Goal: Task Accomplishment & Management: Use online tool/utility

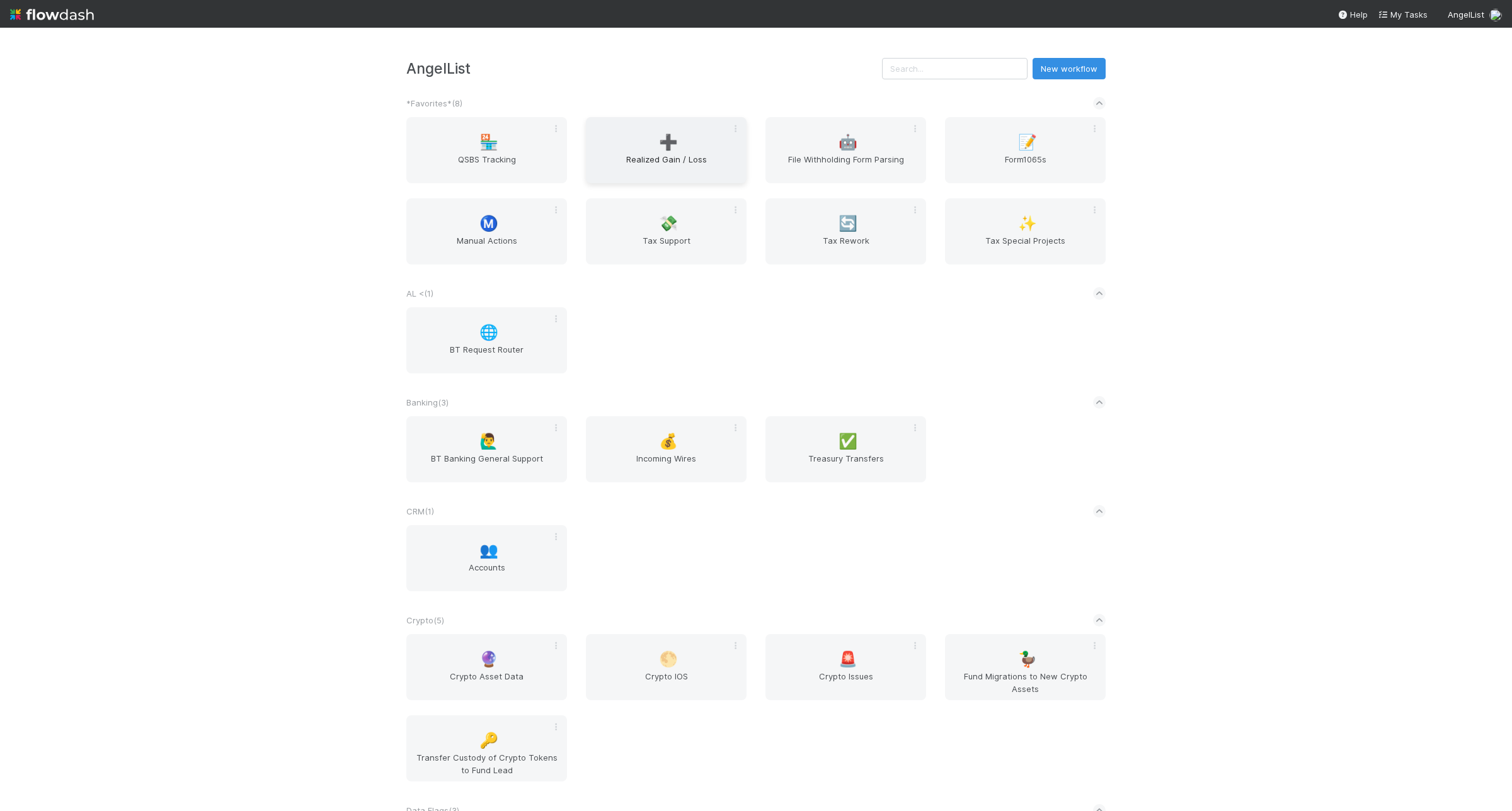
click at [643, 159] on span "Realized Gain / Loss" at bounding box center [666, 166] width 151 height 26
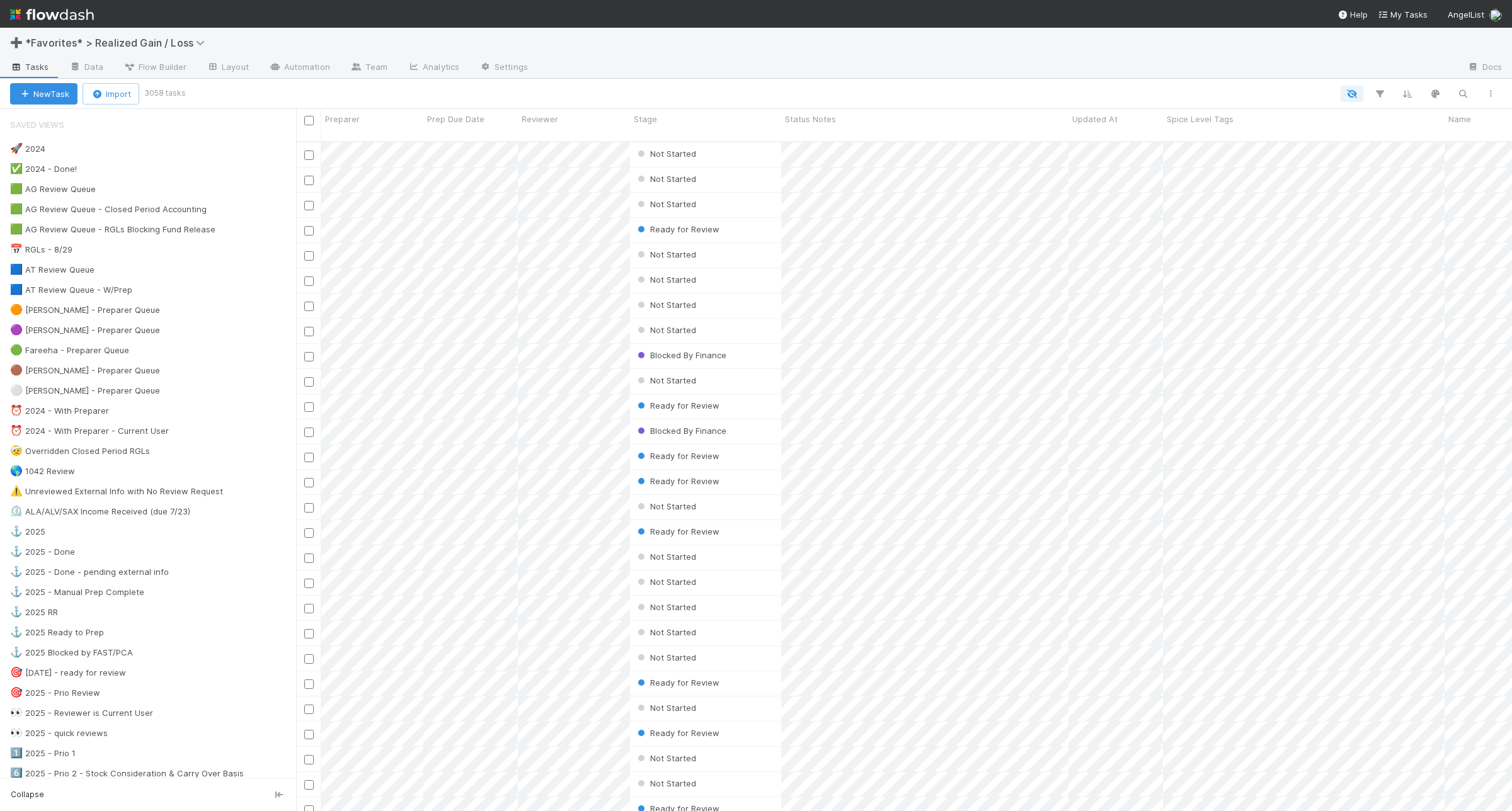
scroll to position [668, 1204]
click at [196, 278] on div "🟦 AT Review Queue 2" at bounding box center [153, 270] width 286 height 15
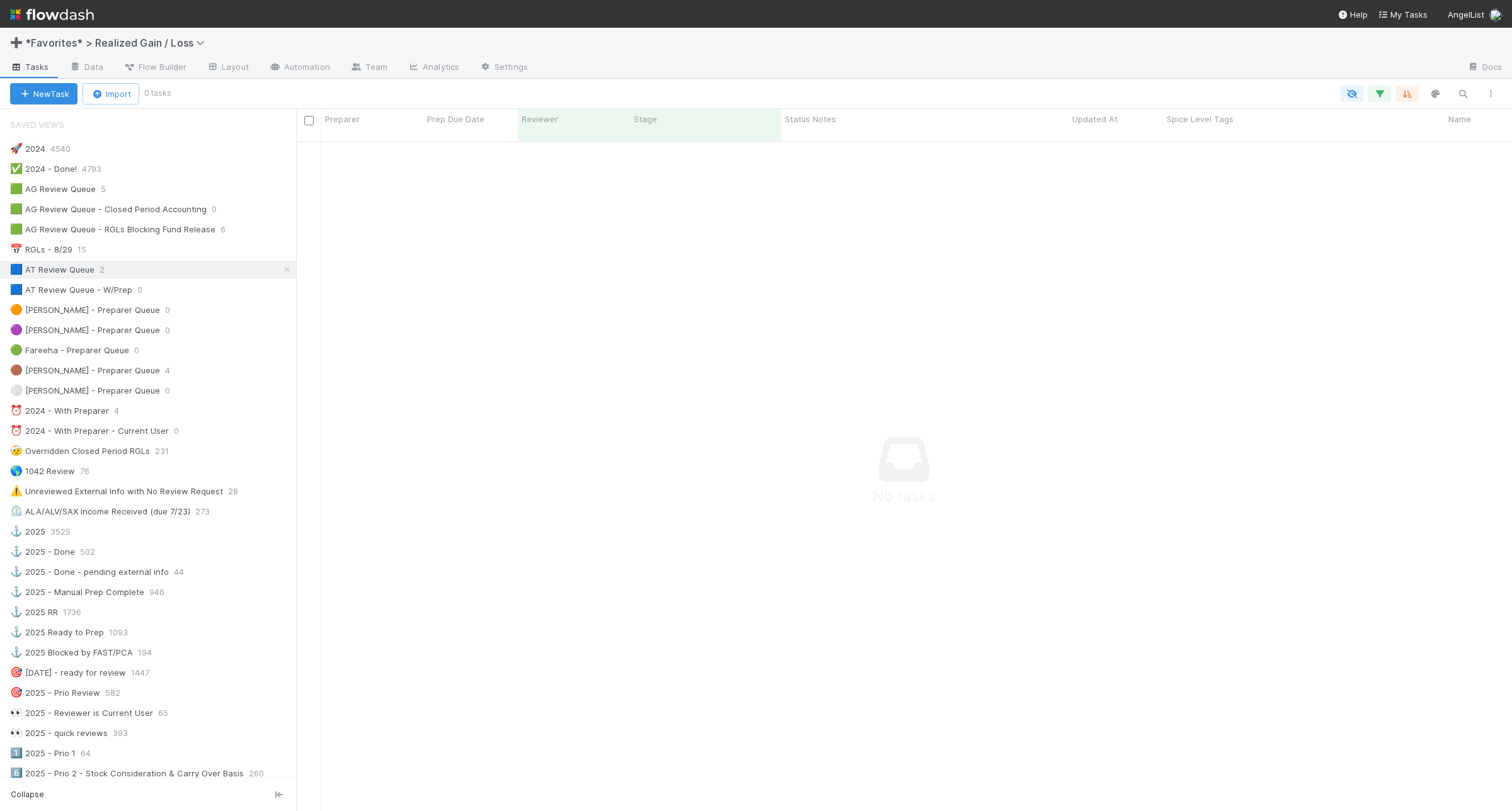
scroll to position [656, 1192]
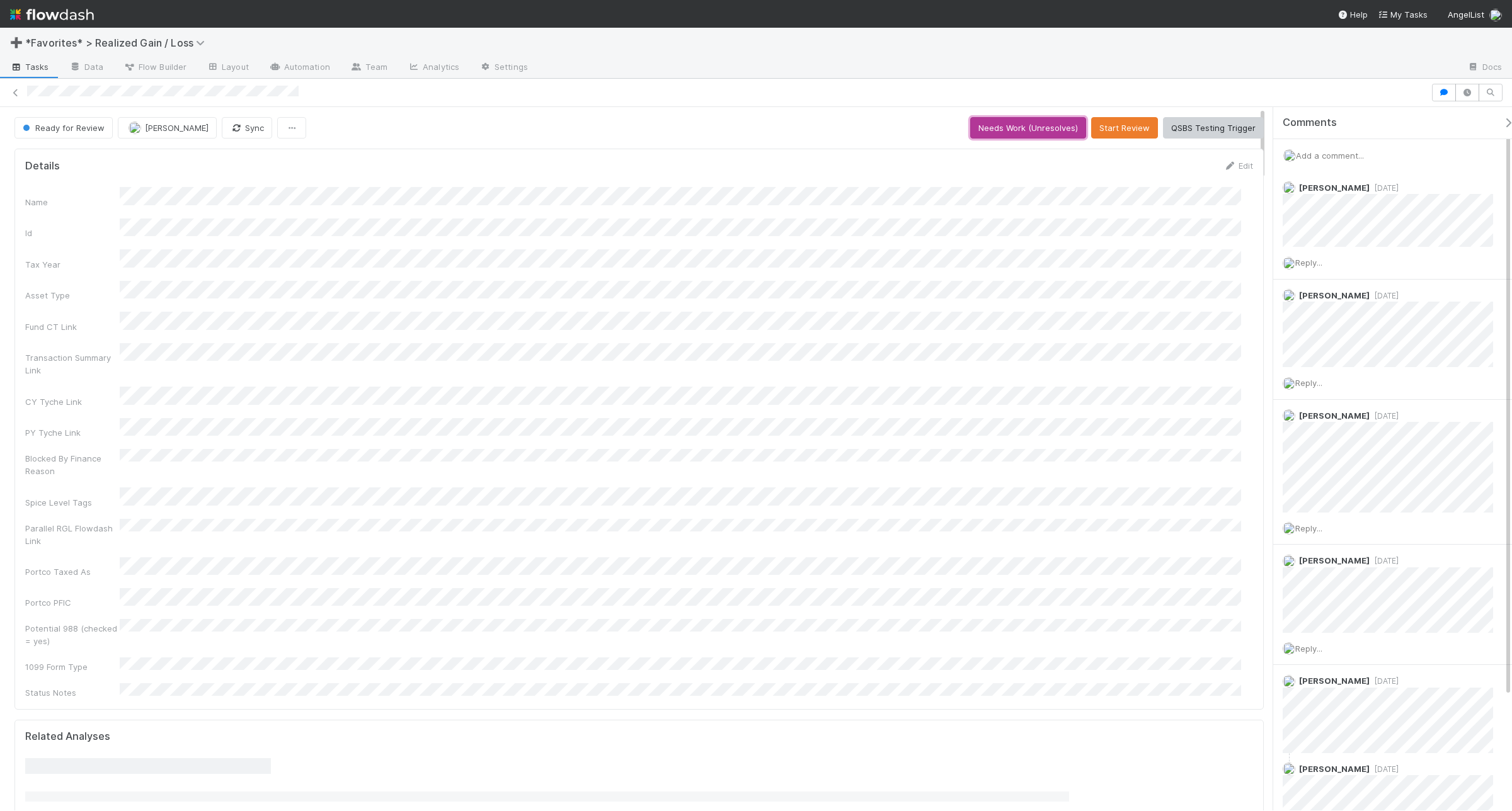
click at [1035, 131] on button "Needs Work (Unresolves)" at bounding box center [1028, 128] width 116 height 21
click at [1053, 136] on button "Needs Work (Unresolves)" at bounding box center [1028, 128] width 116 height 21
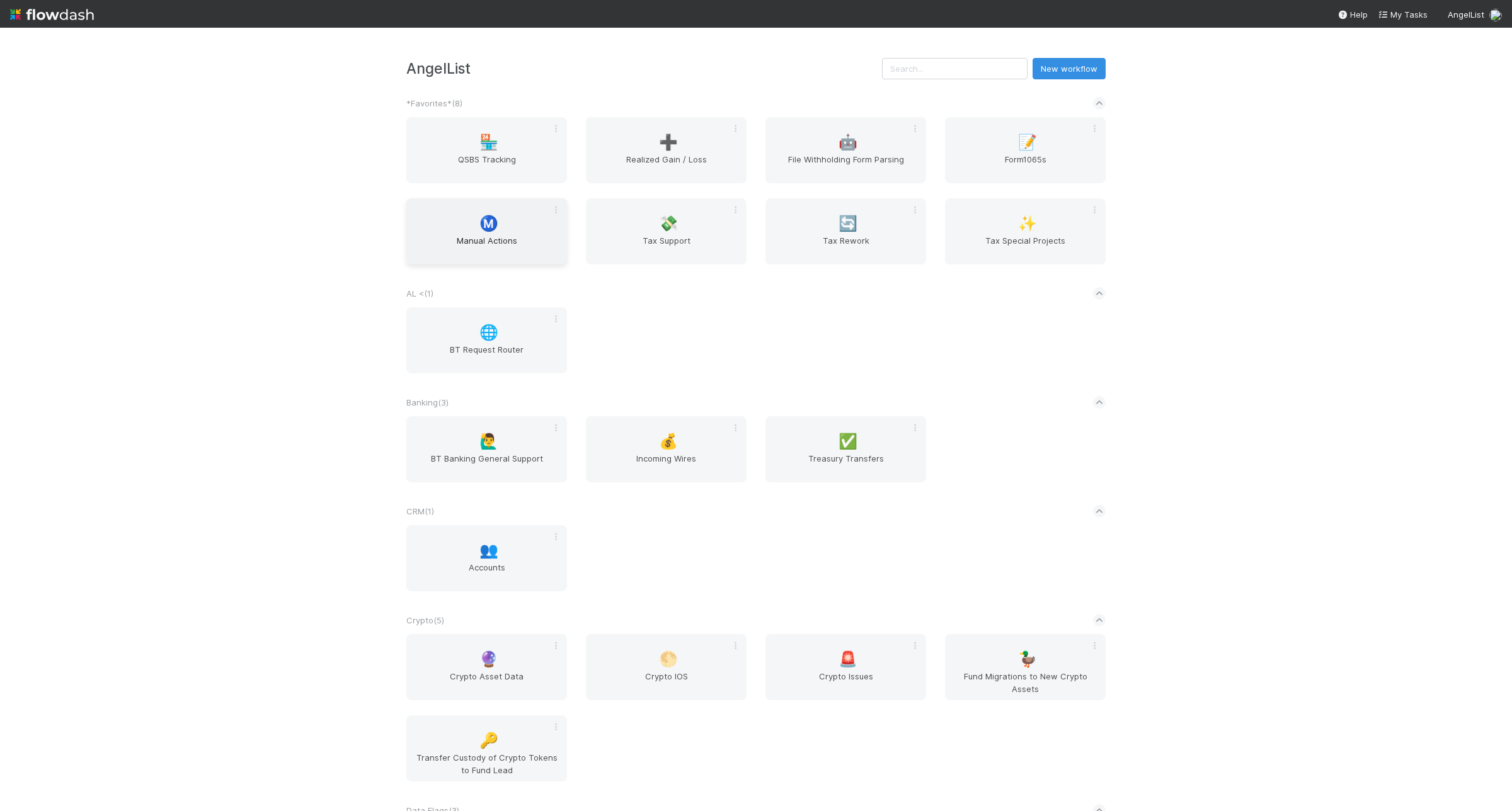
click at [526, 241] on span "Manual Actions" at bounding box center [487, 247] width 151 height 26
click at [654, 185] on div "🏪 QSBS Tracking ➕ Realized Gain / Loss 🤖 File Withholding Form Parsing 📝 Form10…" at bounding box center [756, 198] width 718 height 163
click at [675, 168] on span "Realized Gain / Loss" at bounding box center [666, 166] width 151 height 26
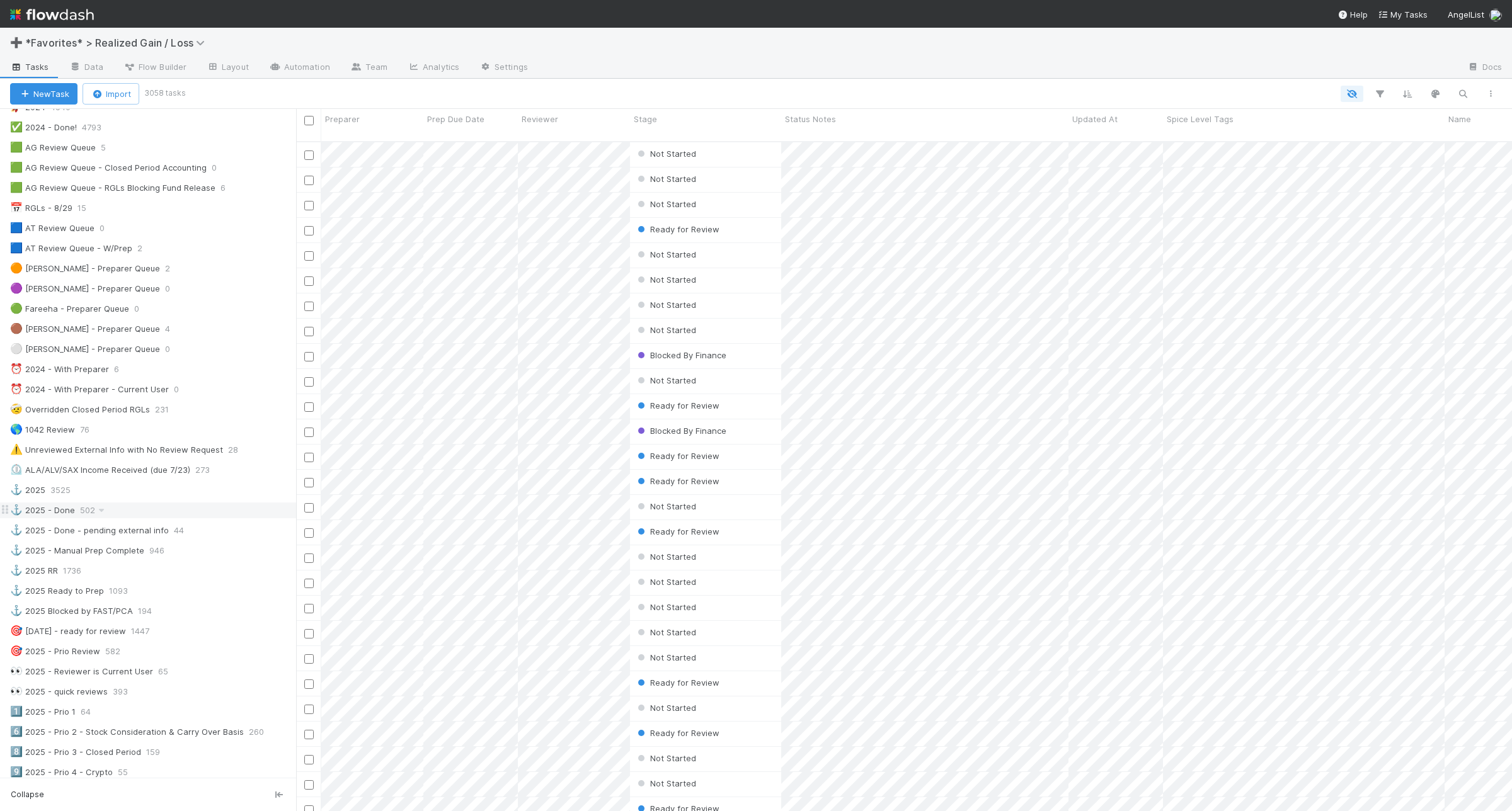
scroll to position [78, 0]
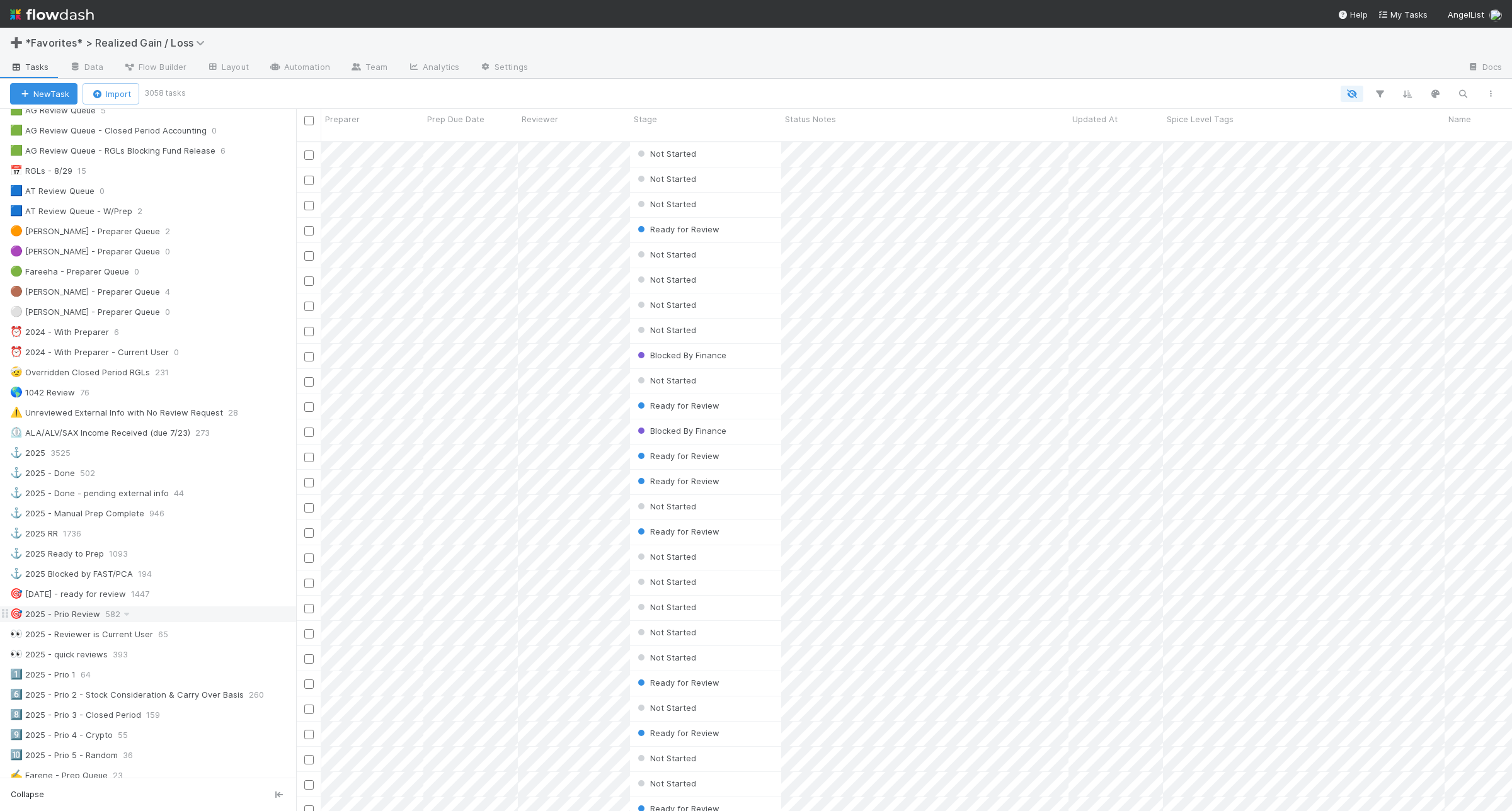
click at [211, 622] on div "🎯 2025 - Prio Review 582" at bounding box center [153, 614] width 286 height 15
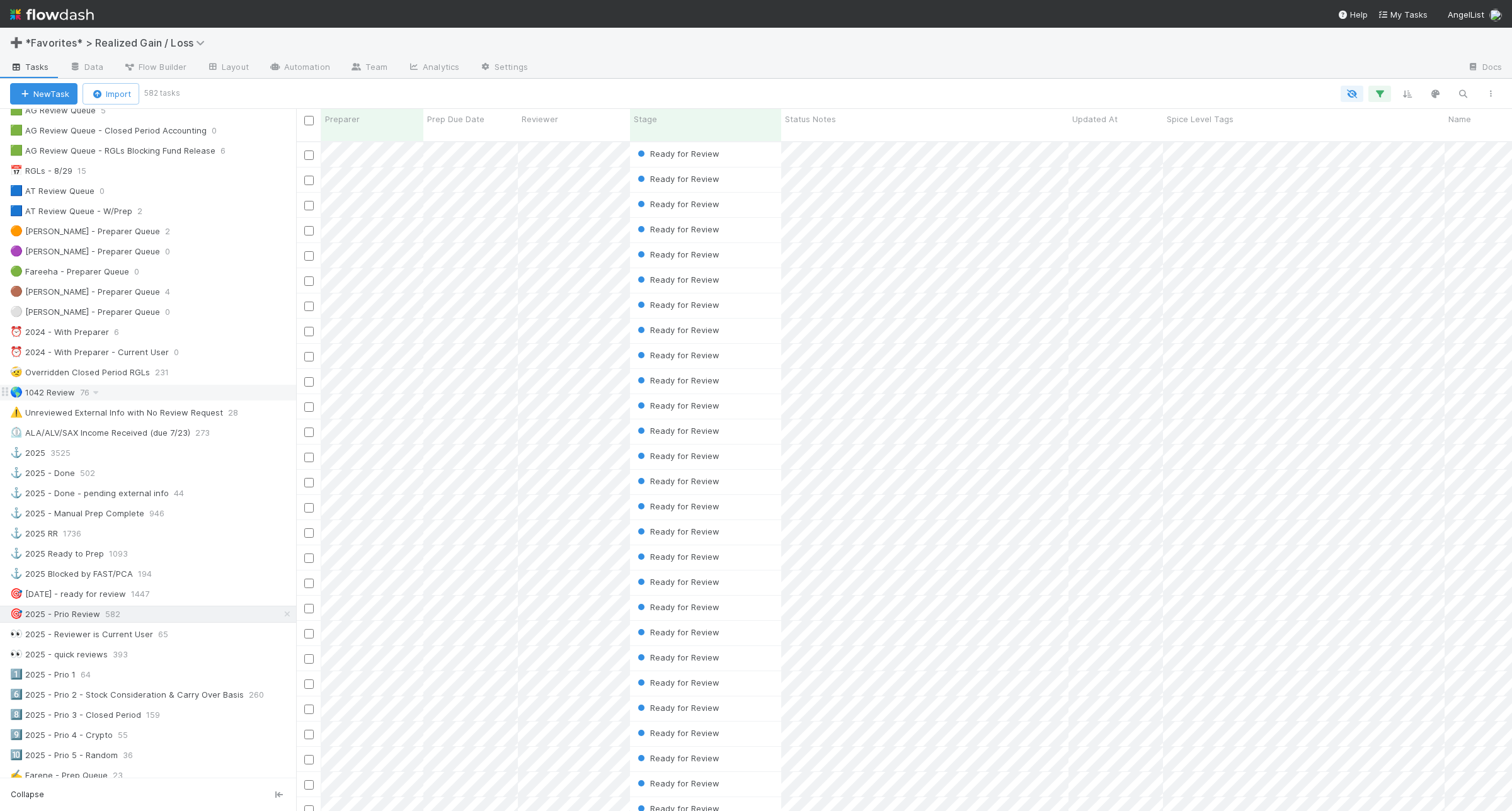
scroll to position [668, 1204]
click at [1388, 92] on button "button" at bounding box center [1380, 94] width 23 height 16
click at [1036, 282] on link "And.." at bounding box center [1024, 278] width 40 height 18
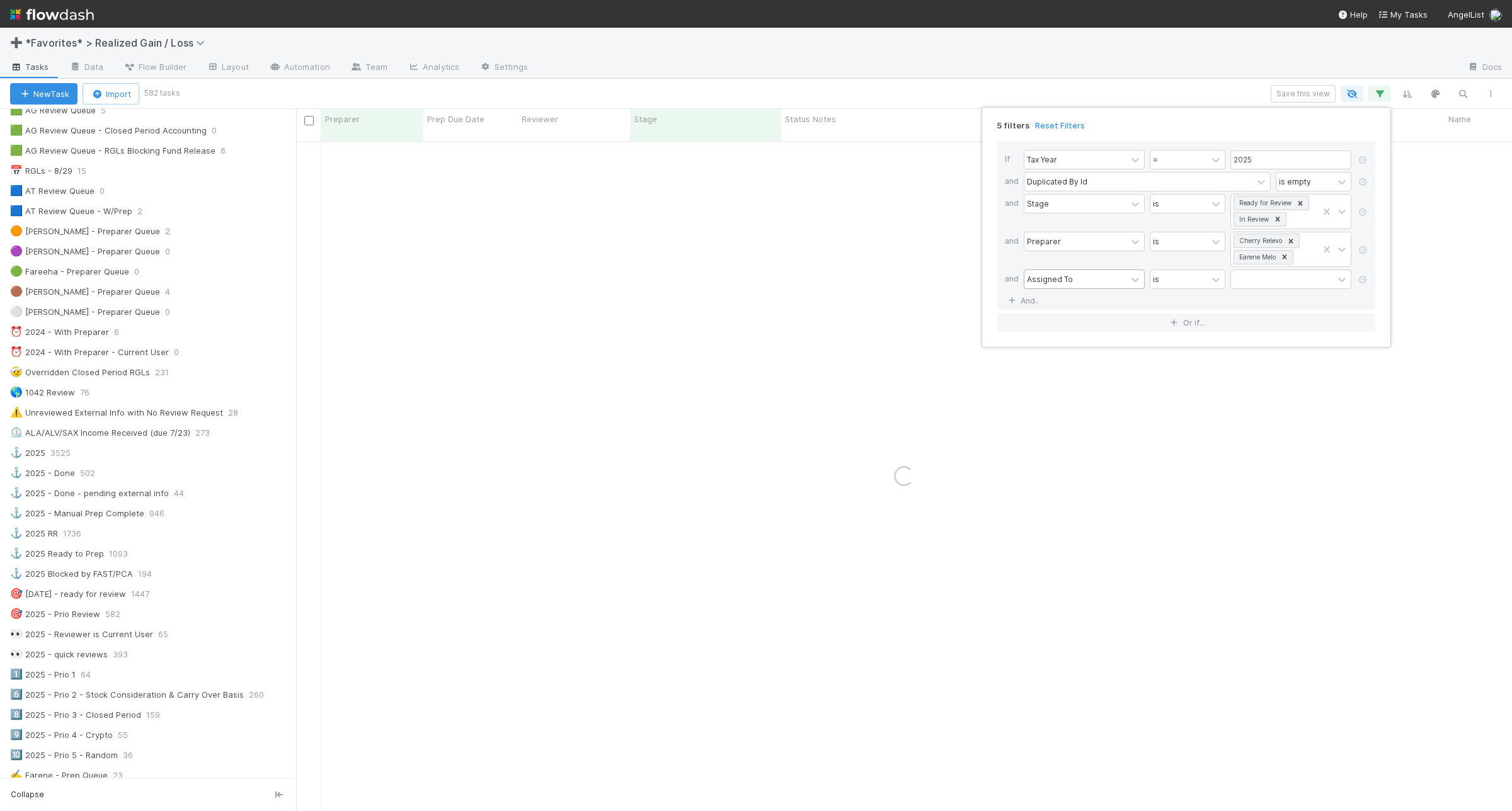
click at [1068, 280] on div "Assigned To" at bounding box center [1050, 279] width 46 height 11
type input "revie"
click at [1194, 284] on div "is" at bounding box center [1179, 279] width 57 height 18
click at [1199, 362] on div "is empty" at bounding box center [1187, 352] width 76 height 21
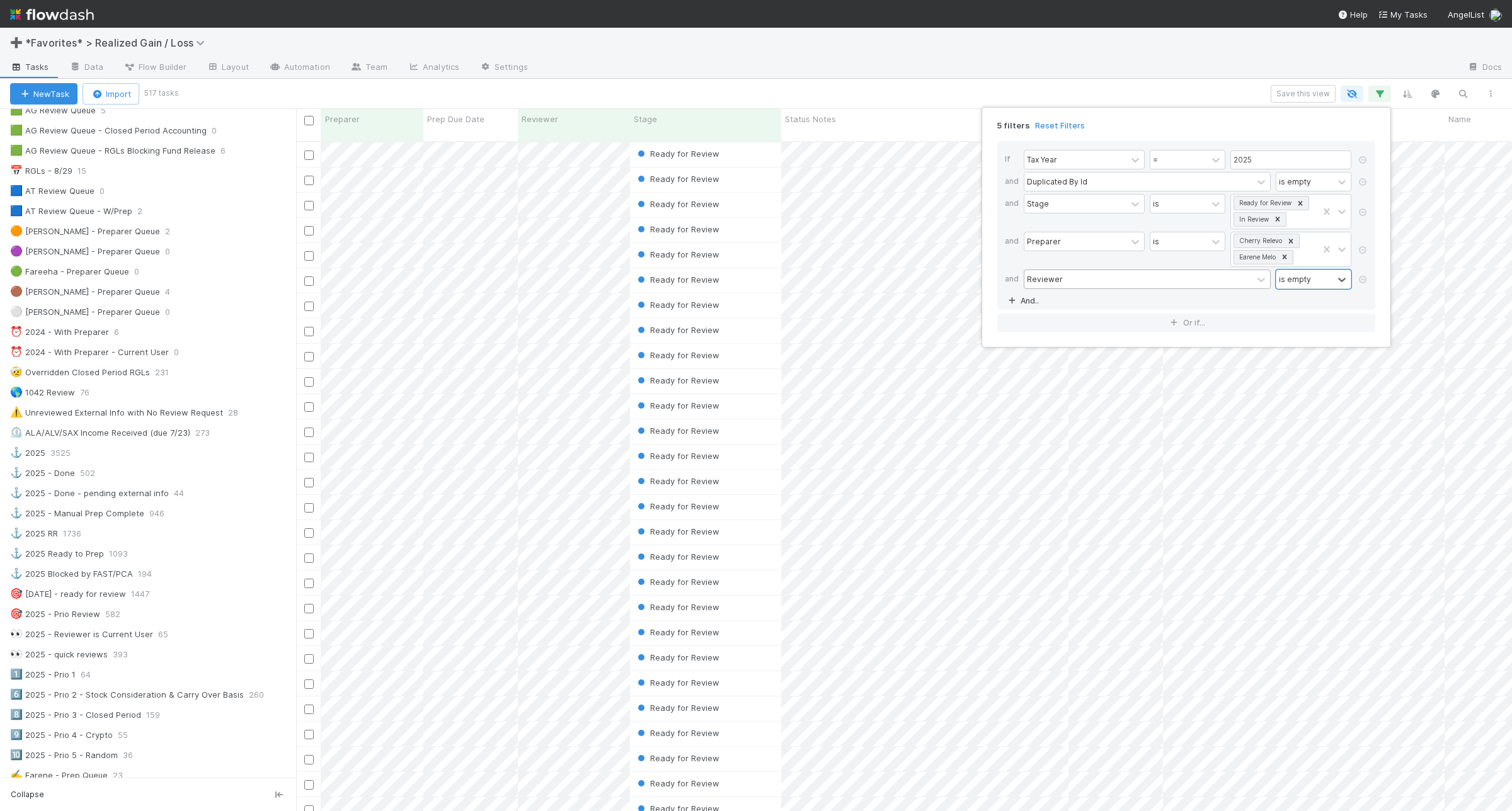
scroll to position [668, 1204]
click at [1034, 306] on link "And.." at bounding box center [1024, 300] width 40 height 18
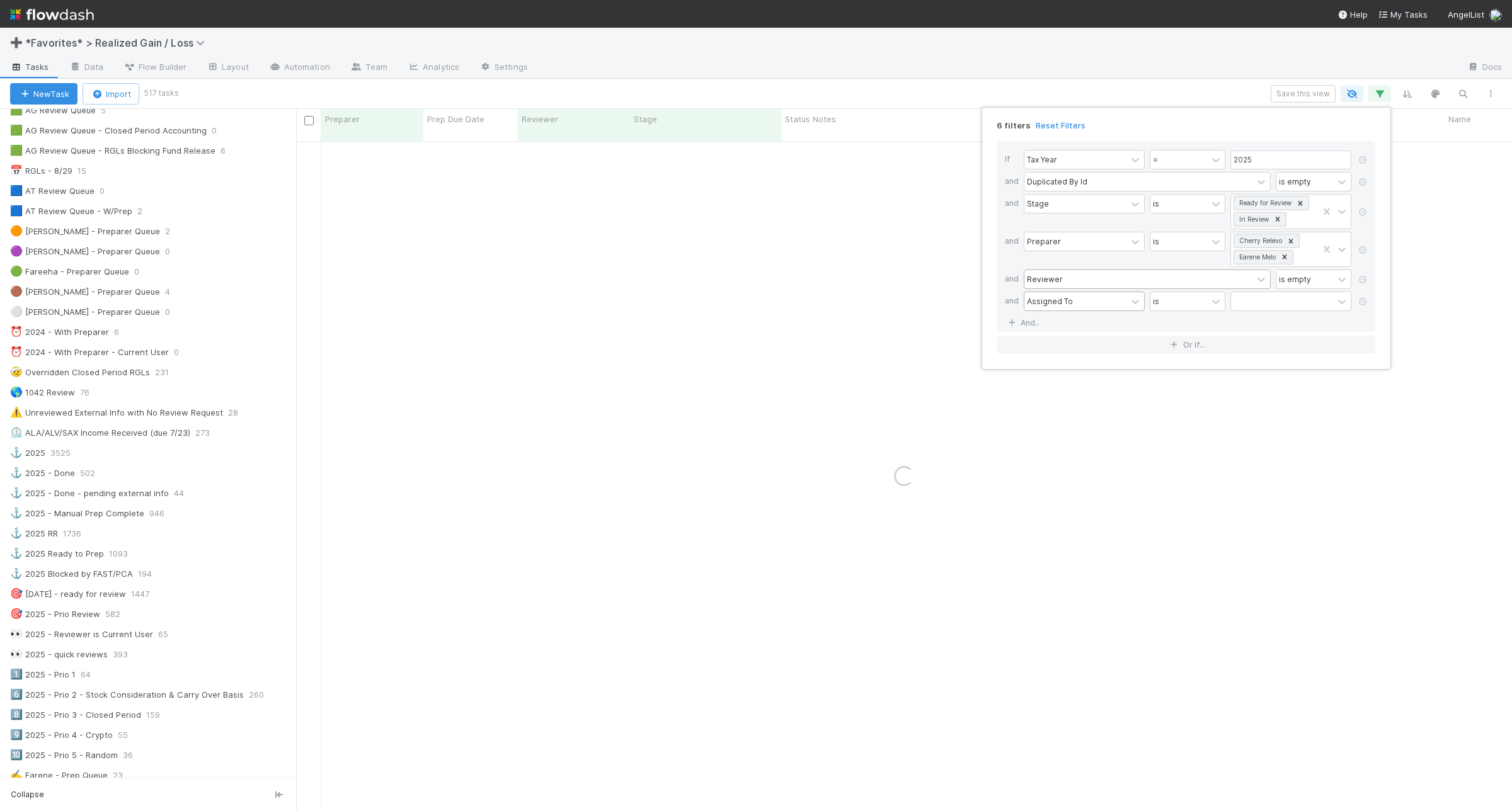
click at [1075, 304] on div "Assigned To" at bounding box center [1076, 301] width 102 height 18
type input "paral"
click at [1204, 313] on div "option Parallel RGL Flowdash Link, selected. 0 results available. Select is foc…" at bounding box center [1190, 302] width 332 height 22
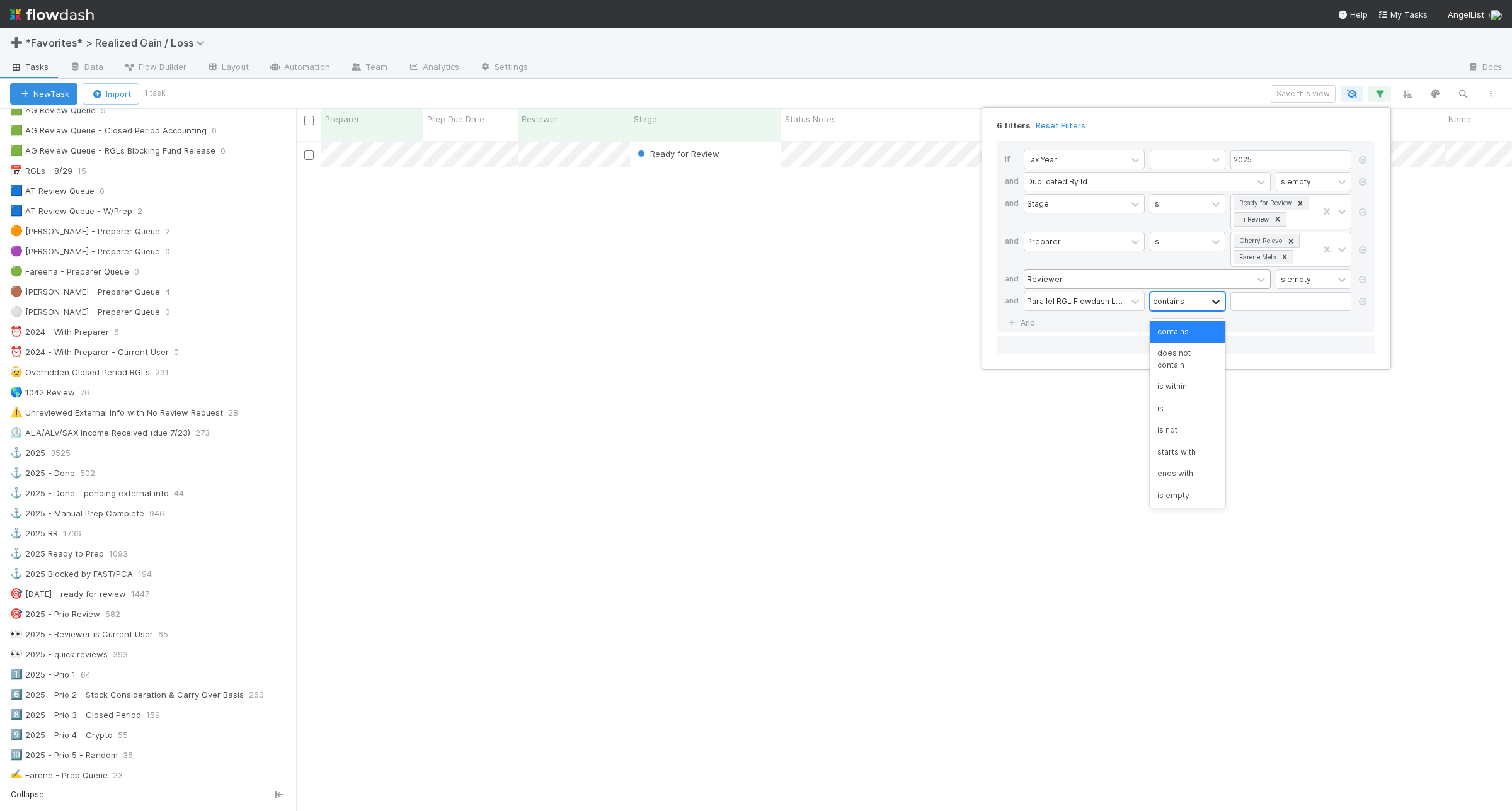
click at [1210, 308] on icon at bounding box center [1215, 302] width 13 height 13
click at [1161, 493] on div "is empty" at bounding box center [1187, 495] width 76 height 21
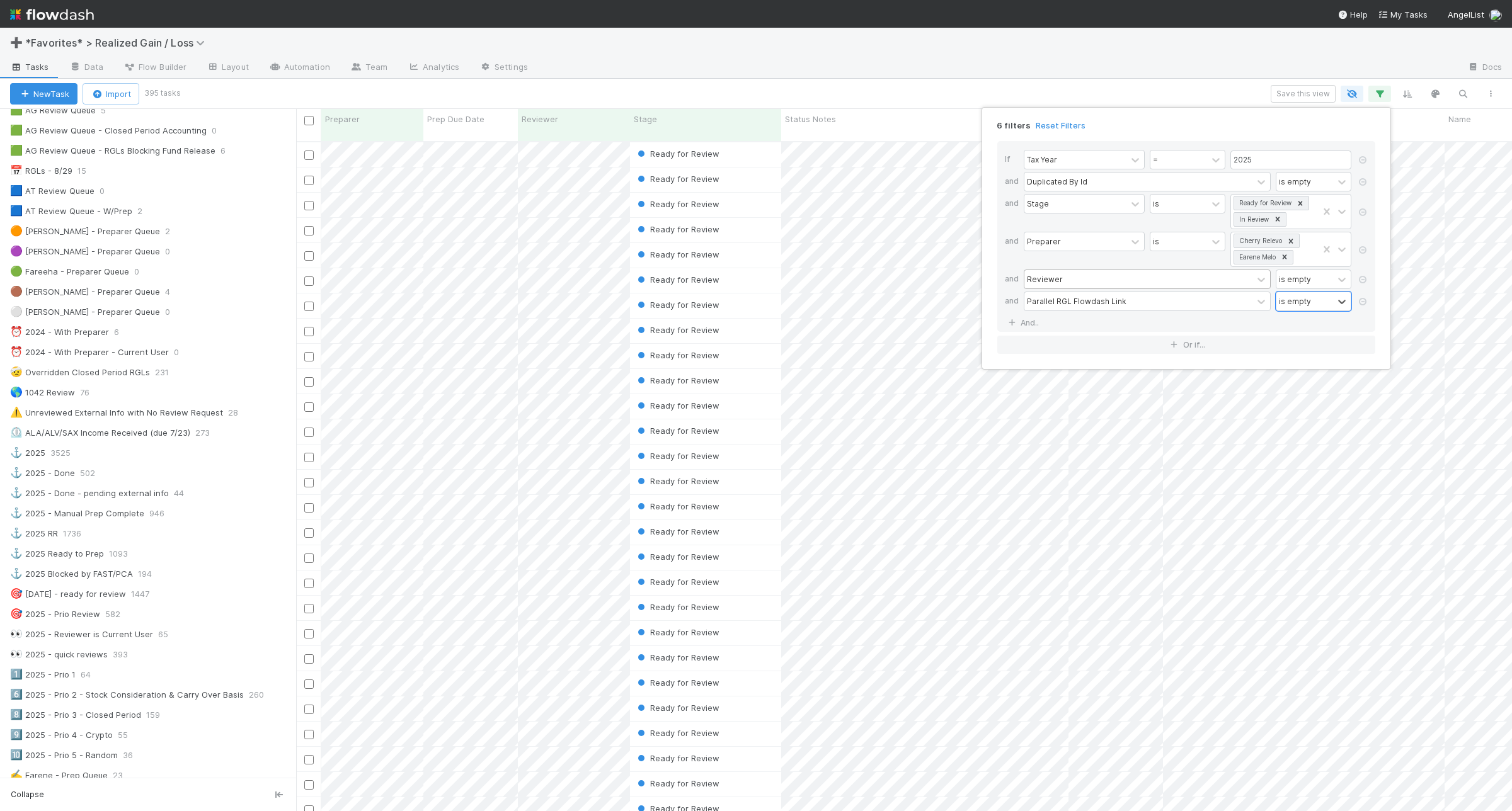
scroll to position [668, 1204]
click at [938, 83] on div "6 filters Reset Filters If Tax Year = 2025 and Duplicated By Id is empty and St…" at bounding box center [756, 406] width 1512 height 811
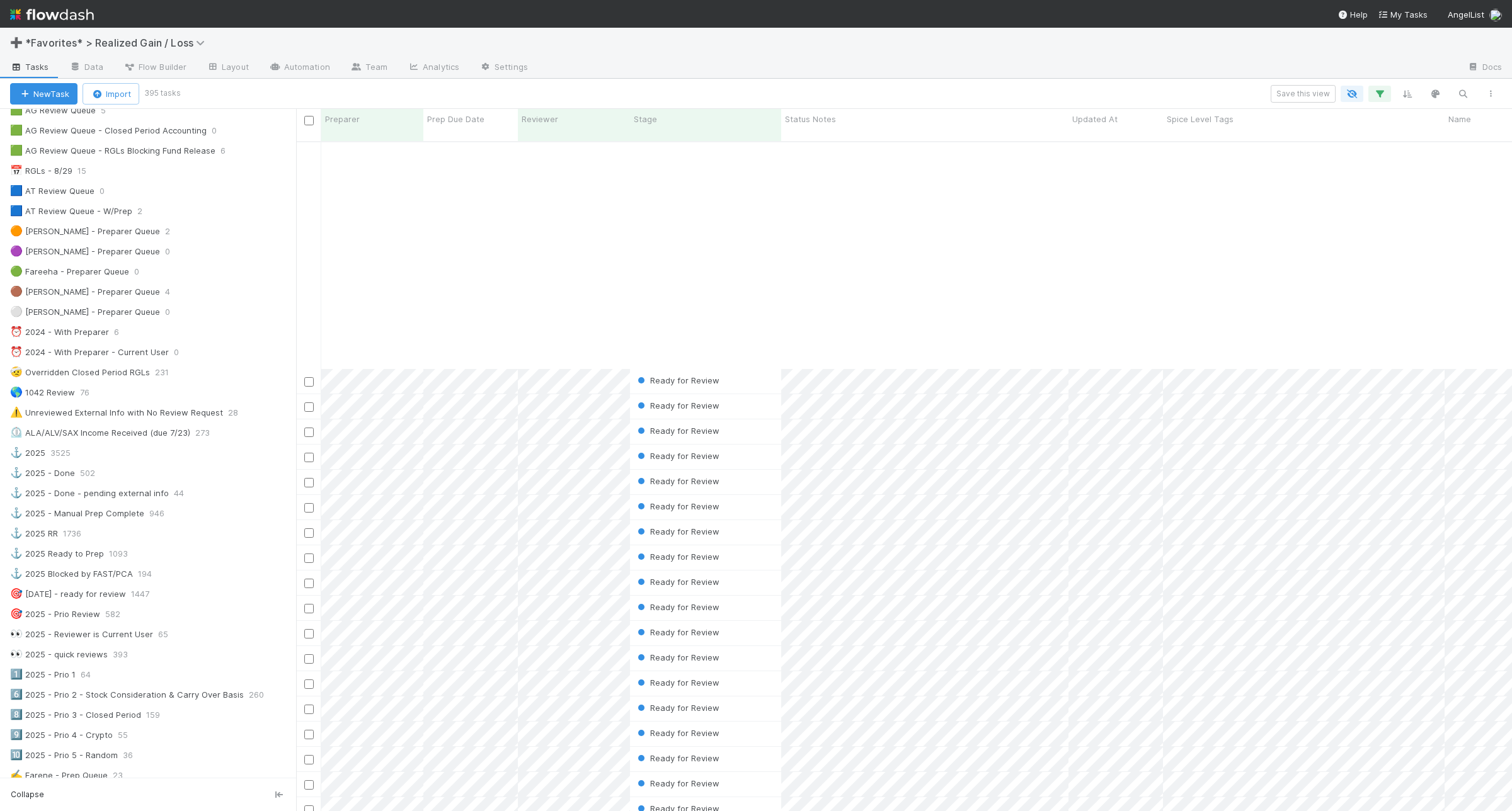
scroll to position [4487, 0]
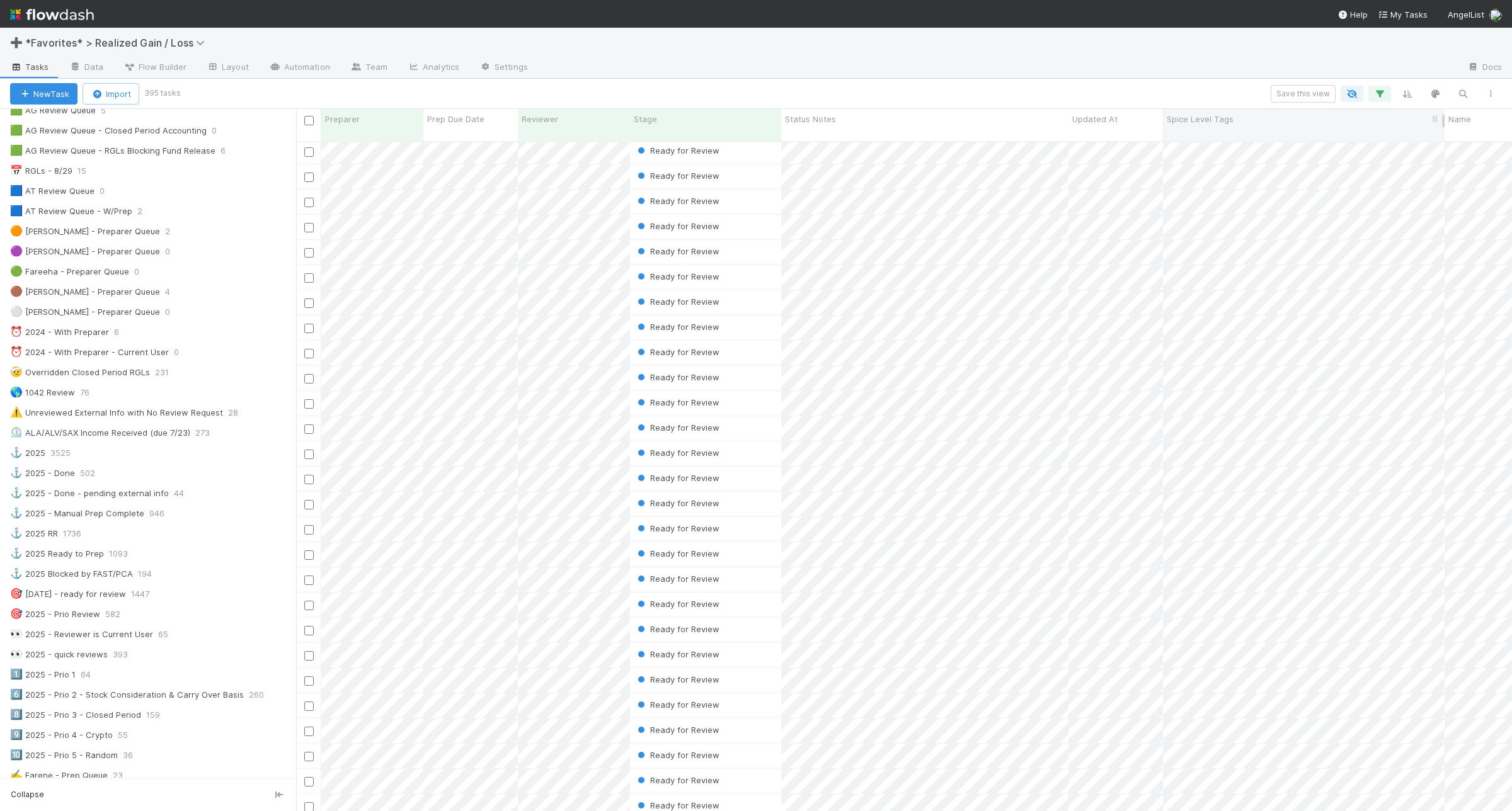
click at [1192, 118] on span "Spice Level Tags" at bounding box center [1200, 118] width 66 height 13
click at [1204, 145] on div "Sort A → Z" at bounding box center [1239, 143] width 144 height 19
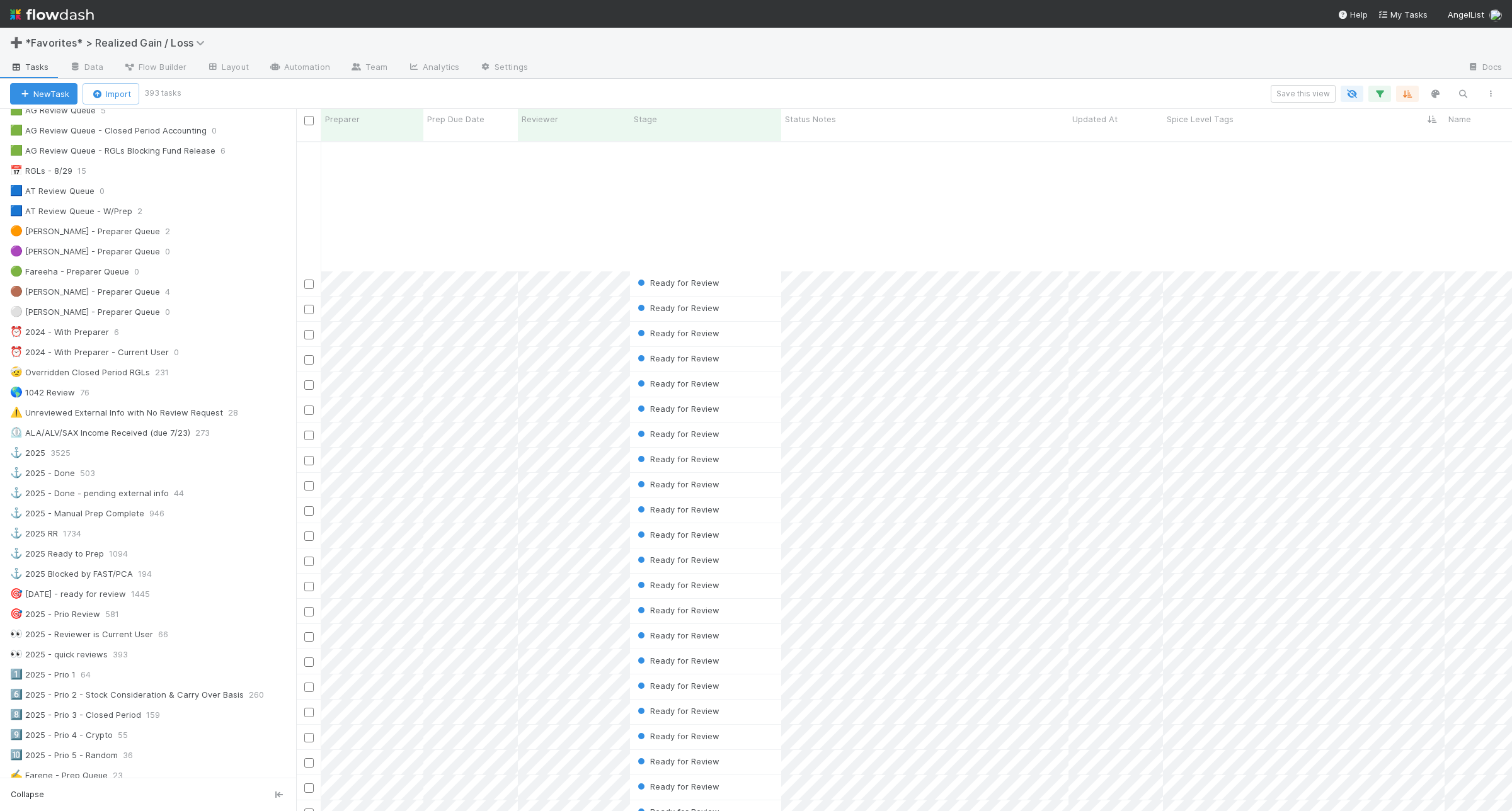
scroll to position [1338, 0]
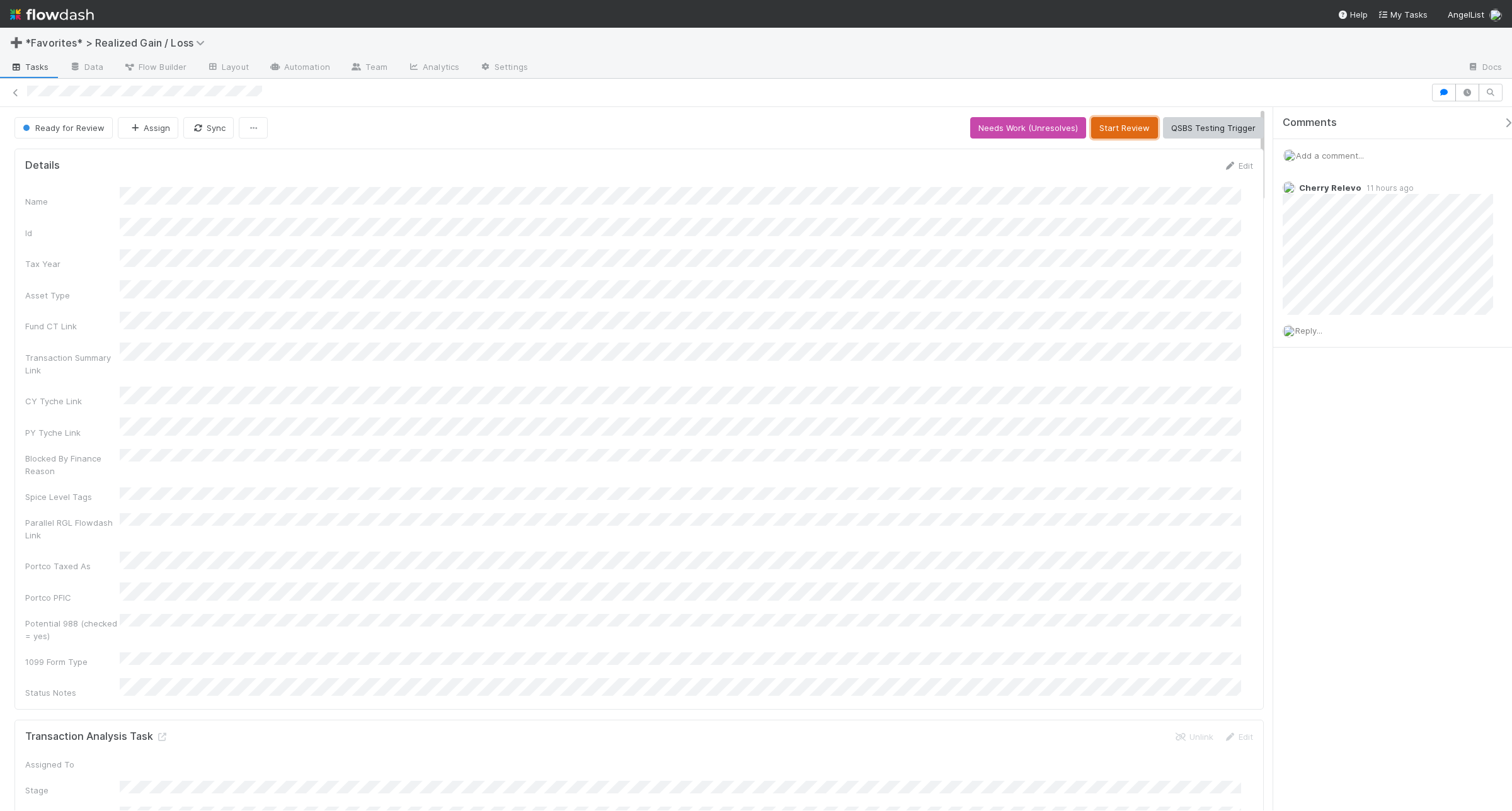
click at [1112, 124] on button "Start Review" at bounding box center [1124, 128] width 66 height 21
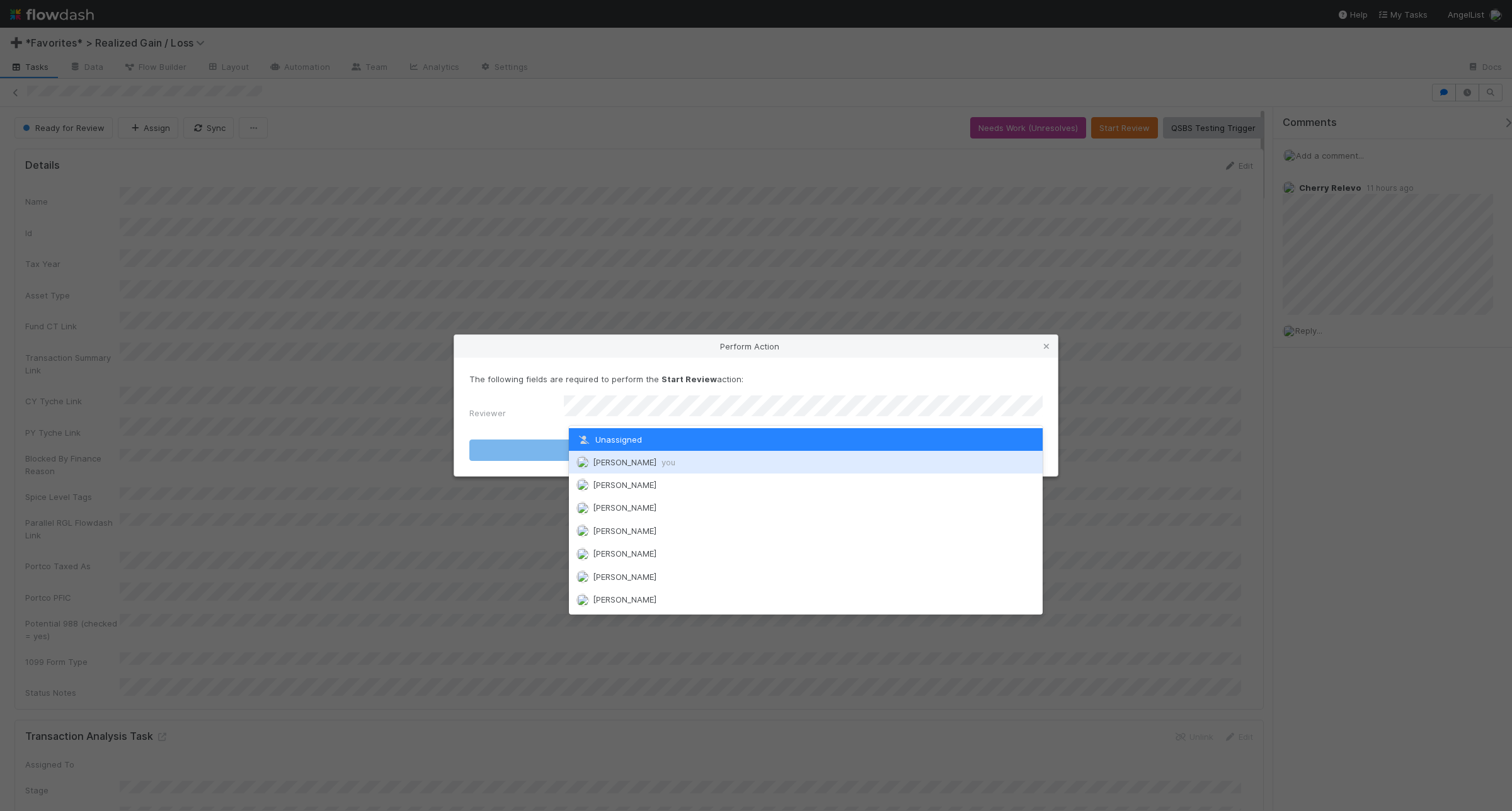
click at [748, 452] on div "[PERSON_NAME] you" at bounding box center [806, 462] width 474 height 23
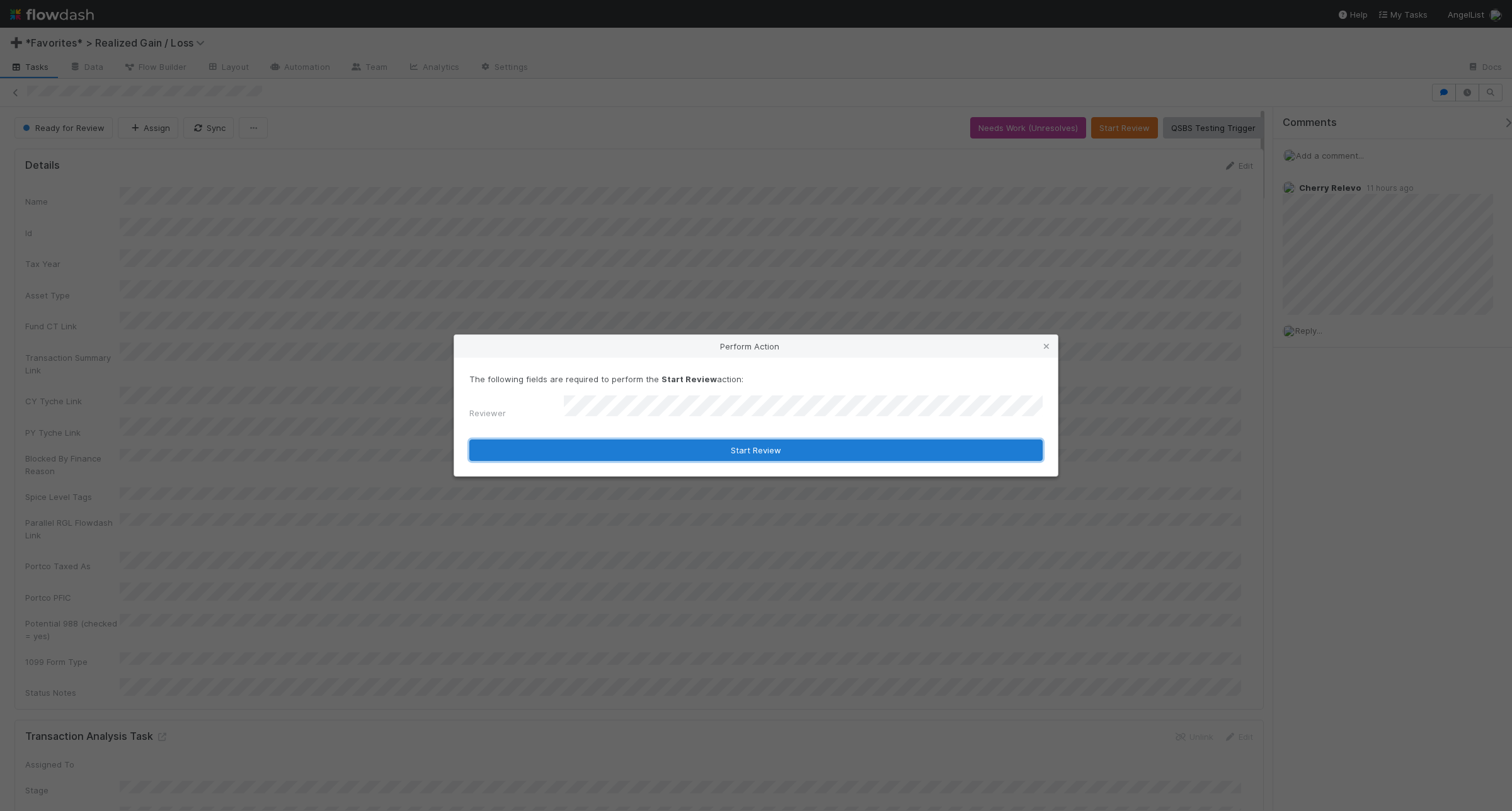
click at [775, 452] on button "Start Review" at bounding box center [756, 450] width 574 height 21
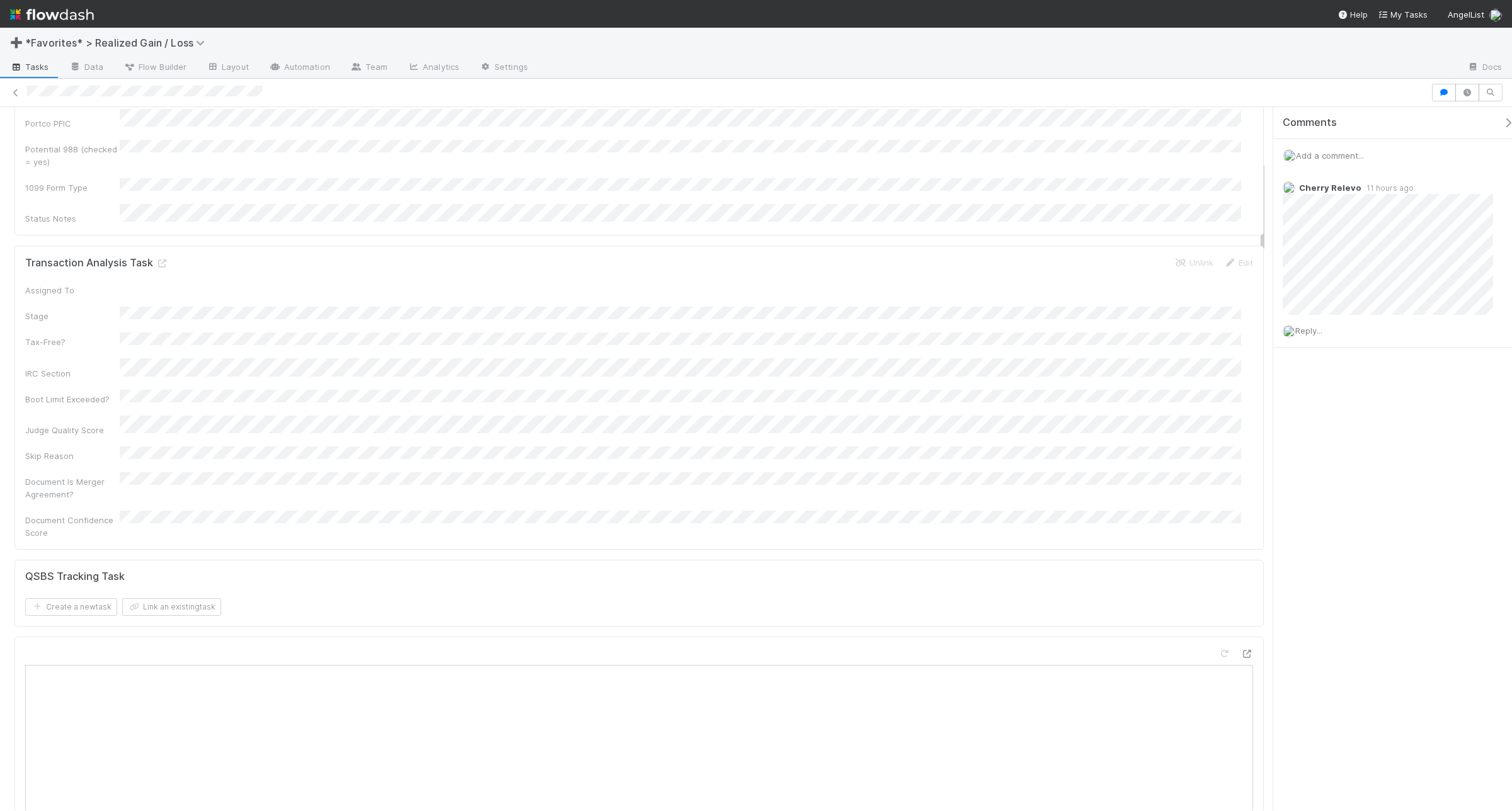
scroll to position [866, 0]
click at [1209, 159] on span "Add a comment..." at bounding box center [1330, 156] width 68 height 10
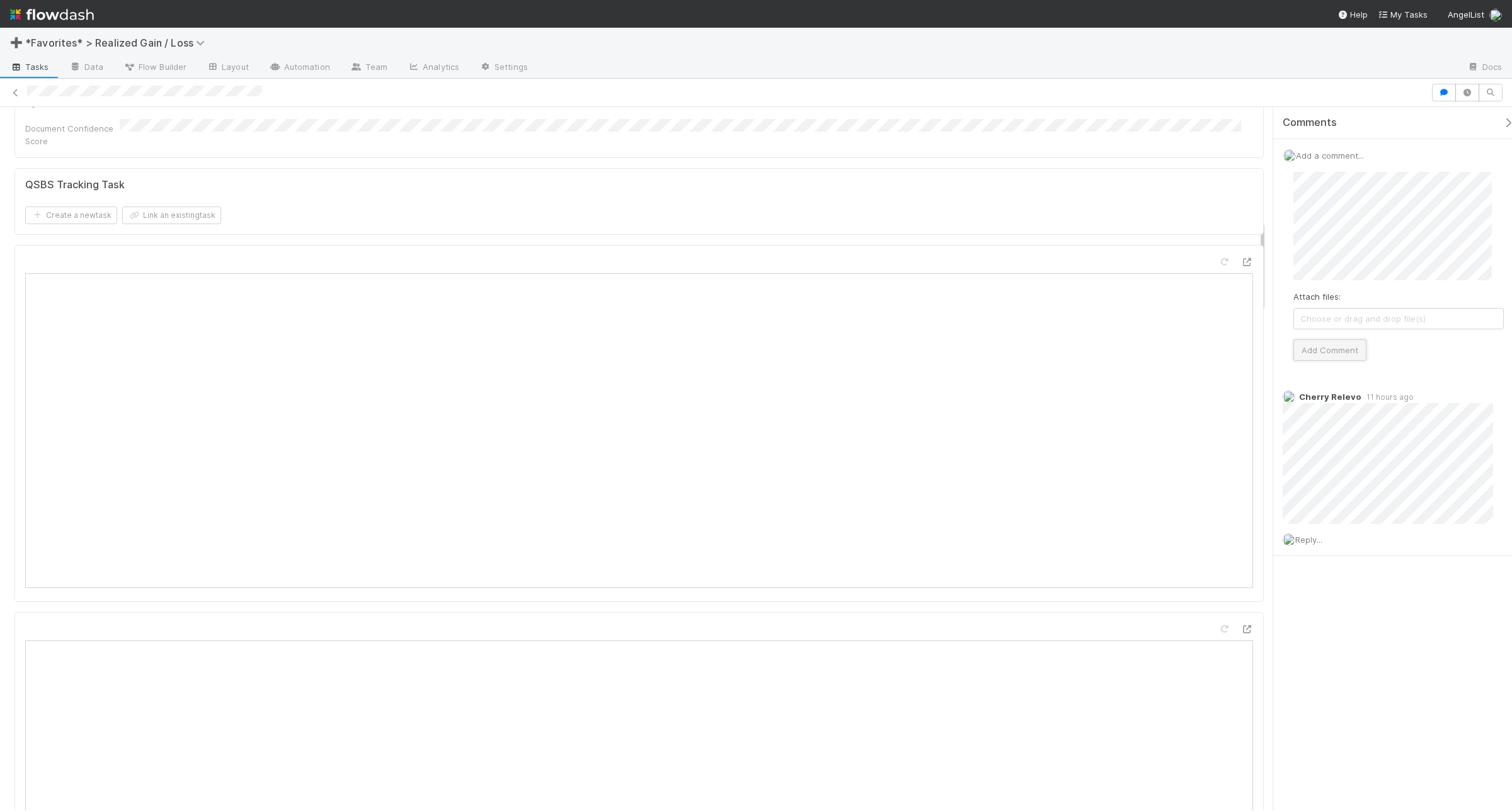
click at [1209, 344] on button "Add Comment" at bounding box center [1330, 349] width 73 height 21
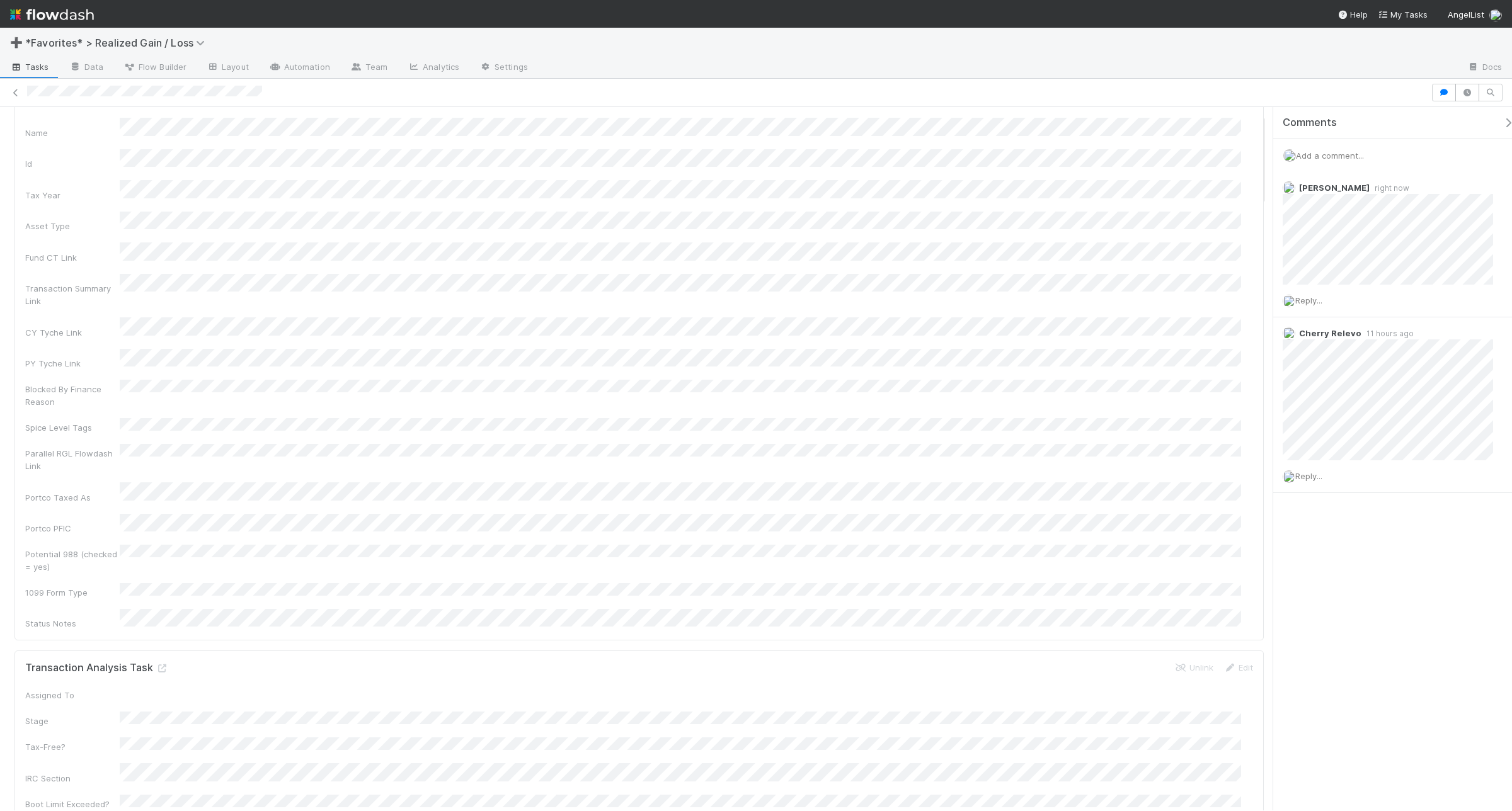
scroll to position [0, 0]
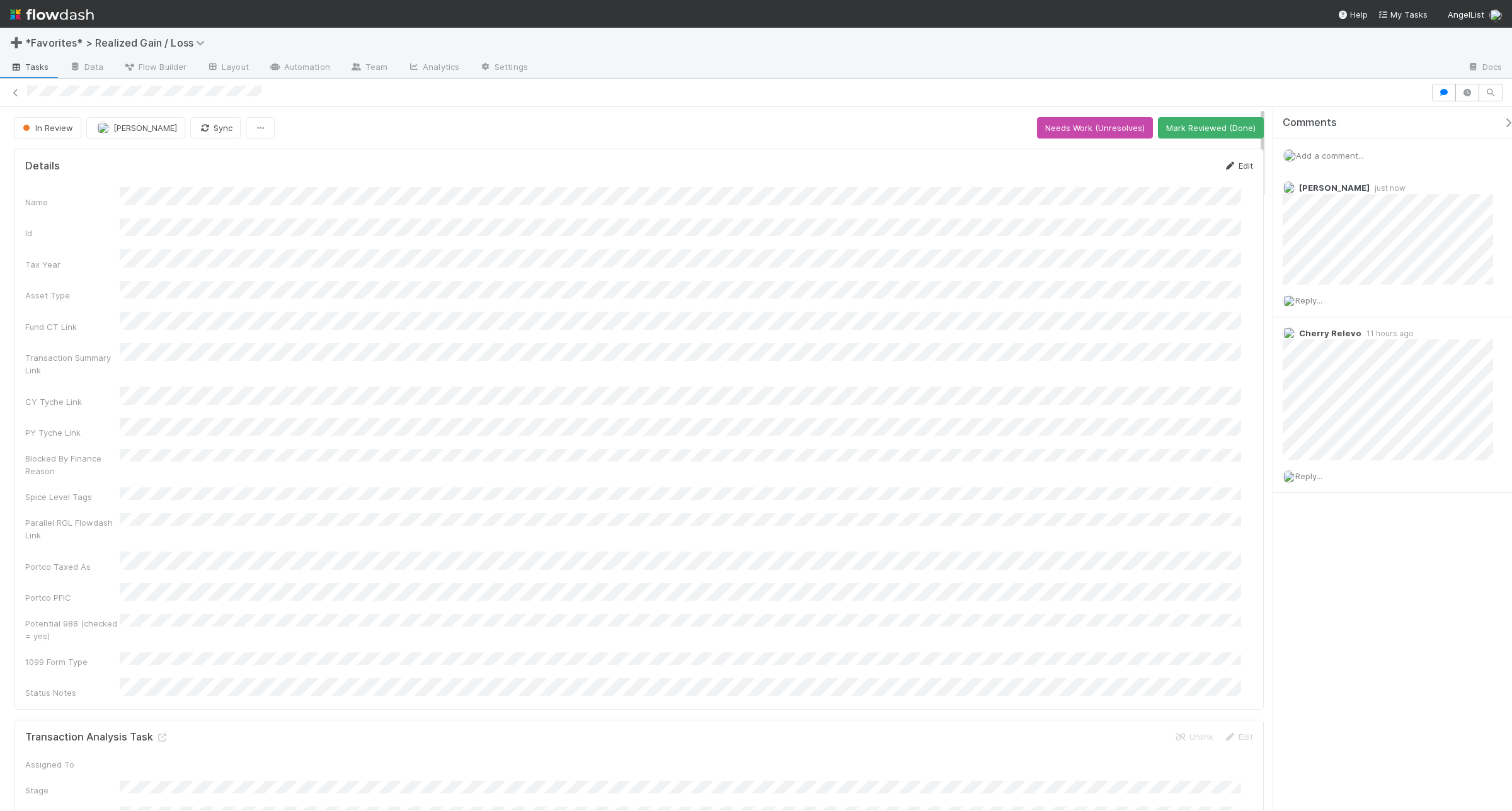
click at [1209, 165] on link "Edit" at bounding box center [1238, 166] width 30 height 10
click at [1169, 175] on button "Save" at bounding box center [1186, 170] width 36 height 21
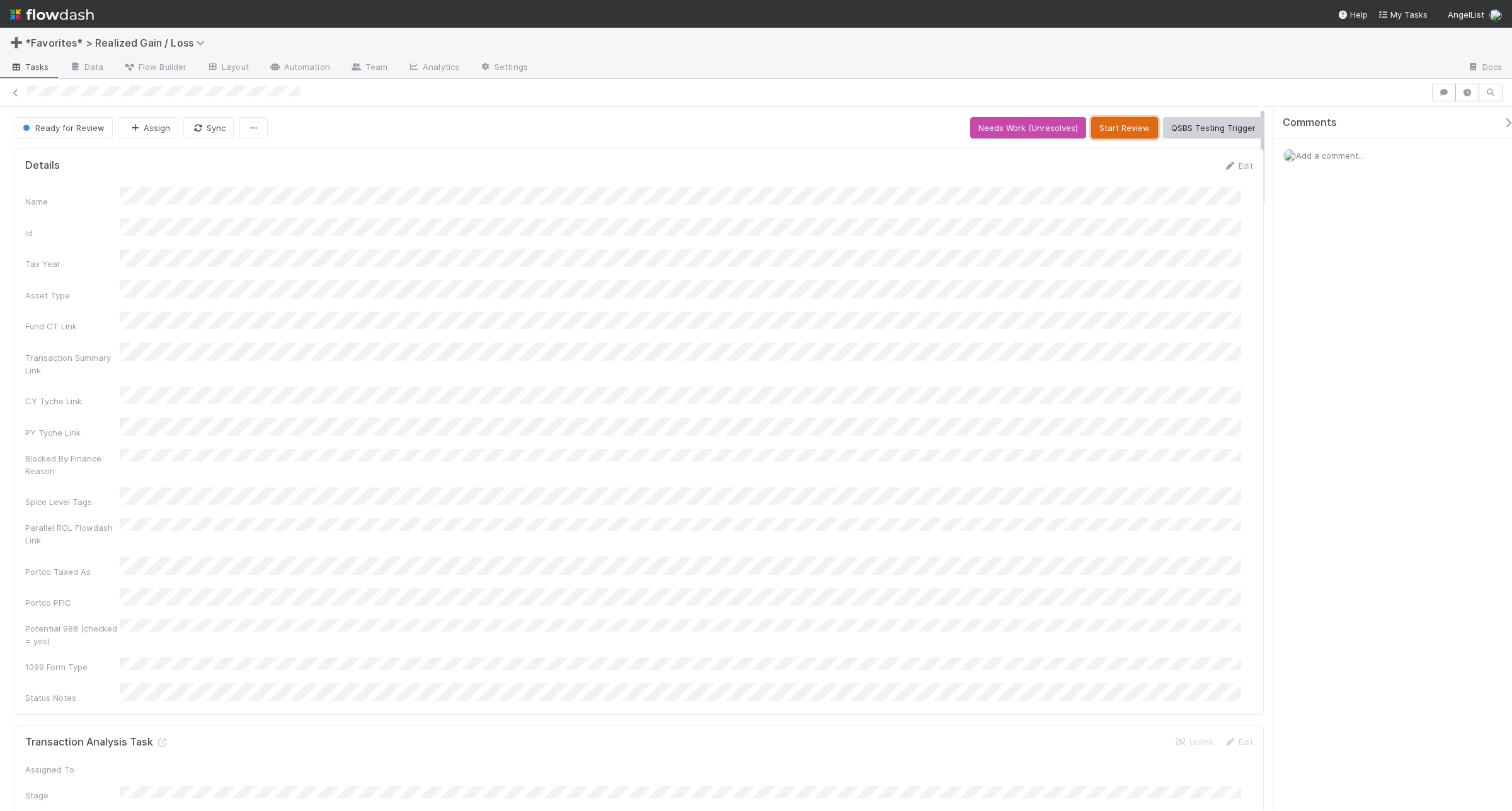
click at [1126, 124] on button "Start Review" at bounding box center [1124, 128] width 66 height 21
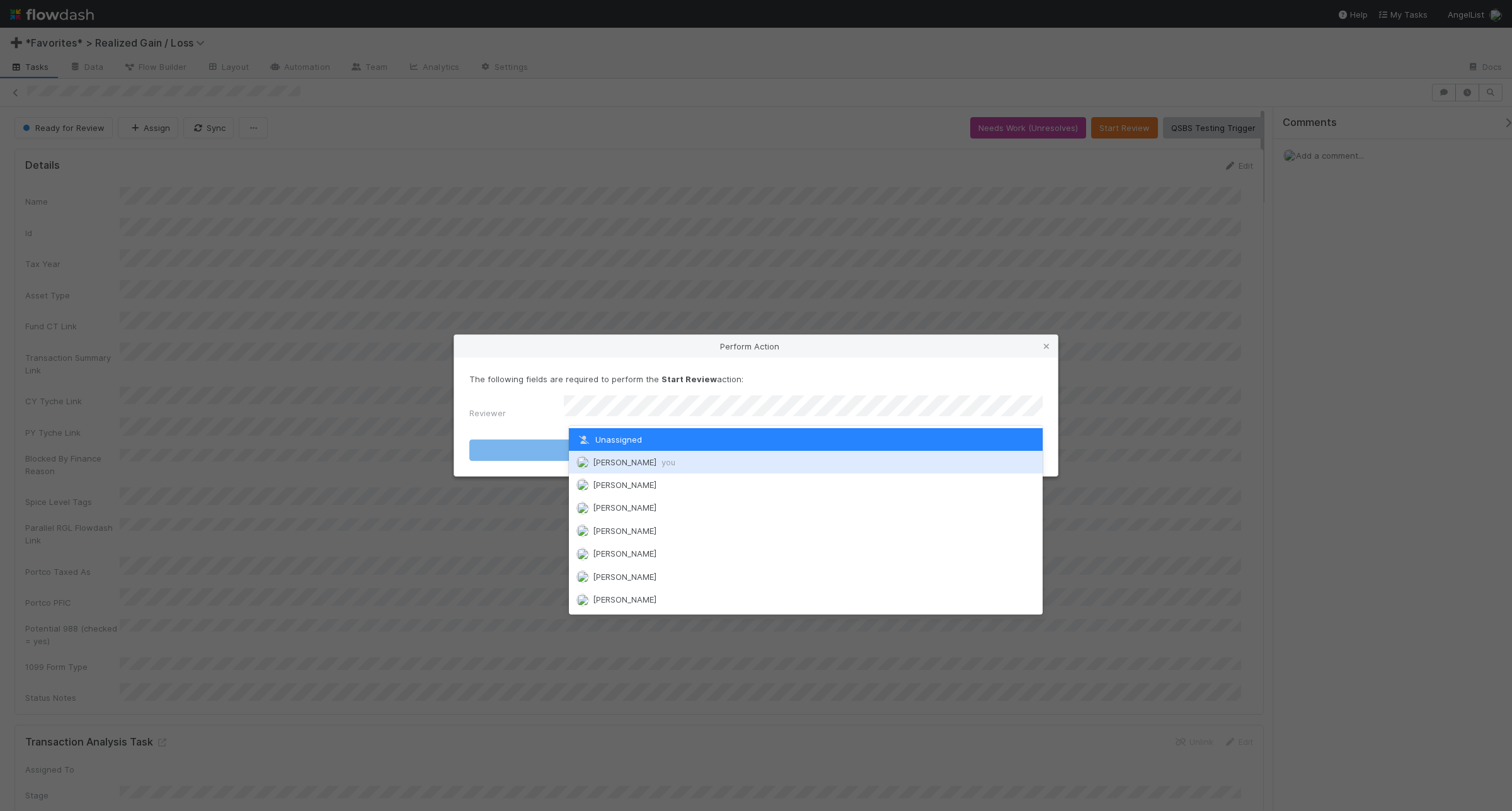
click at [729, 455] on div "Andrea Tidrow you" at bounding box center [806, 462] width 474 height 23
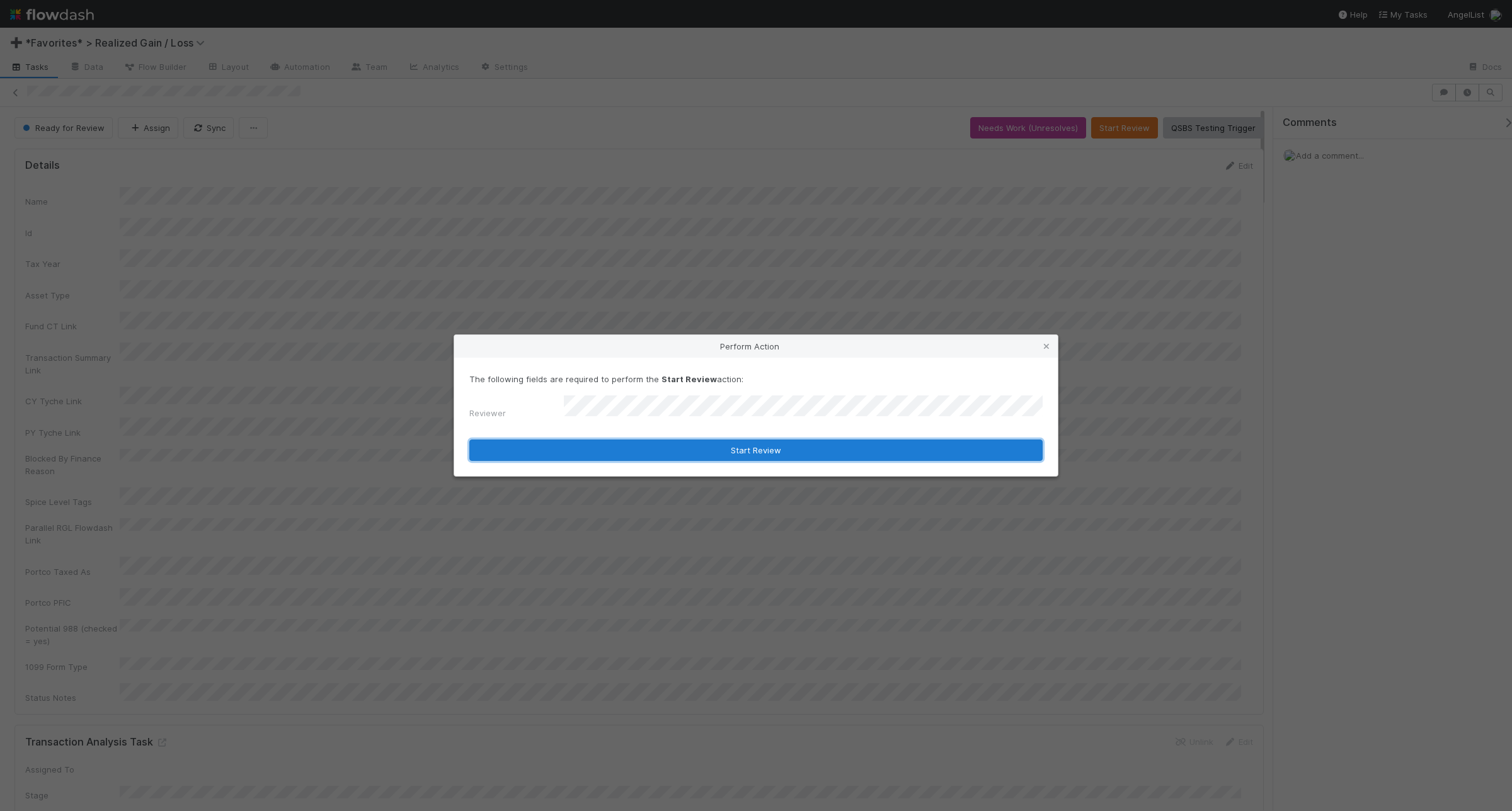
click at [758, 451] on button "Start Review" at bounding box center [756, 450] width 574 height 21
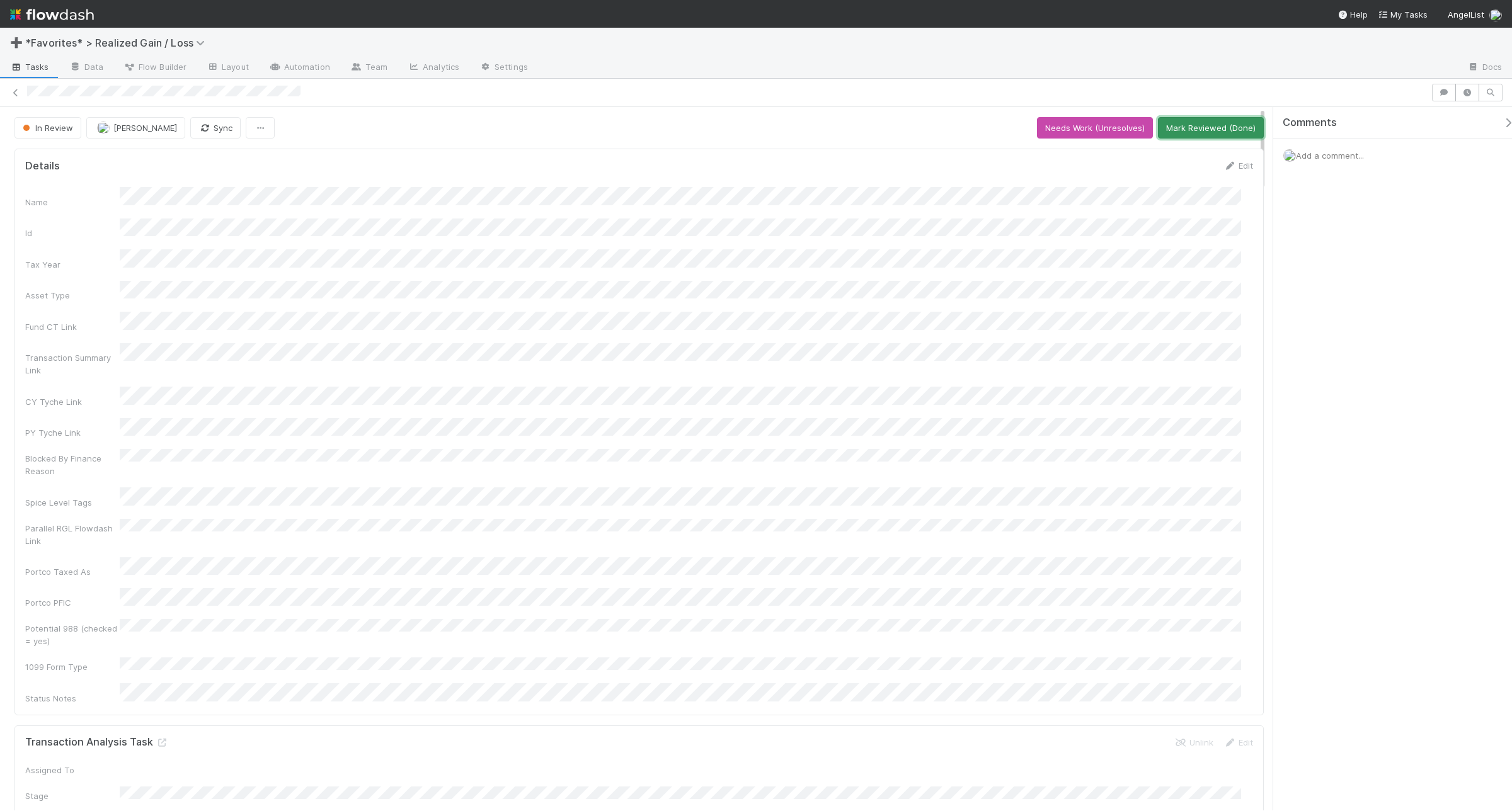
click at [1170, 120] on button "Mark Reviewed (Done)" at bounding box center [1211, 128] width 106 height 21
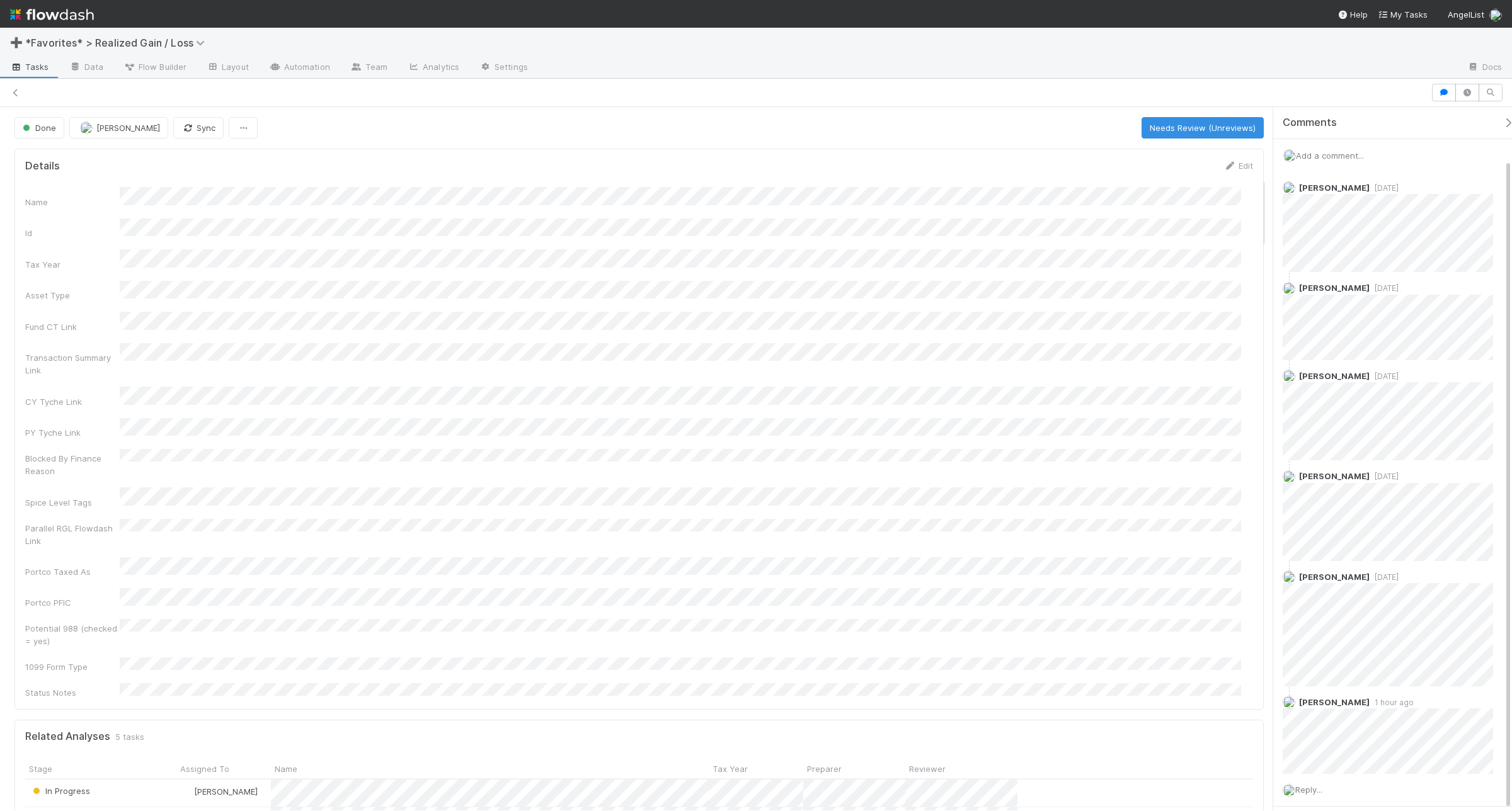
scroll to position [57, 0]
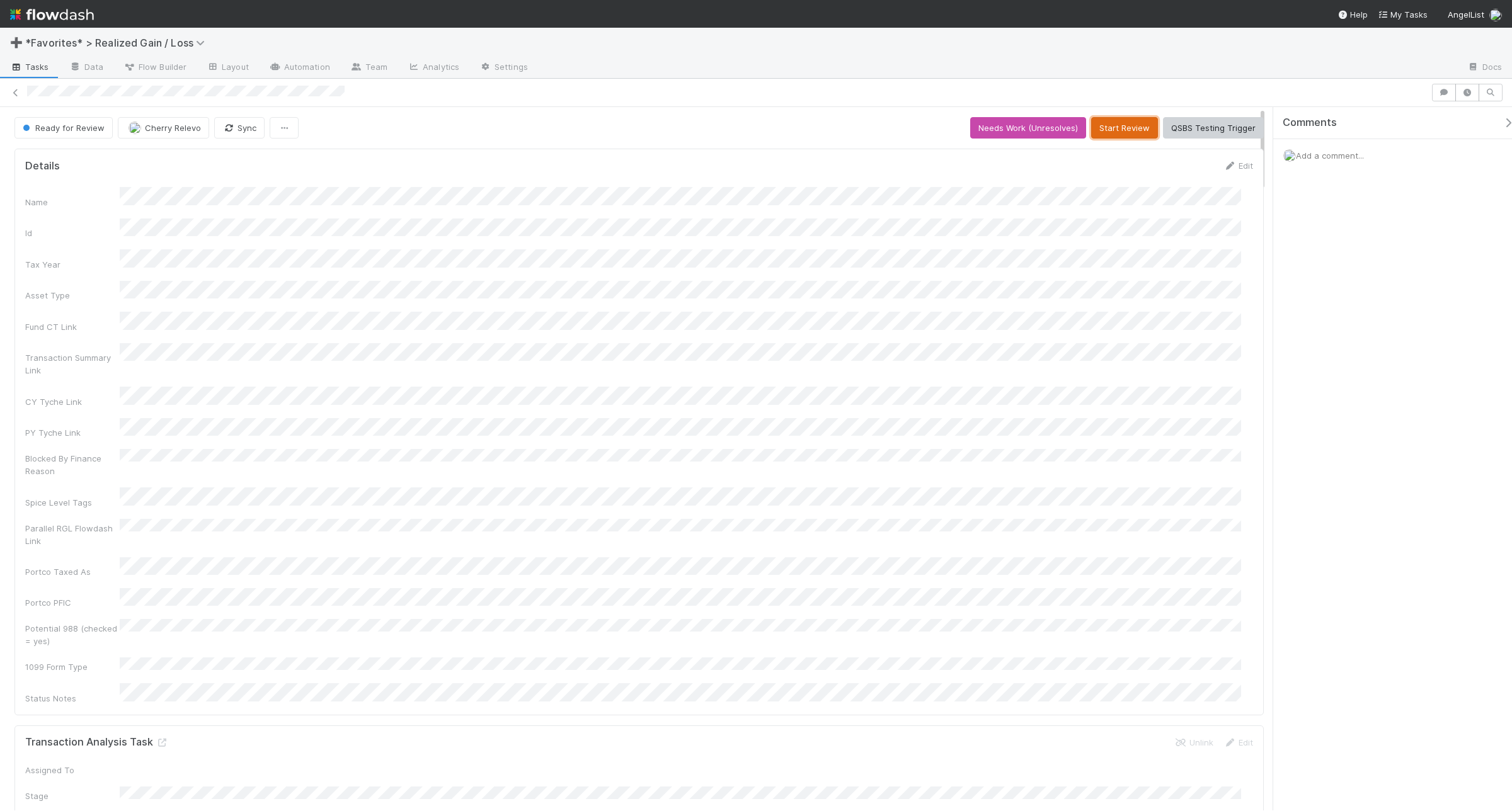
click at [1109, 137] on button "Start Review" at bounding box center [1124, 128] width 66 height 21
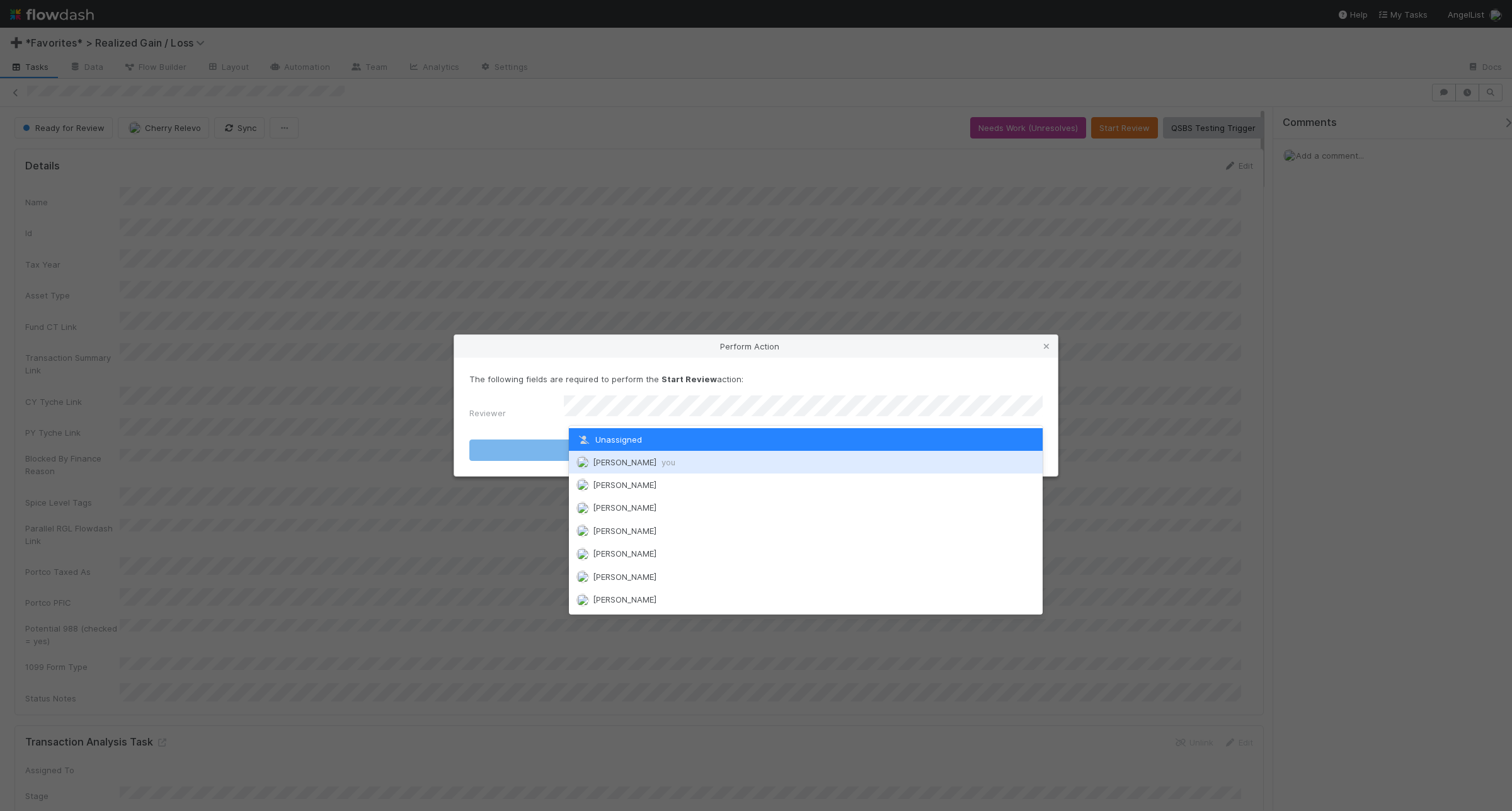
click at [695, 463] on div "Andrea Tidrow you" at bounding box center [806, 462] width 474 height 23
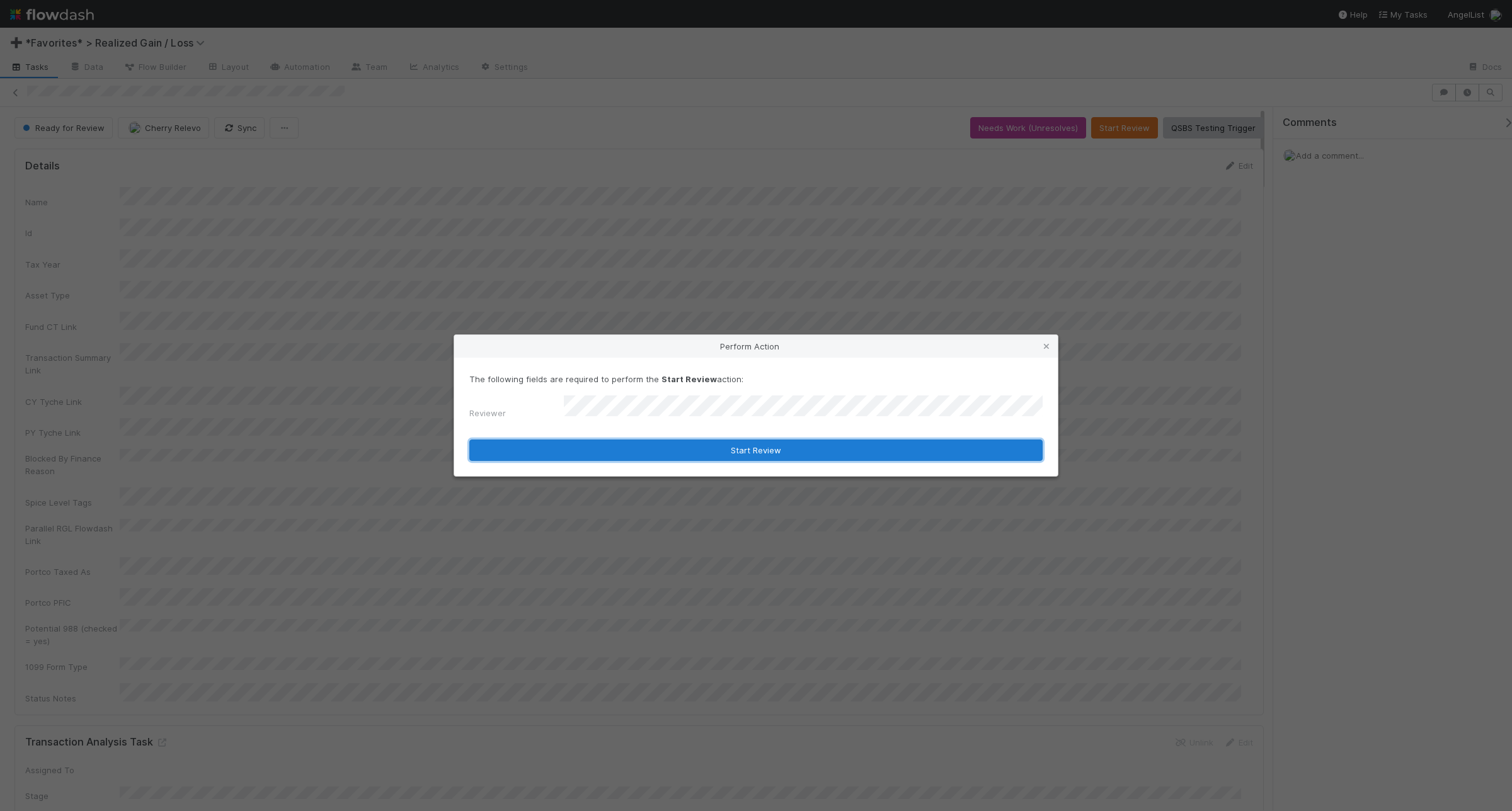
click at [695, 452] on button "Start Review" at bounding box center [756, 450] width 574 height 21
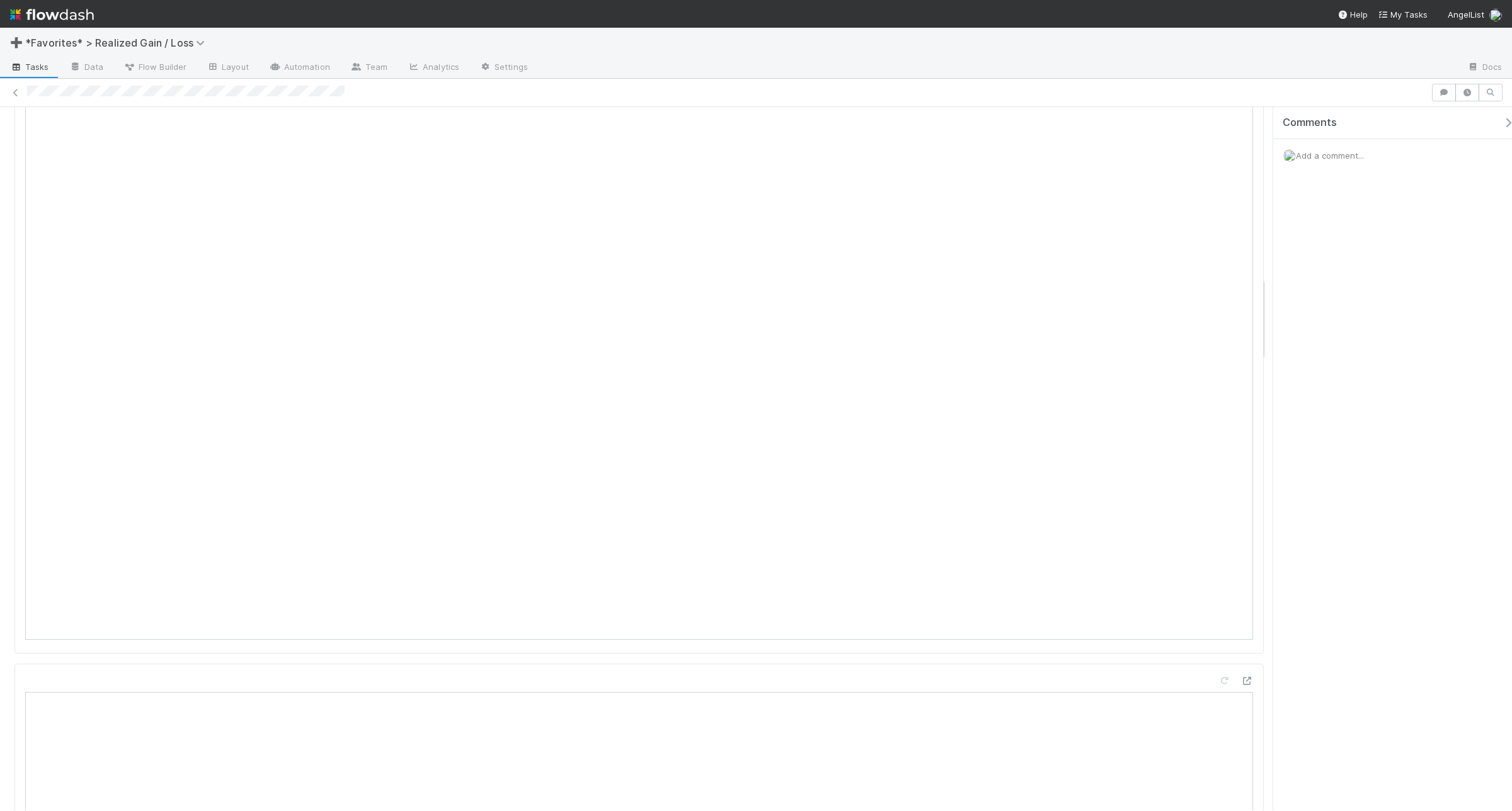
scroll to position [1417, 0]
click at [1209, 158] on span "Add a comment..." at bounding box center [1330, 156] width 68 height 10
click at [1209, 354] on button "Add Comment" at bounding box center [1330, 349] width 73 height 21
click at [1209, 156] on span "Add a comment..." at bounding box center [1330, 156] width 68 height 10
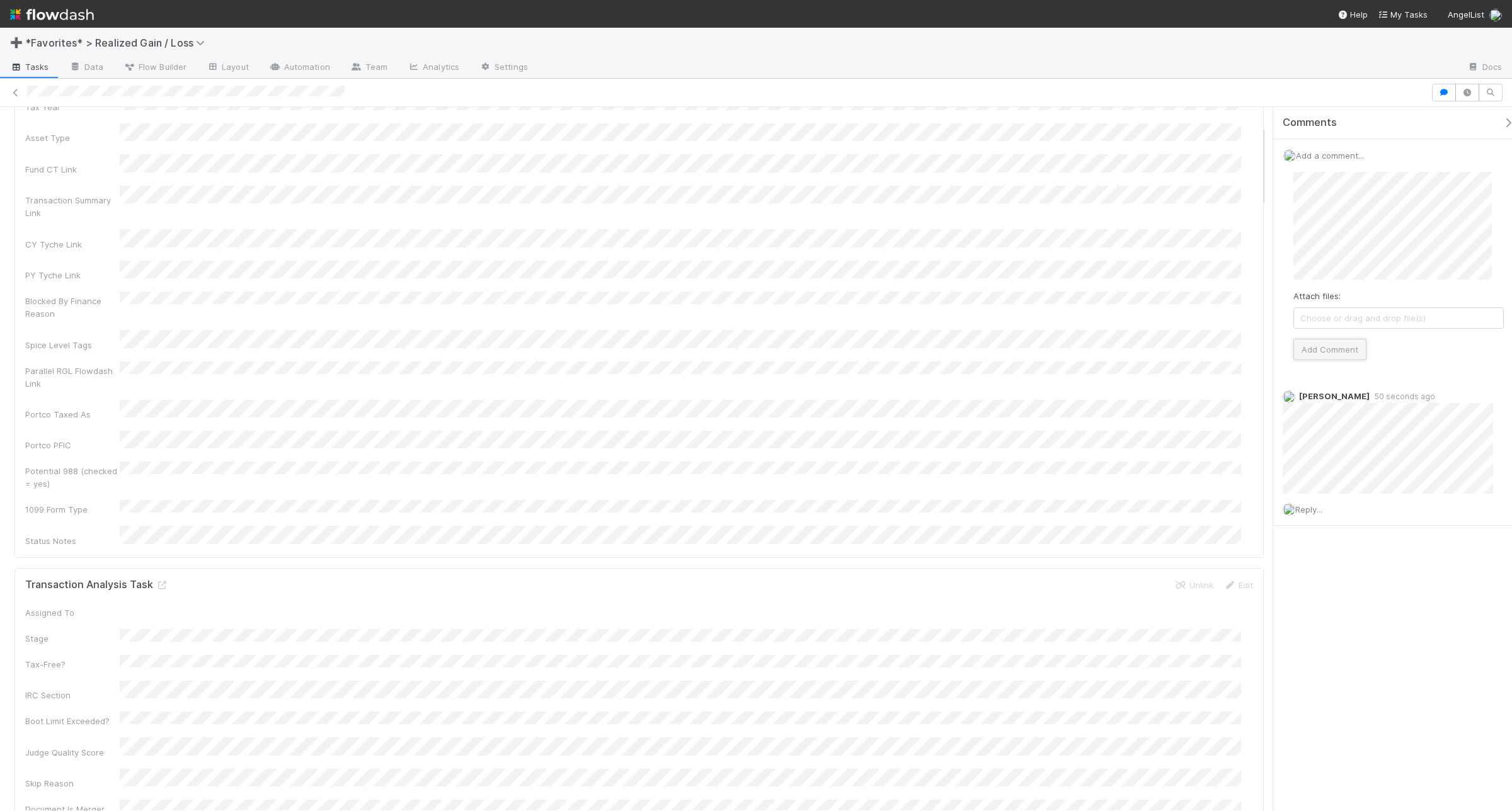
click at [1209, 350] on button "Add Comment" at bounding box center [1330, 349] width 73 height 21
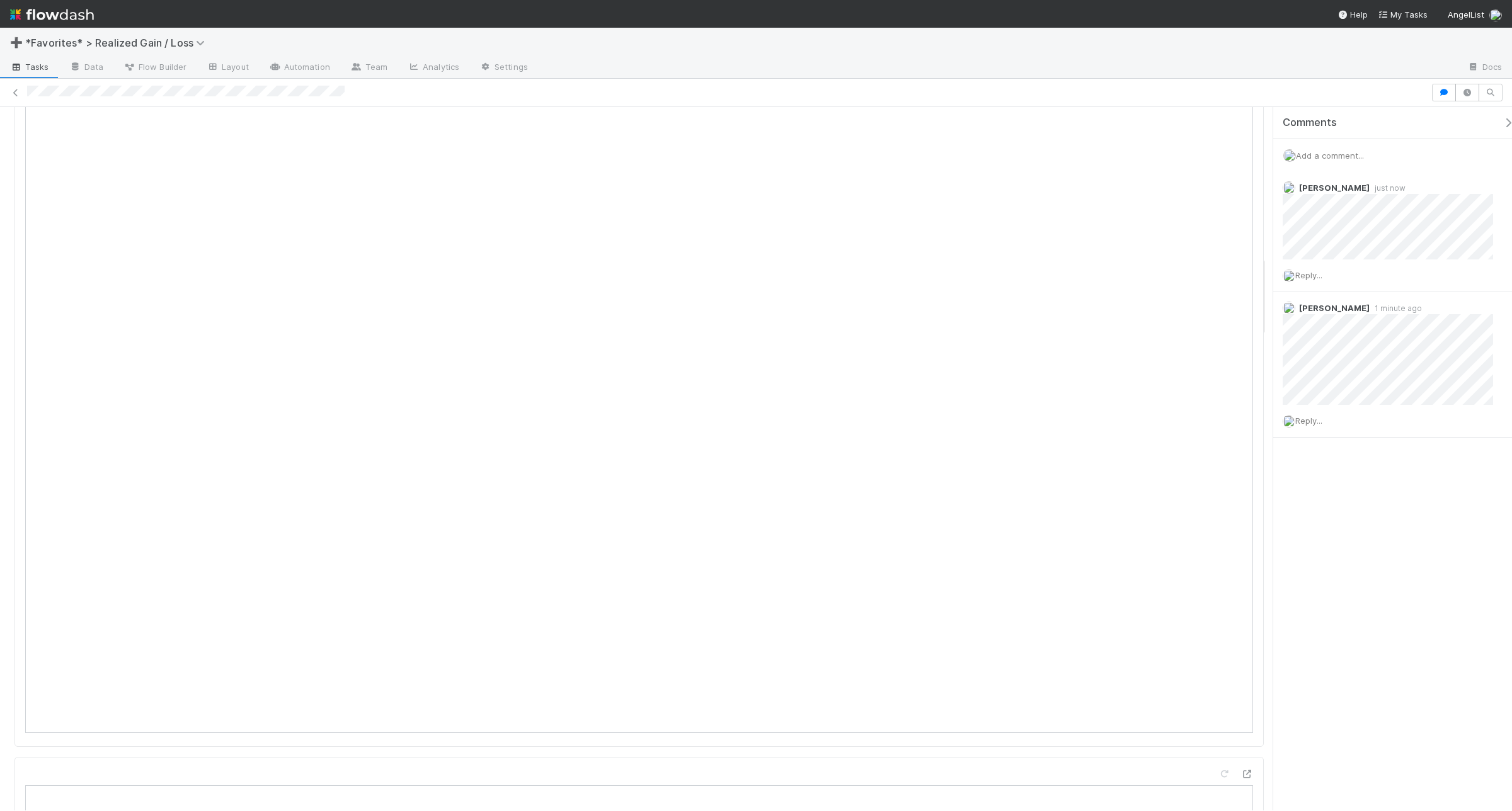
scroll to position [1260, 0]
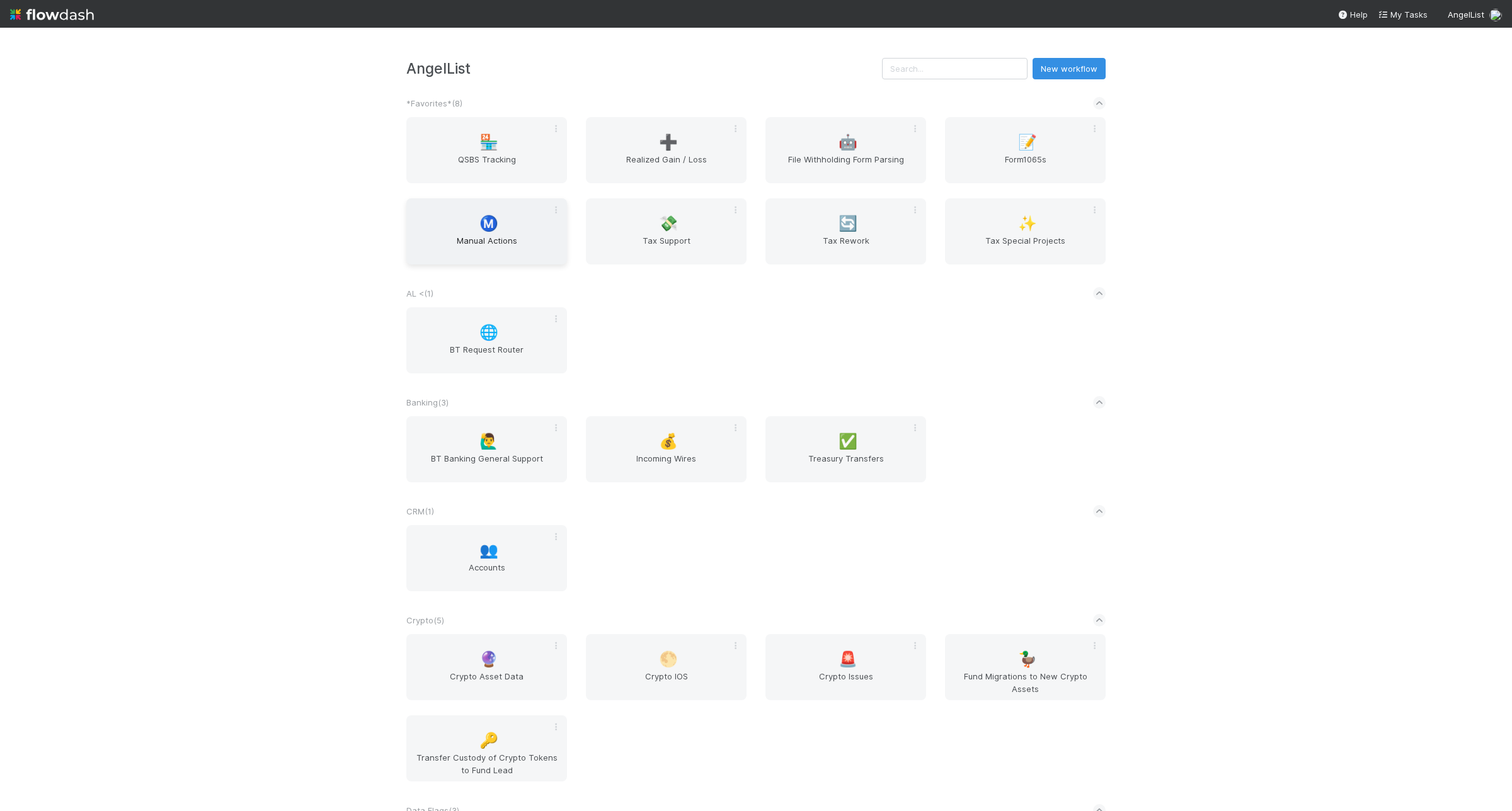
click at [503, 221] on div "Ⓜ️ Manual Actions" at bounding box center [487, 232] width 161 height 66
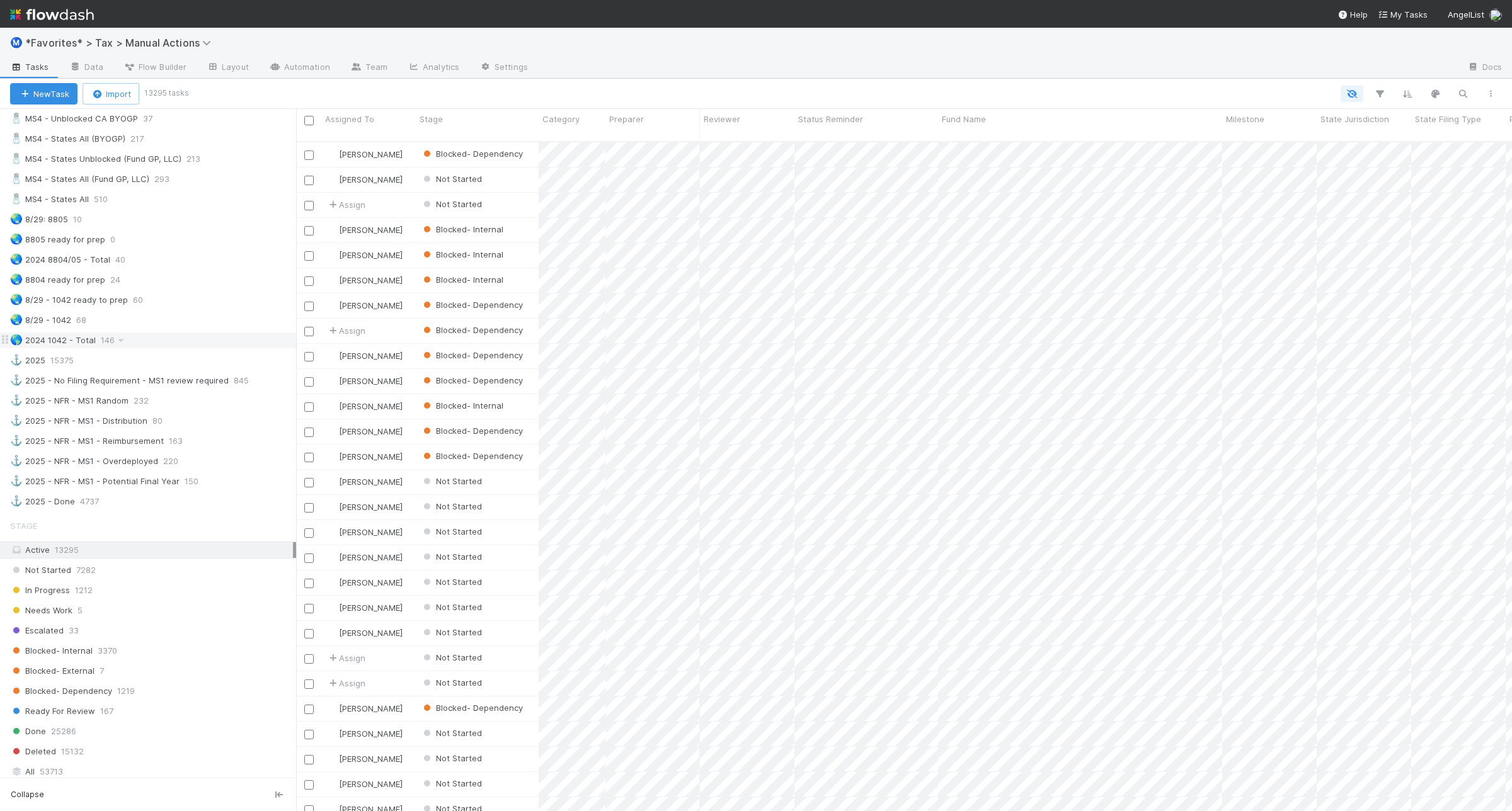
scroll to position [945, 0]
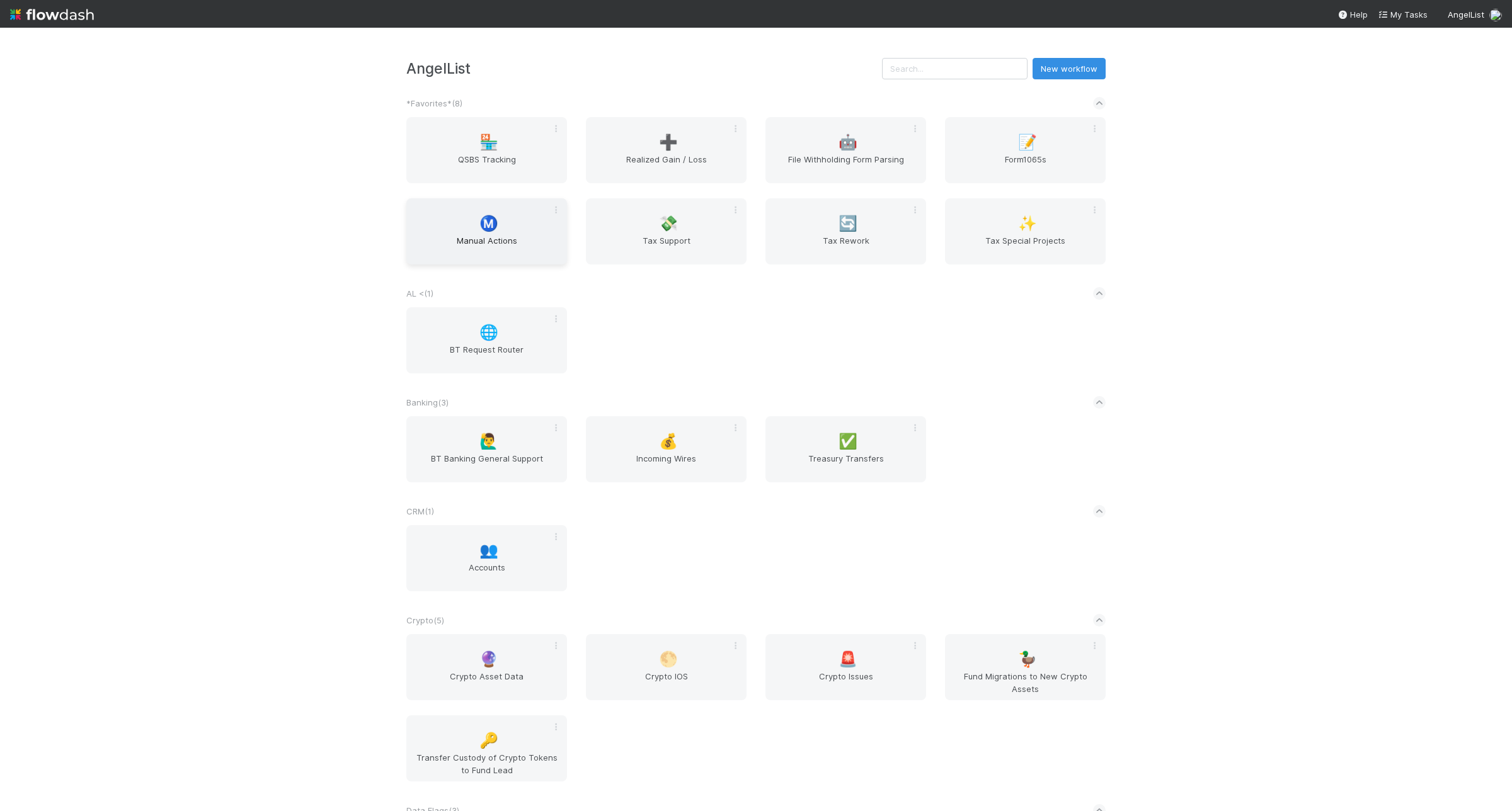
click at [458, 236] on span "Manual Actions" at bounding box center [487, 247] width 151 height 26
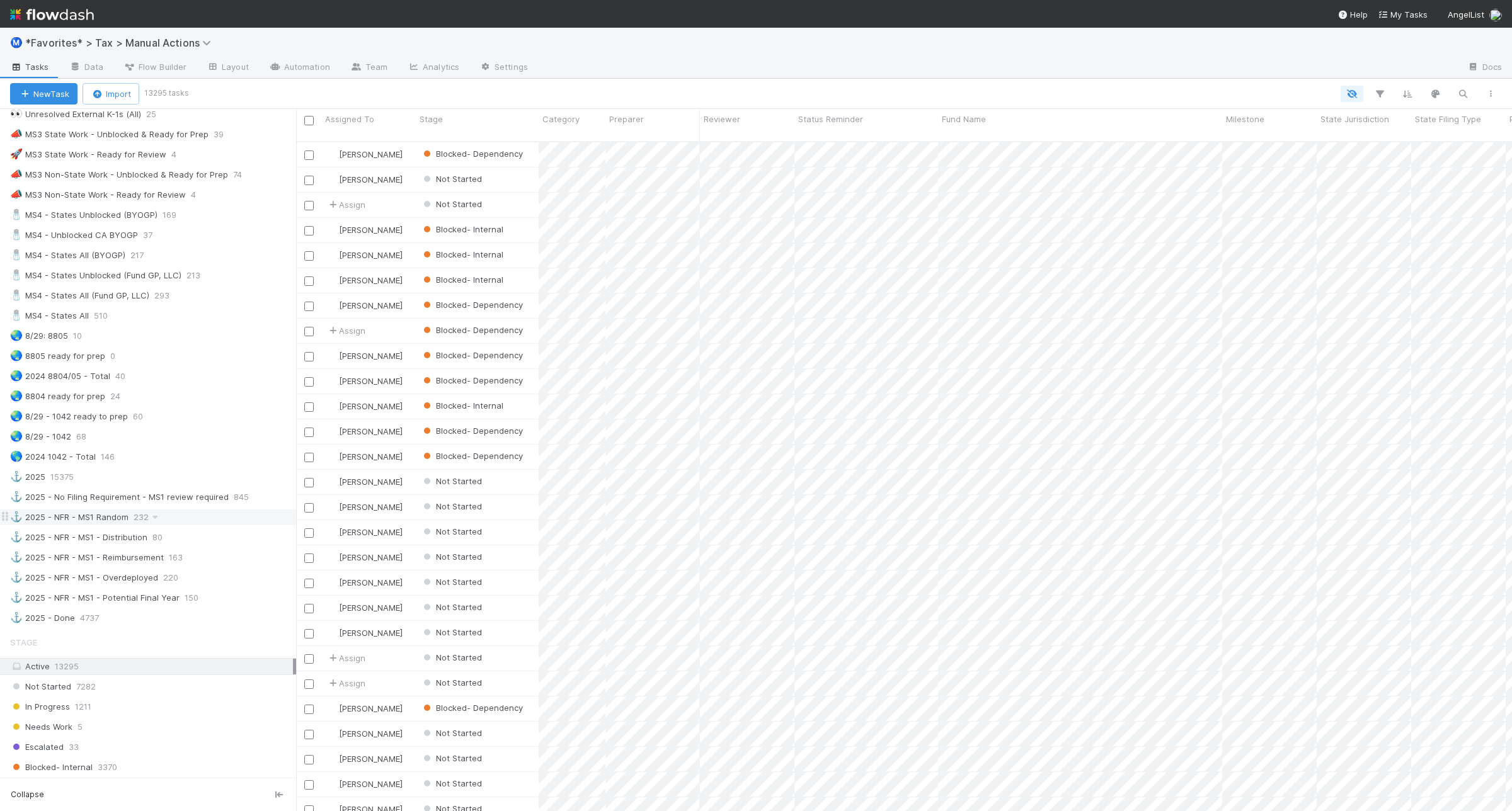
scroll to position [772, 0]
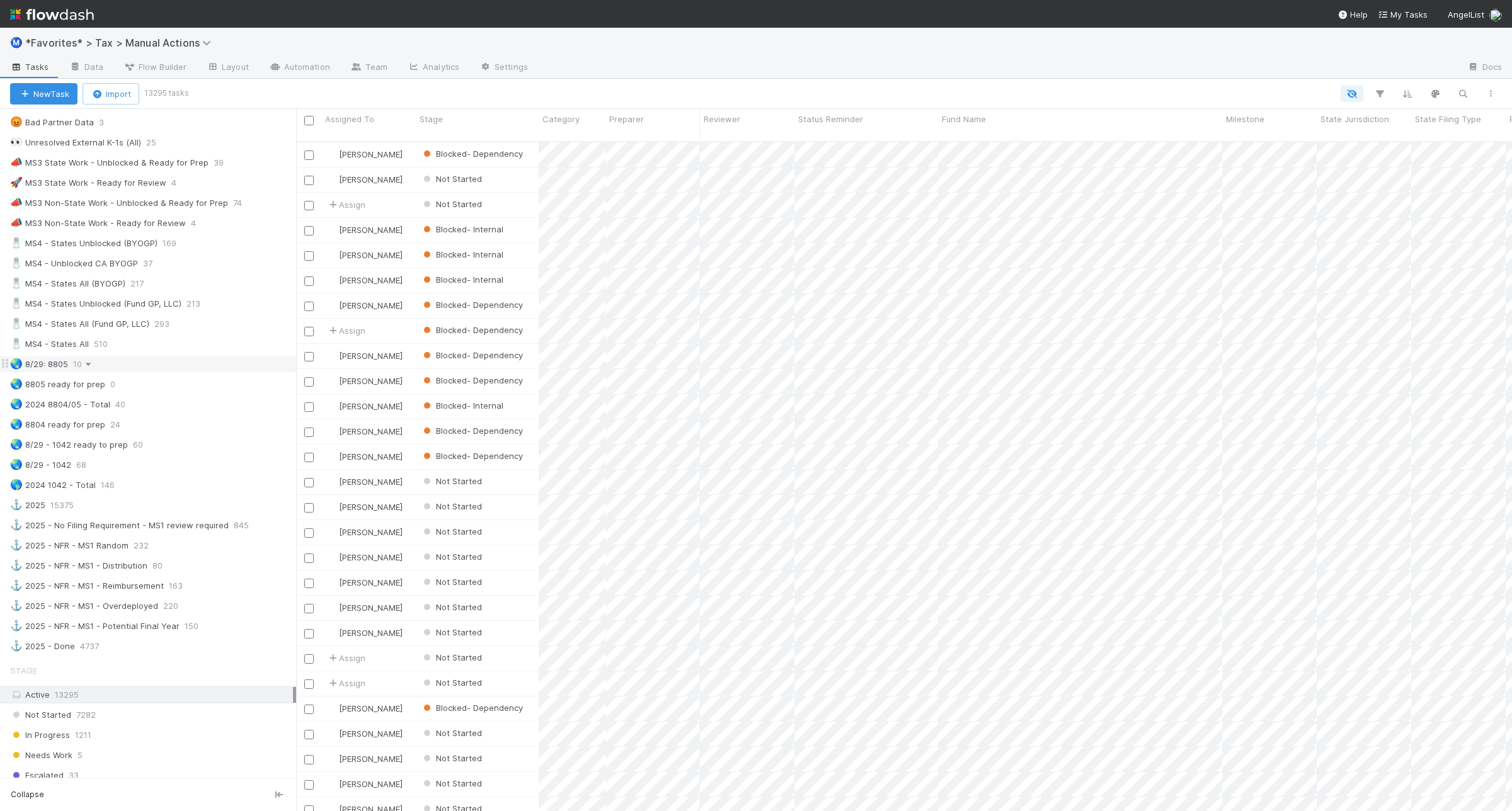
click at [92, 368] on icon at bounding box center [88, 365] width 13 height 9
click at [124, 451] on div "Rename this view" at bounding box center [147, 457] width 128 height 19
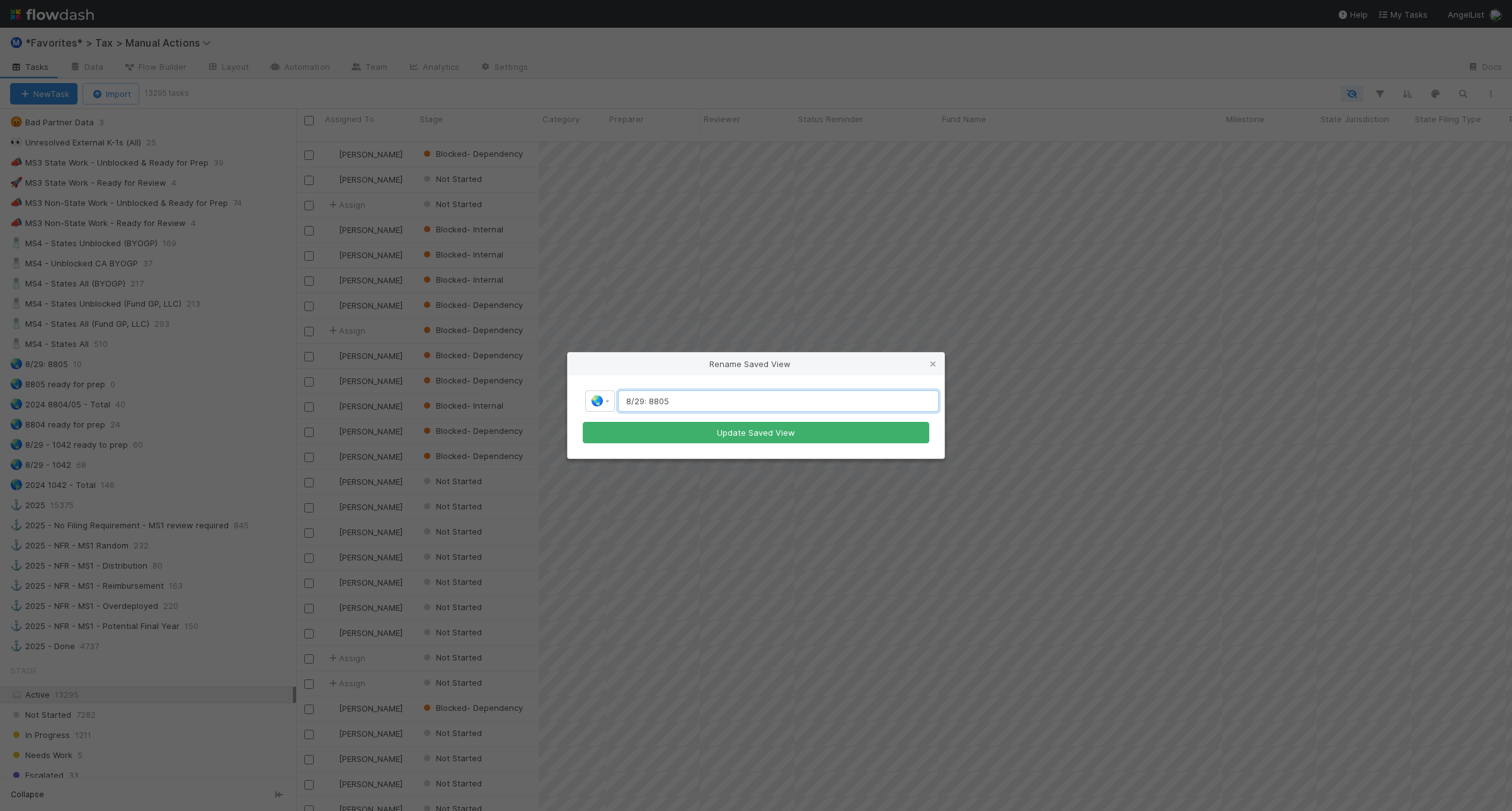
click at [738, 401] on input "8/29: 8805" at bounding box center [778, 400] width 320 height 21
type input "8/29: 8805 - pending MS2 SO"
click at [734, 429] on button "Update Saved View" at bounding box center [756, 432] width 347 height 21
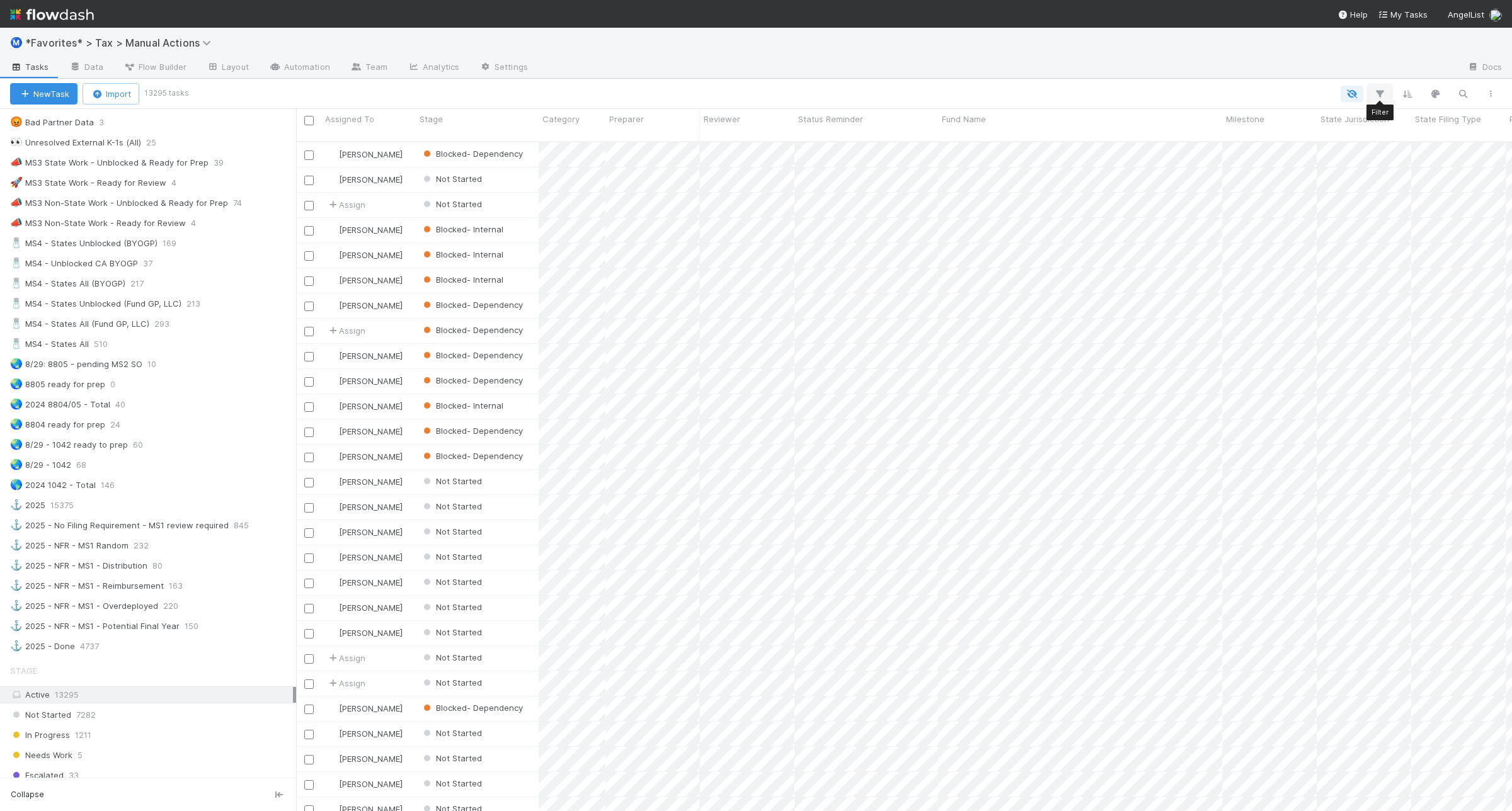
click at [1374, 96] on icon "button" at bounding box center [1380, 93] width 13 height 11
click at [180, 372] on div "Add Filter" at bounding box center [756, 406] width 1512 height 811
click at [180, 372] on div "🌏 8/29: 8805 - pending MS2 SO 10" at bounding box center [153, 364] width 286 height 15
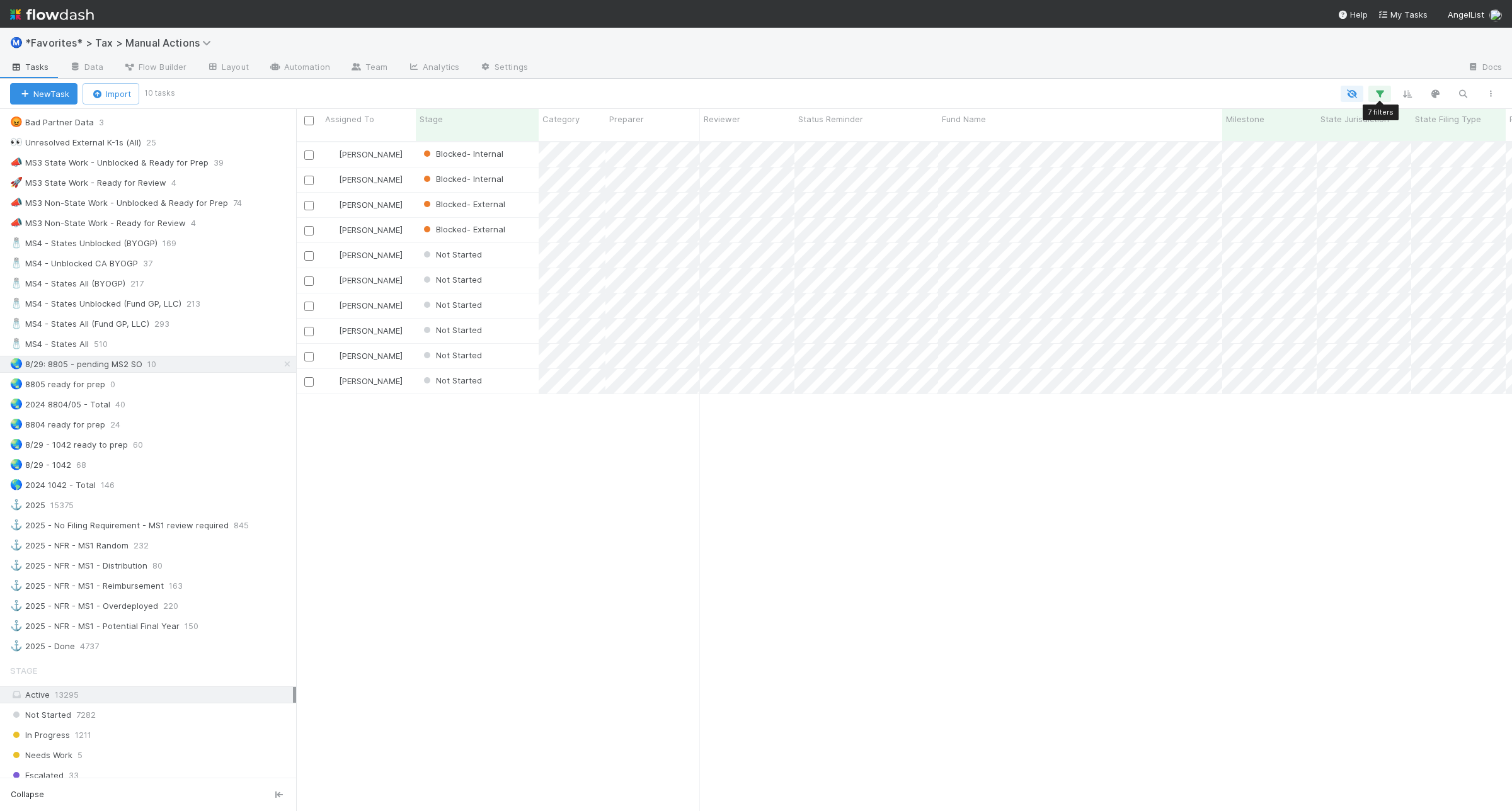
scroll to position [668, 1204]
click at [1375, 90] on icon "button" at bounding box center [1380, 93] width 13 height 11
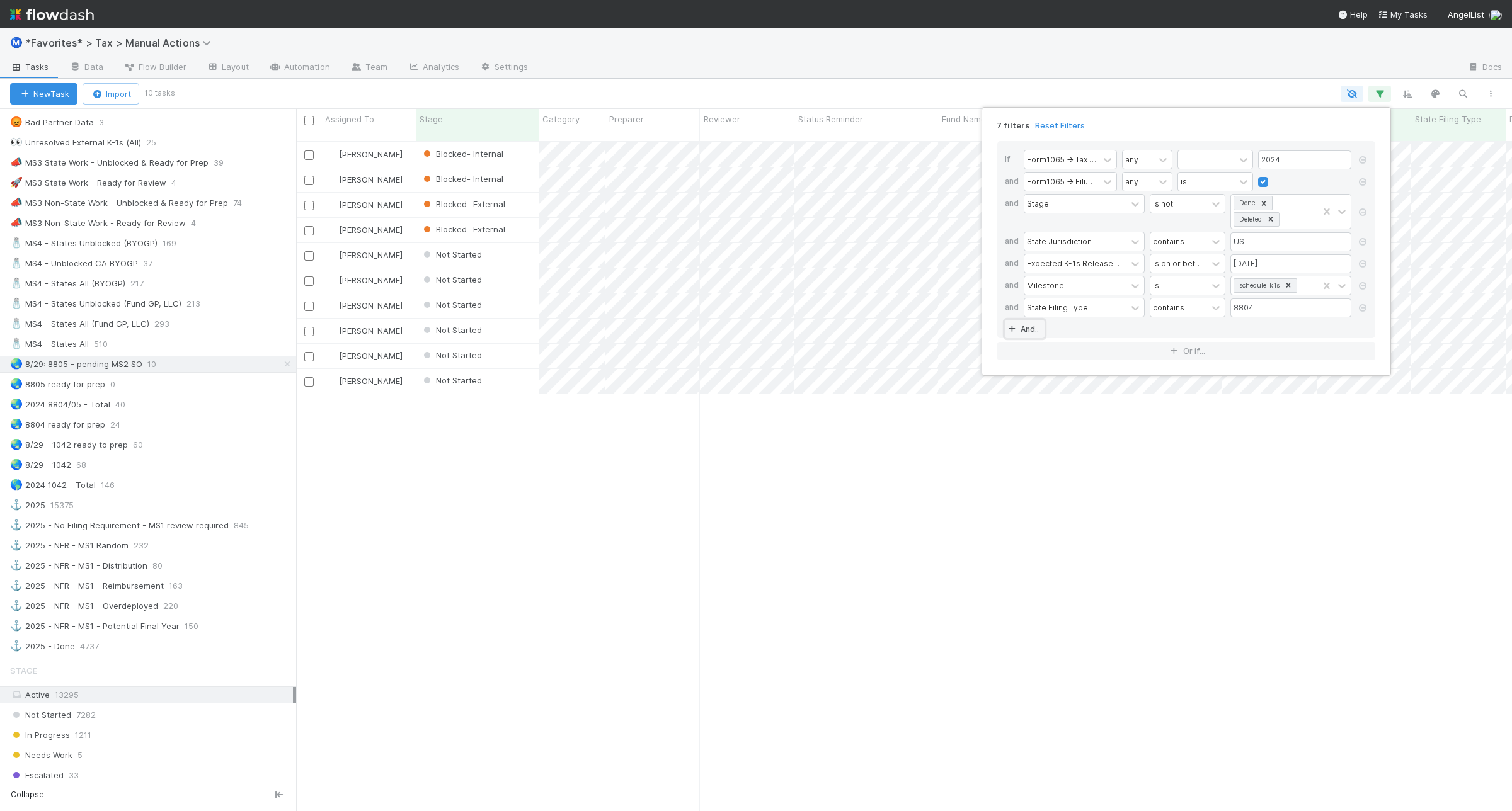
click at [1028, 332] on link "And.." at bounding box center [1024, 329] width 40 height 18
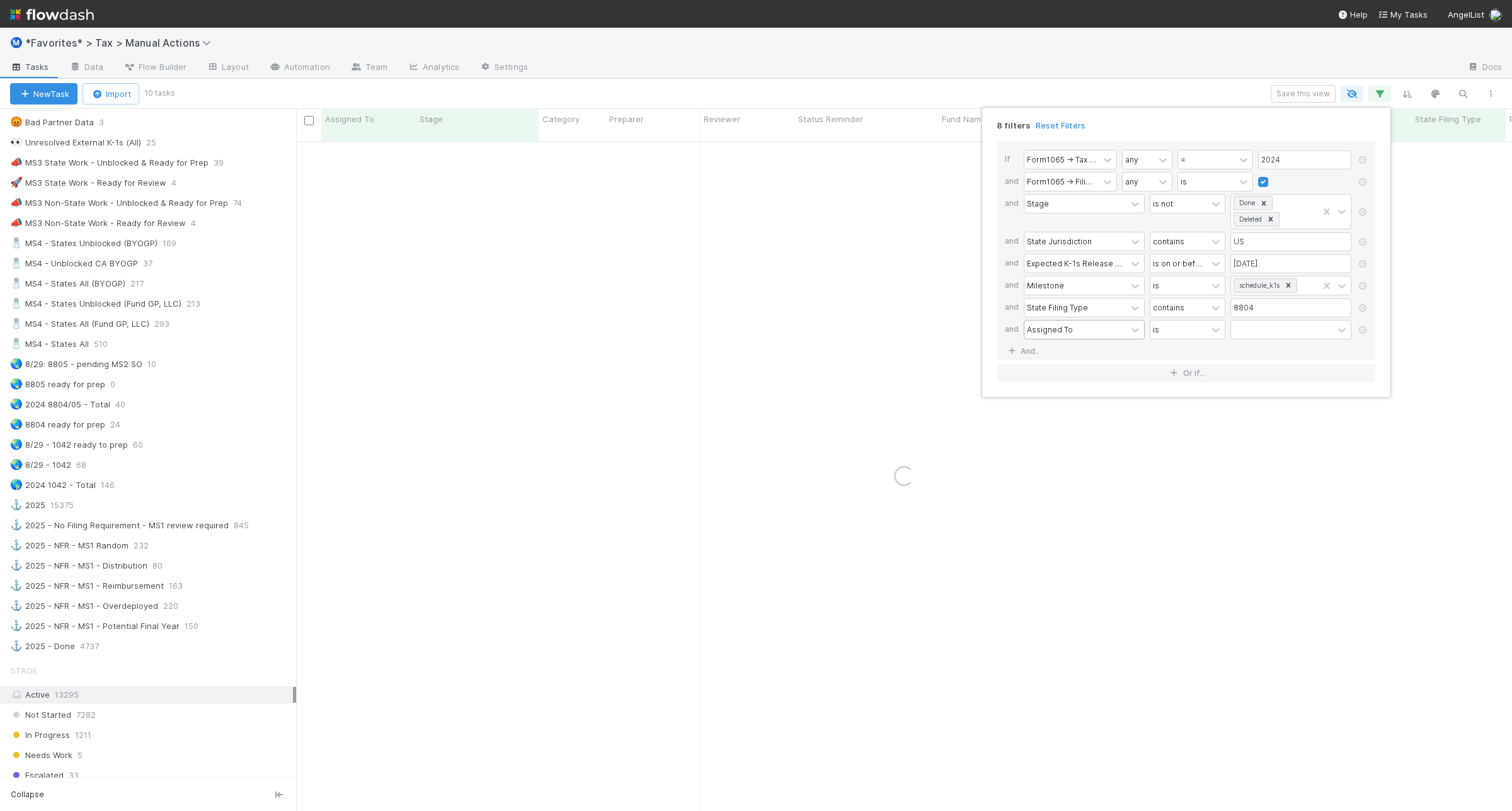
click at [1063, 331] on div "Assigned To" at bounding box center [1050, 329] width 46 height 11
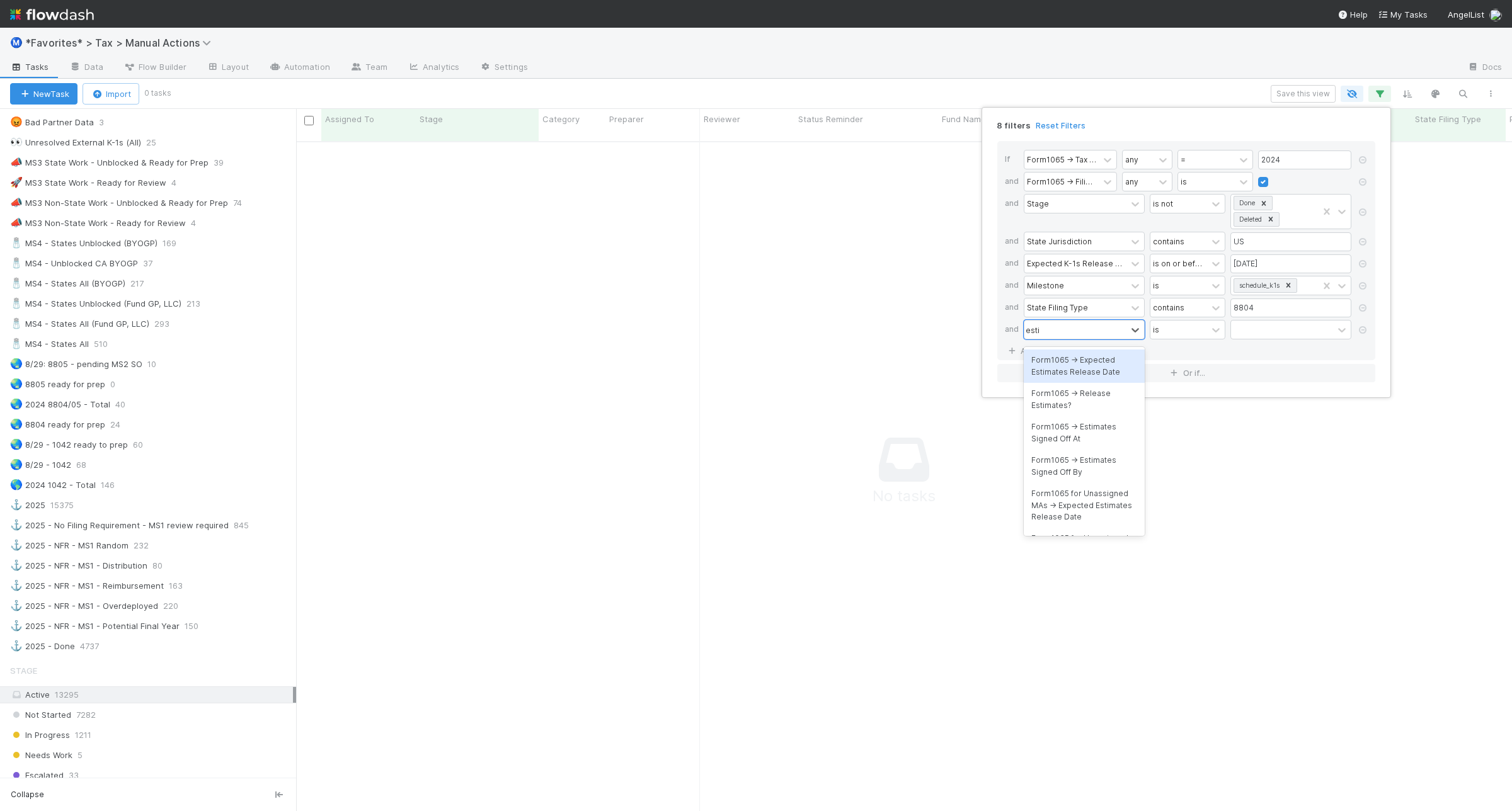
type input "estim"
click at [1110, 420] on div "Form1065 -> Estimates Signed Off At" at bounding box center [1084, 433] width 121 height 33
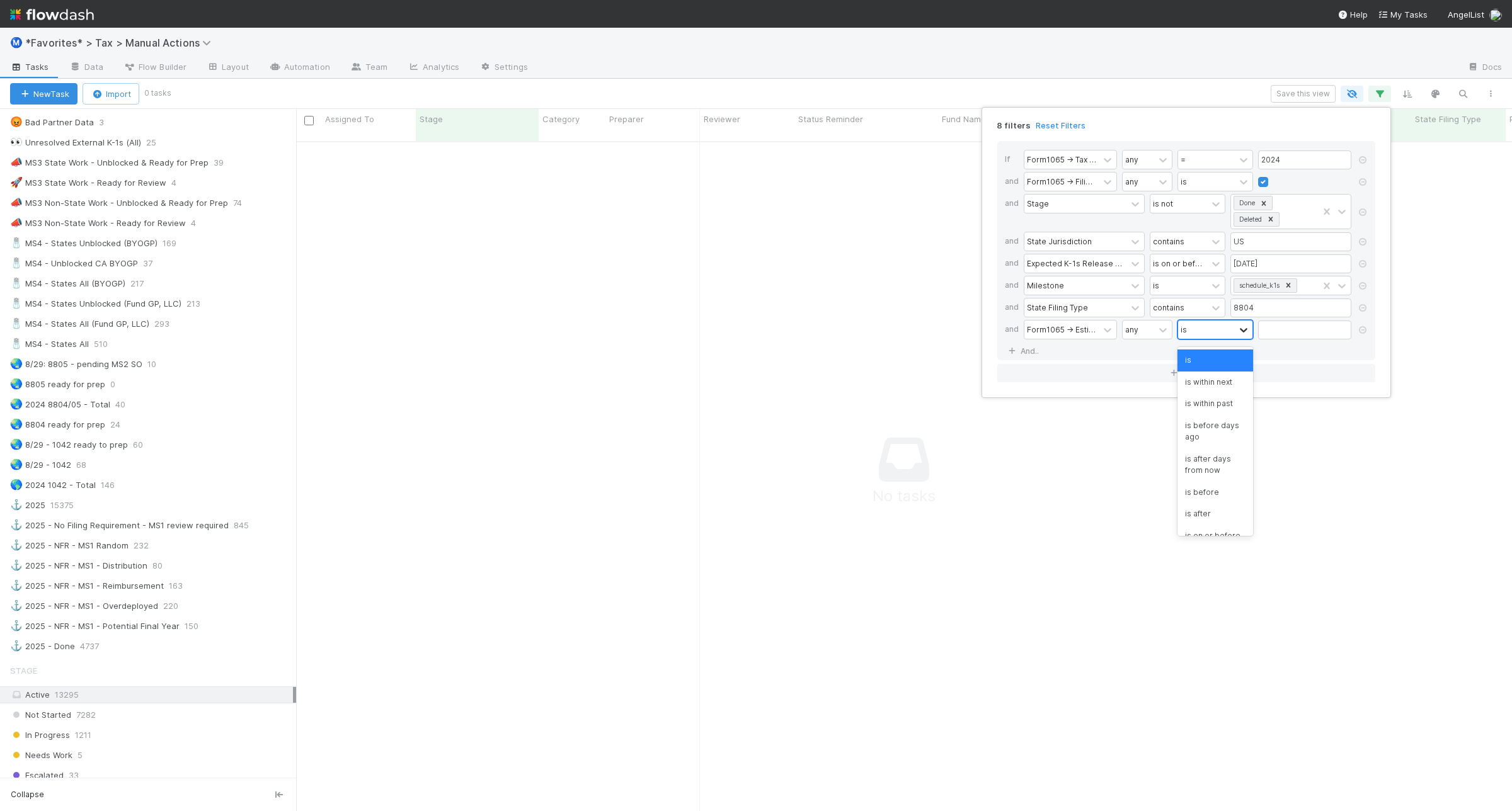
click at [1240, 328] on icon at bounding box center [1244, 330] width 13 height 13
click at [1215, 442] on div "is empty" at bounding box center [1215, 435] width 76 height 21
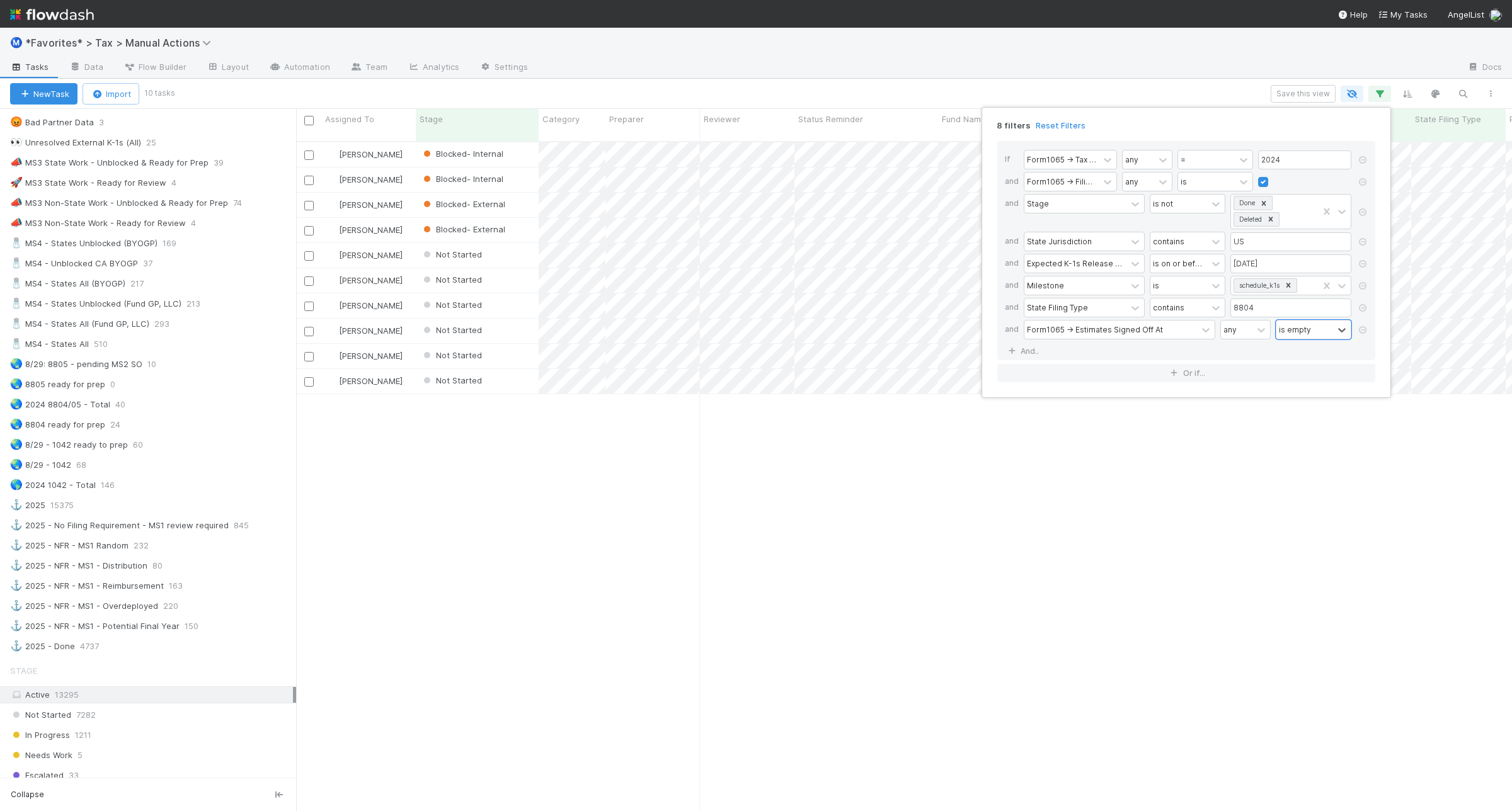
scroll to position [668, 1204]
click at [1188, 88] on div "8 filters Reset Filters If Form1065 -> Tax Year any = 2024 and Form1065 -> Fili…" at bounding box center [756, 406] width 1512 height 811
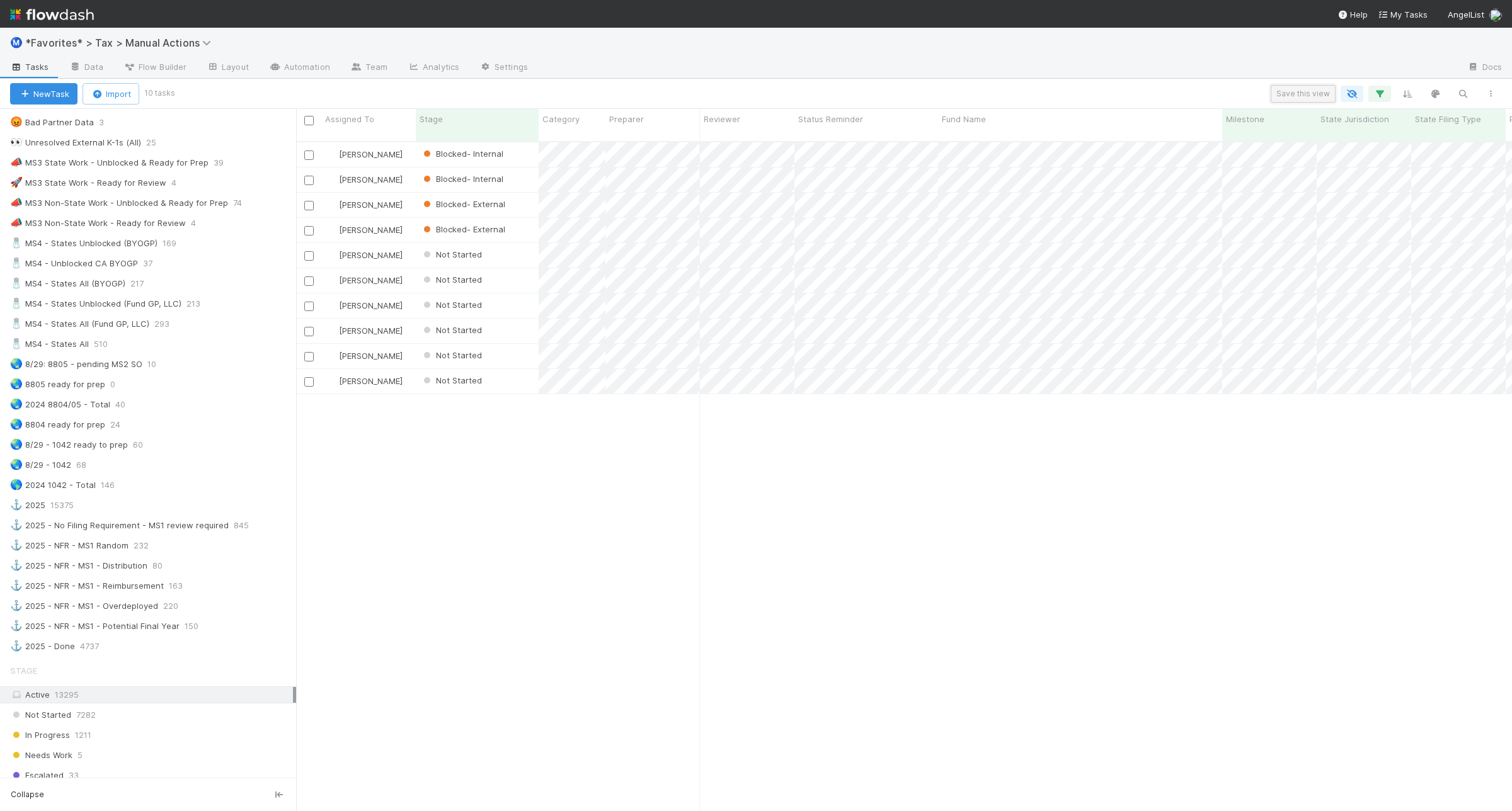
click at [1284, 90] on button "Save this view" at bounding box center [1303, 94] width 65 height 18
click at [1065, 170] on div "Create a new saved view" at bounding box center [1019, 167] width 102 height 13
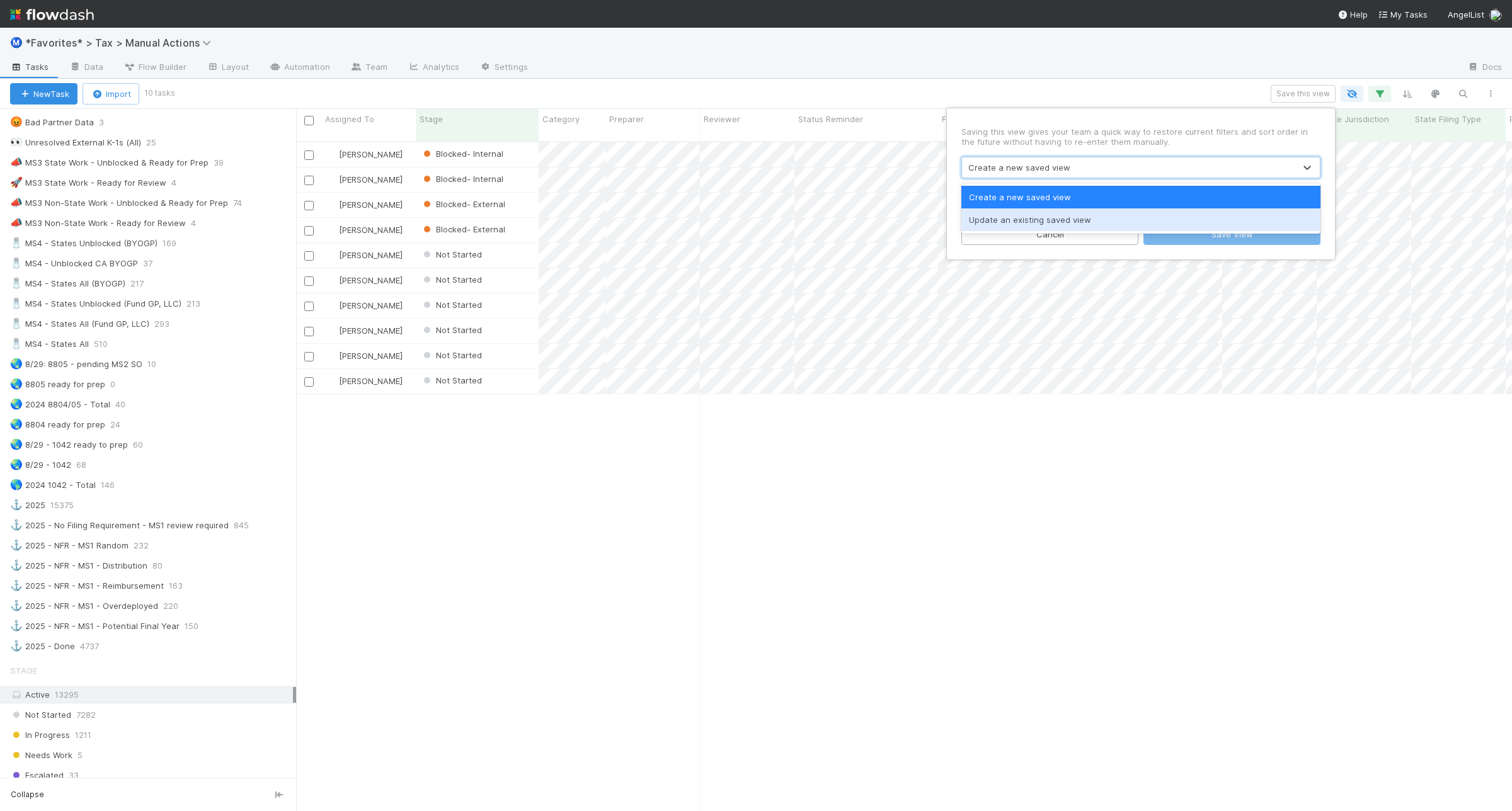
click at [1063, 212] on div "Update an existing saved view" at bounding box center [1140, 220] width 359 height 23
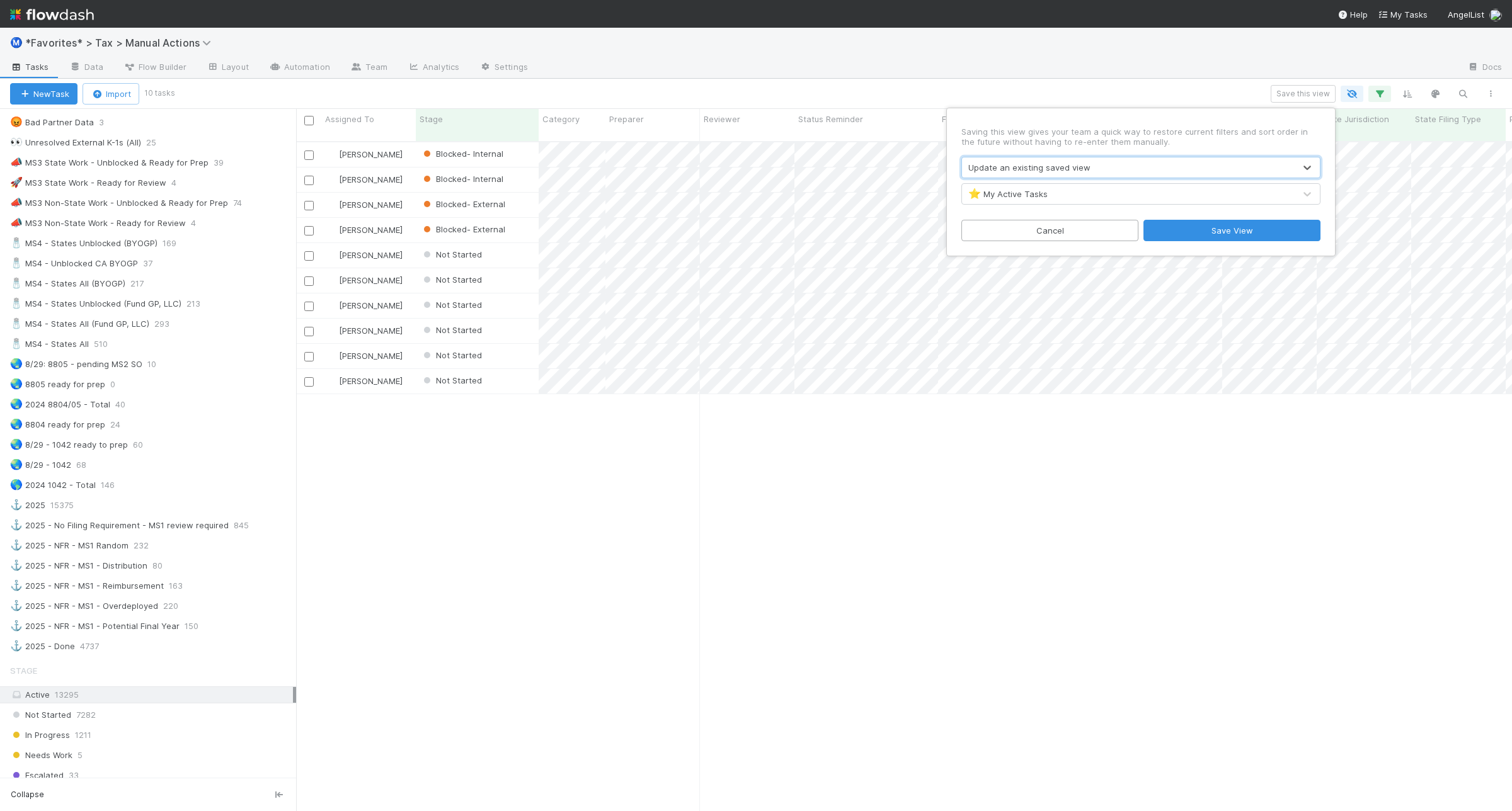
click at [1062, 197] on div "⭐ My Active Tasks" at bounding box center [1128, 194] width 332 height 20
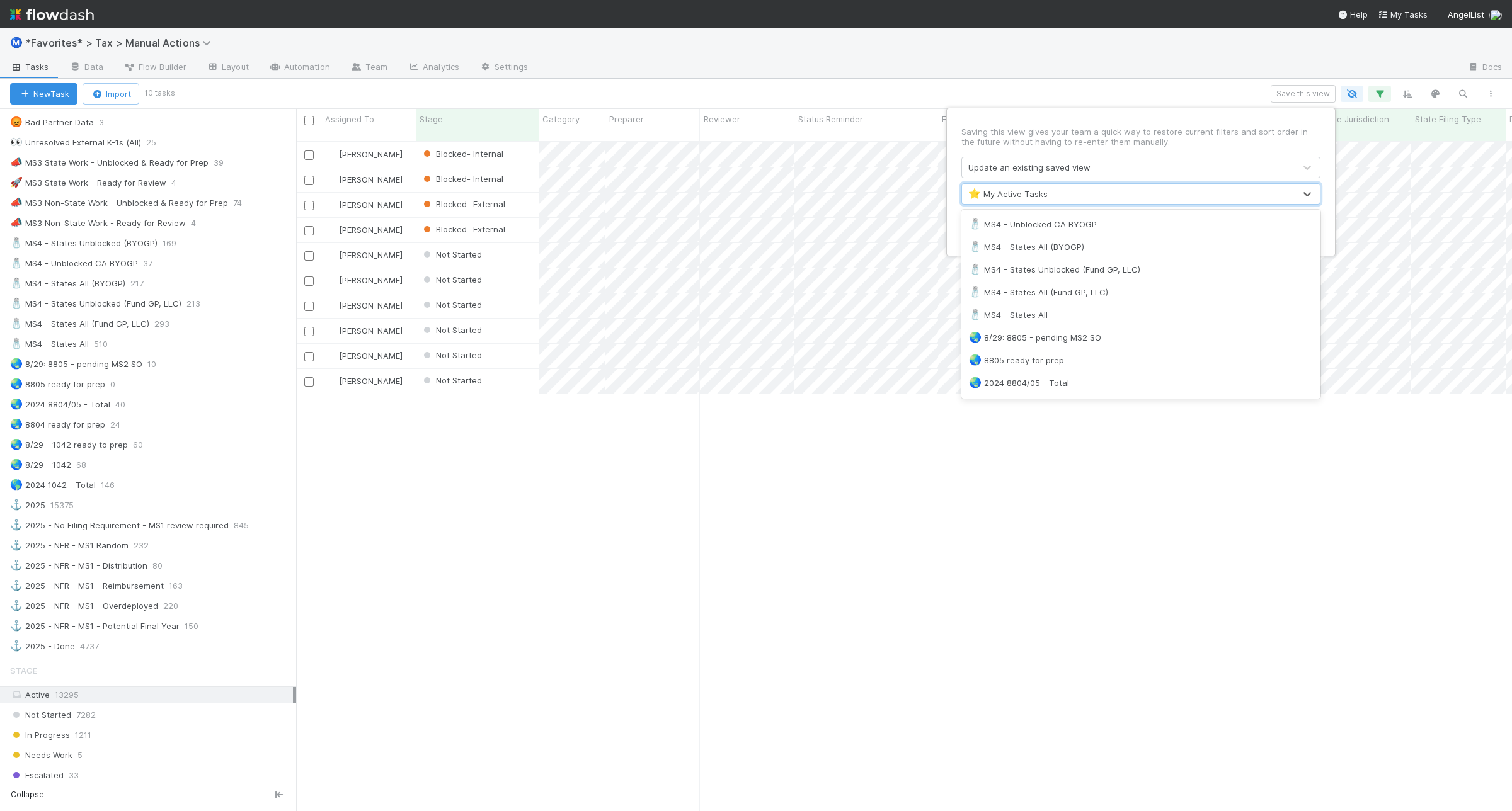
scroll to position [1023, 0]
click at [1082, 301] on div "🌏 8/29: 8805 - pending MS2 SO" at bounding box center [1140, 311] width 359 height 23
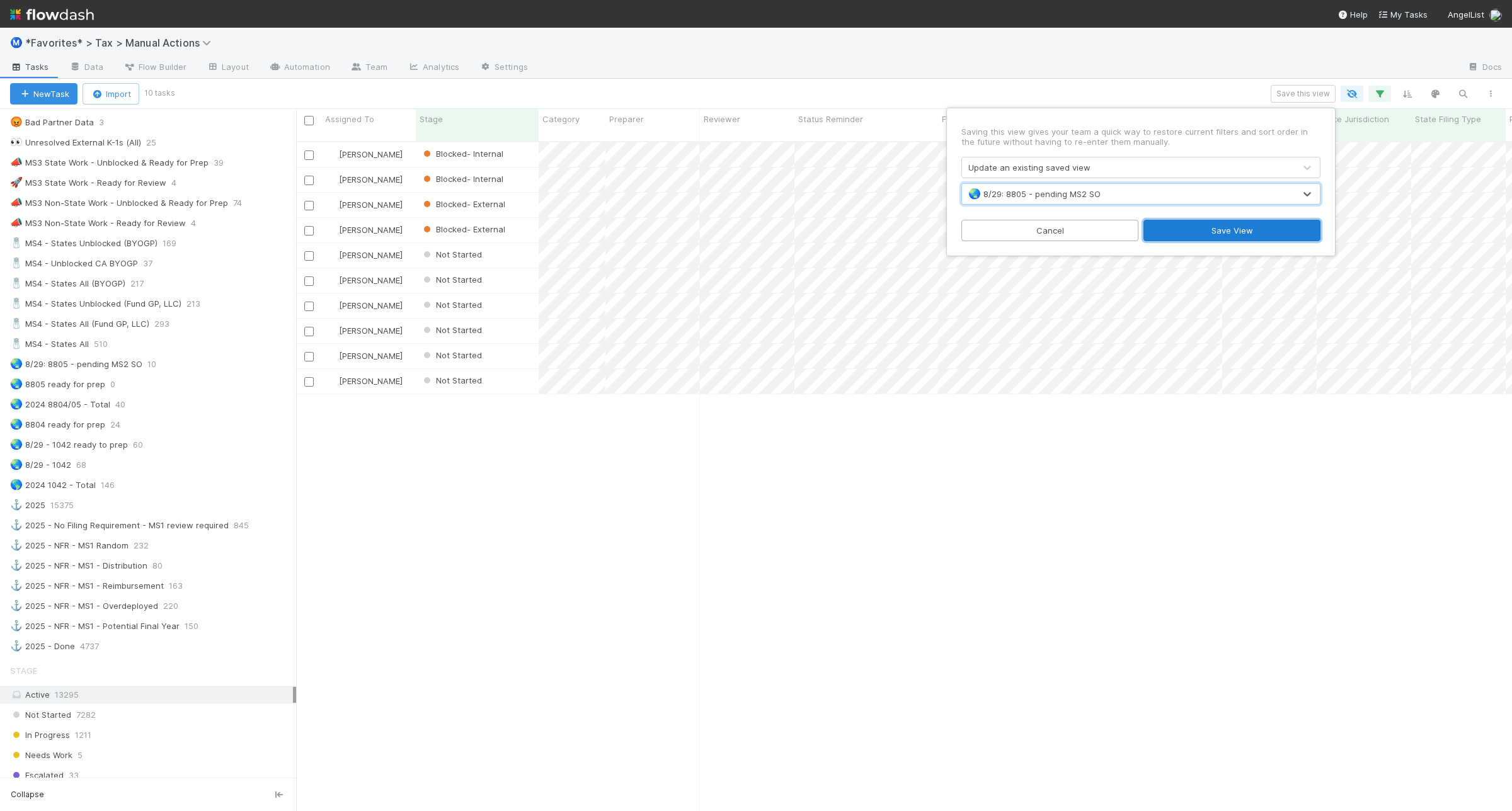
click at [1209, 228] on button "Save View" at bounding box center [1232, 230] width 177 height 21
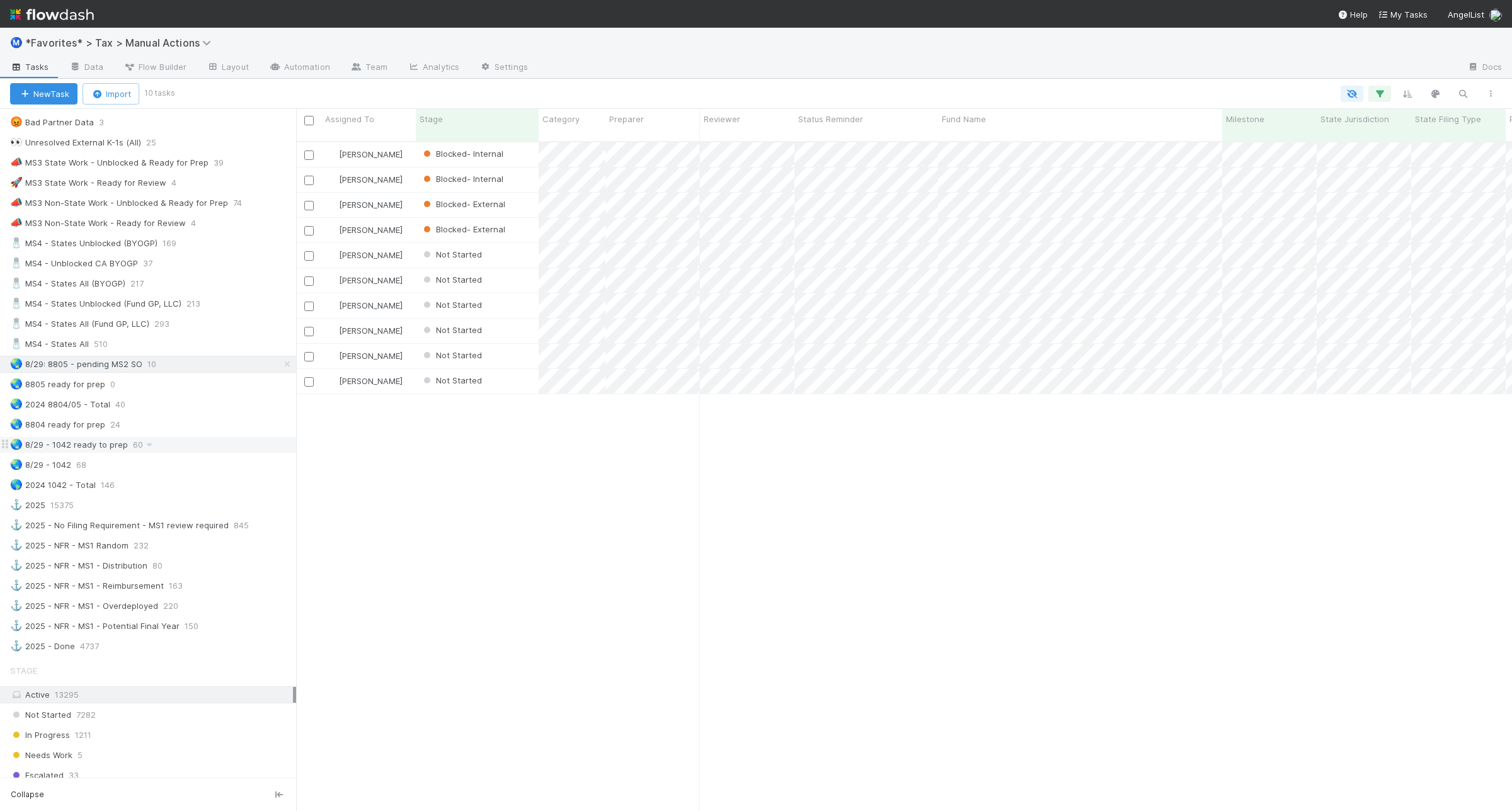
click at [206, 453] on div "🌏 8/29 - 1042 ready to prep 60" at bounding box center [153, 445] width 286 height 15
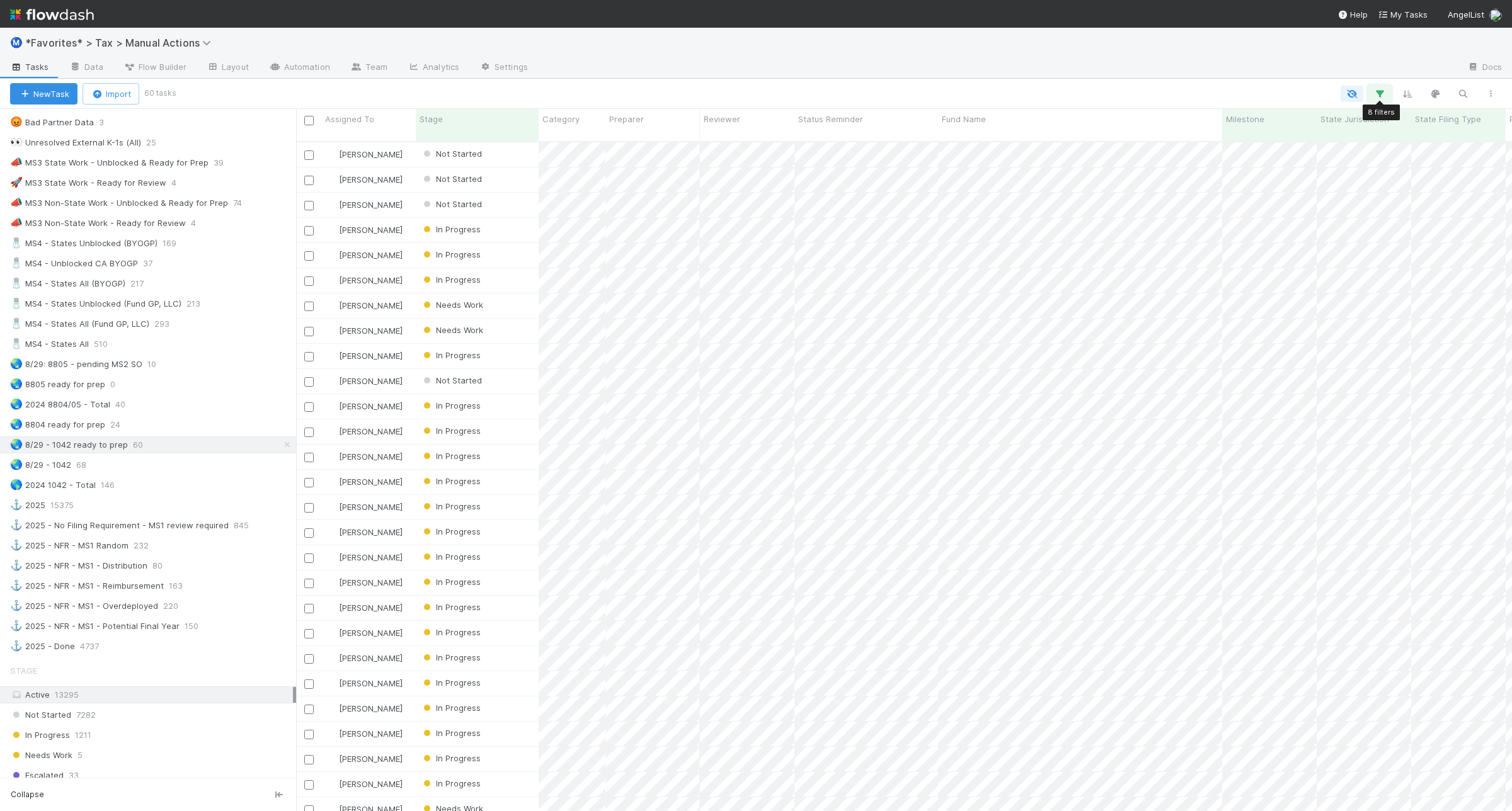
click at [1377, 93] on icon "button" at bounding box center [1380, 93] width 13 height 11
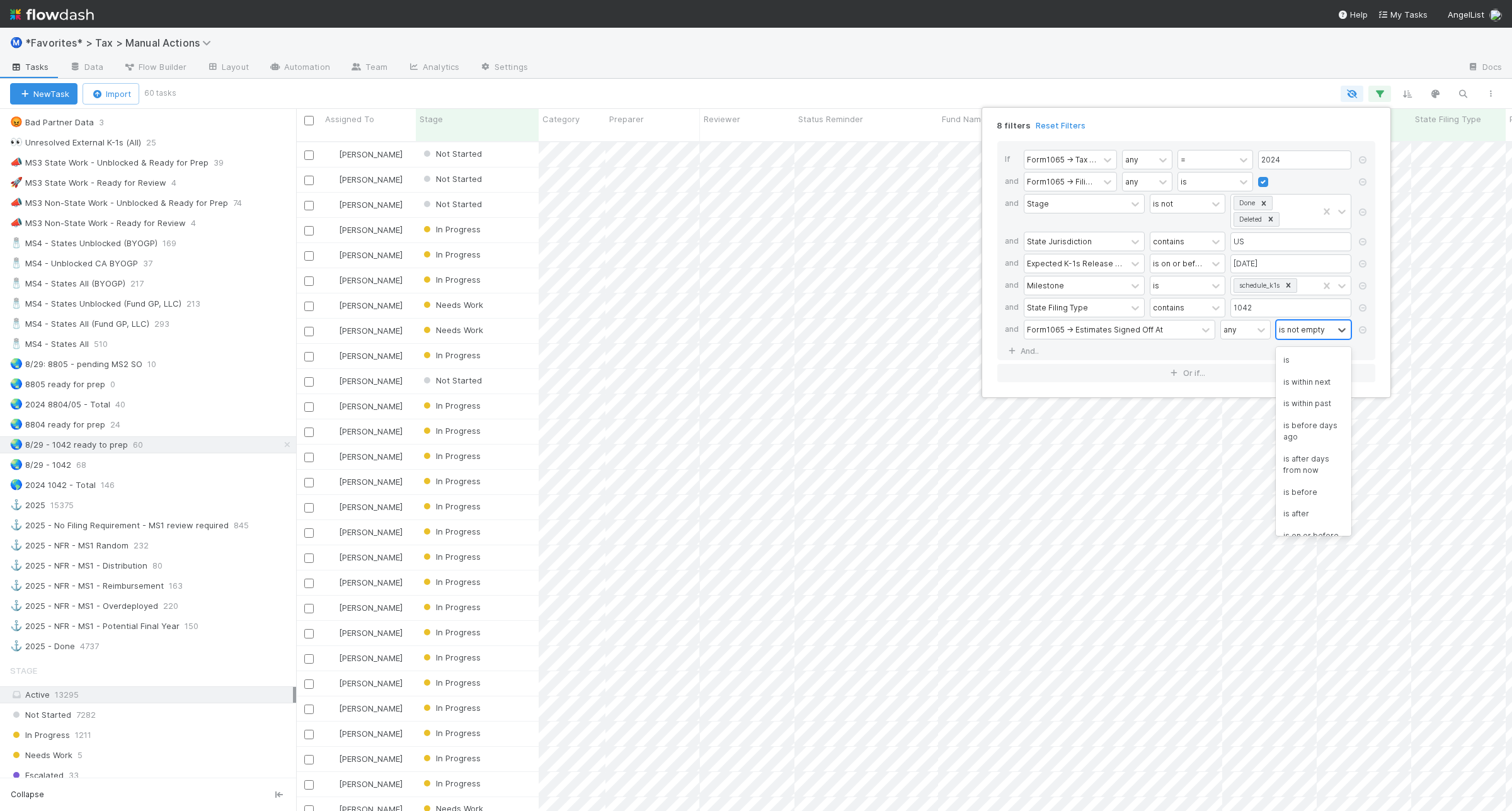
click at [1309, 329] on div "is not empty" at bounding box center [1302, 329] width 46 height 11
click at [1296, 496] on div "is empty" at bounding box center [1313, 485] width 76 height 21
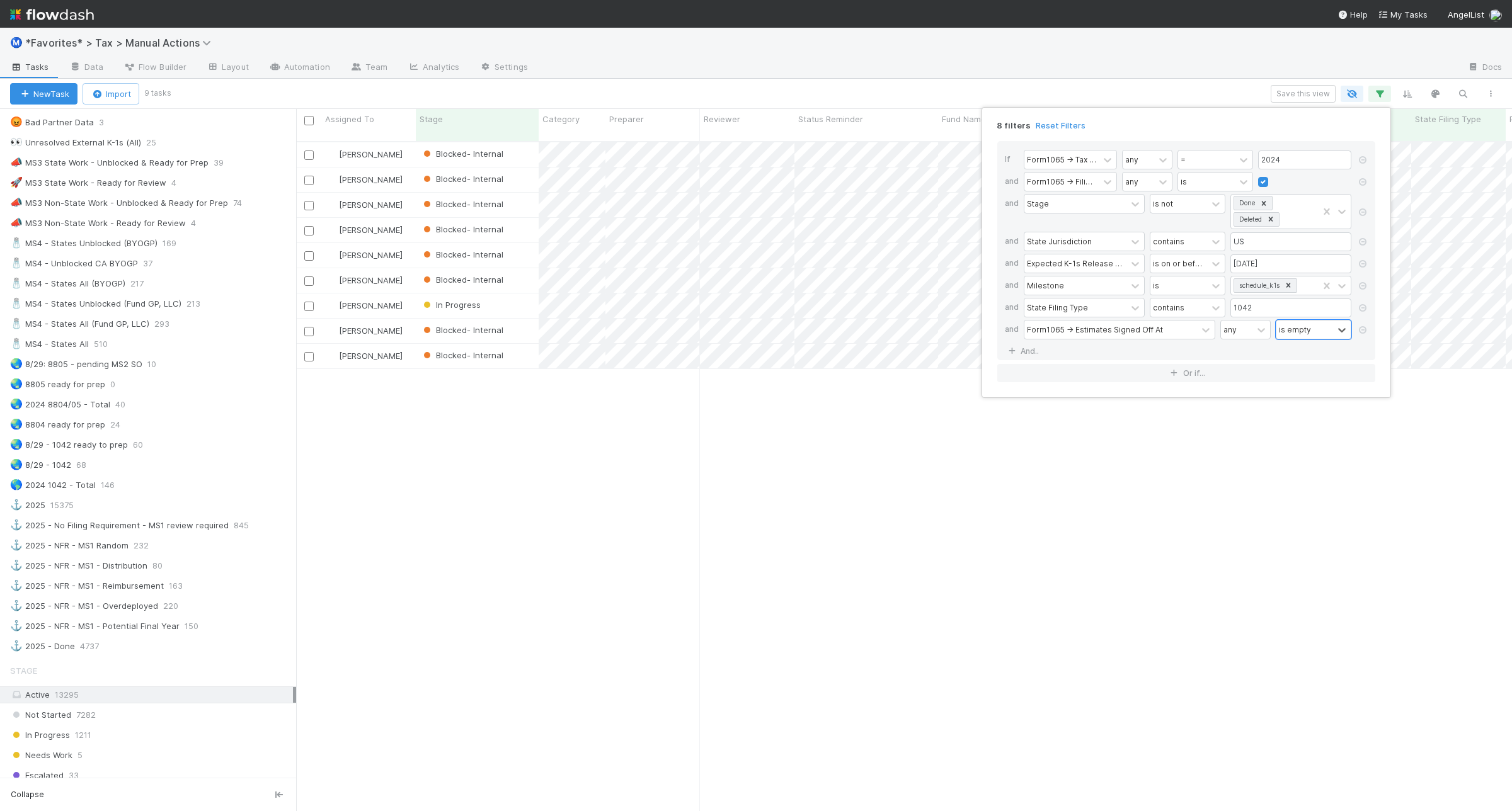
scroll to position [668, 1204]
click at [915, 93] on div "8 filters Reset Filters If Form1065 -> Tax Year any = 2024 and Form1065 -> Fili…" at bounding box center [756, 406] width 1512 height 811
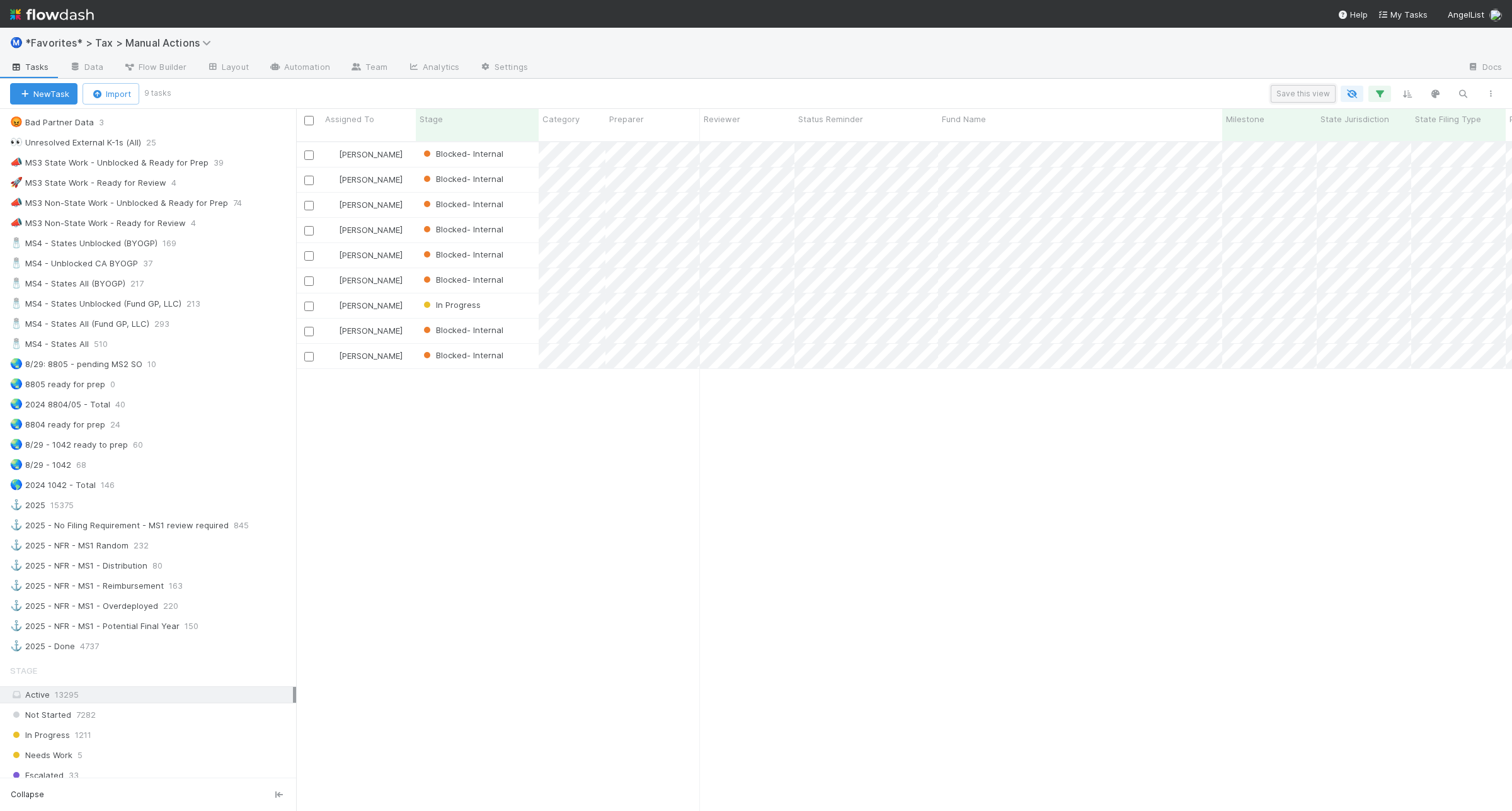
click at [1299, 89] on button "Save this view" at bounding box center [1303, 94] width 65 height 18
click at [980, 199] on link "👑" at bounding box center [976, 196] width 30 height 26
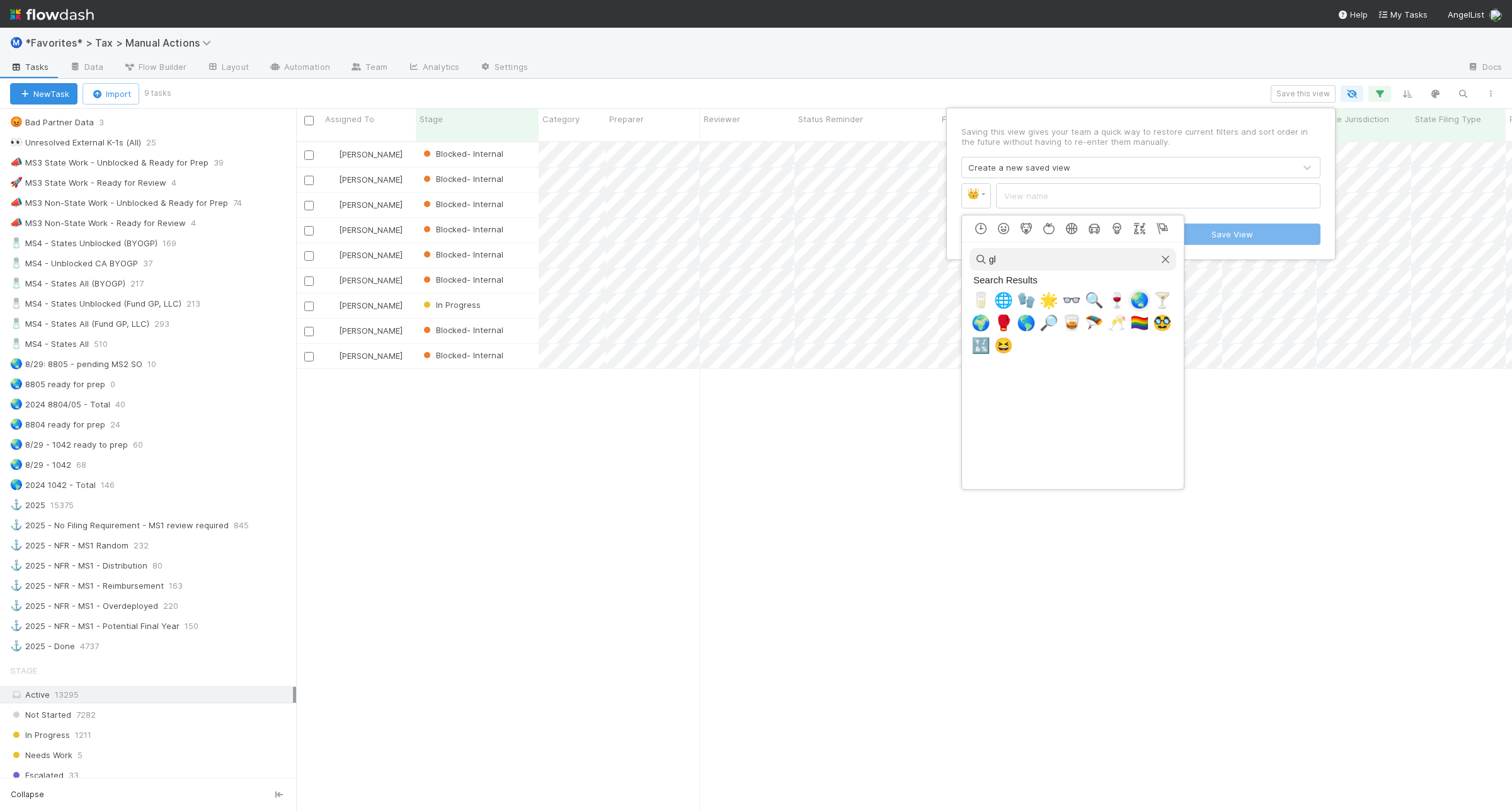
type input "gl"
click at [1133, 301] on span "🌏" at bounding box center [1140, 300] width 19 height 18
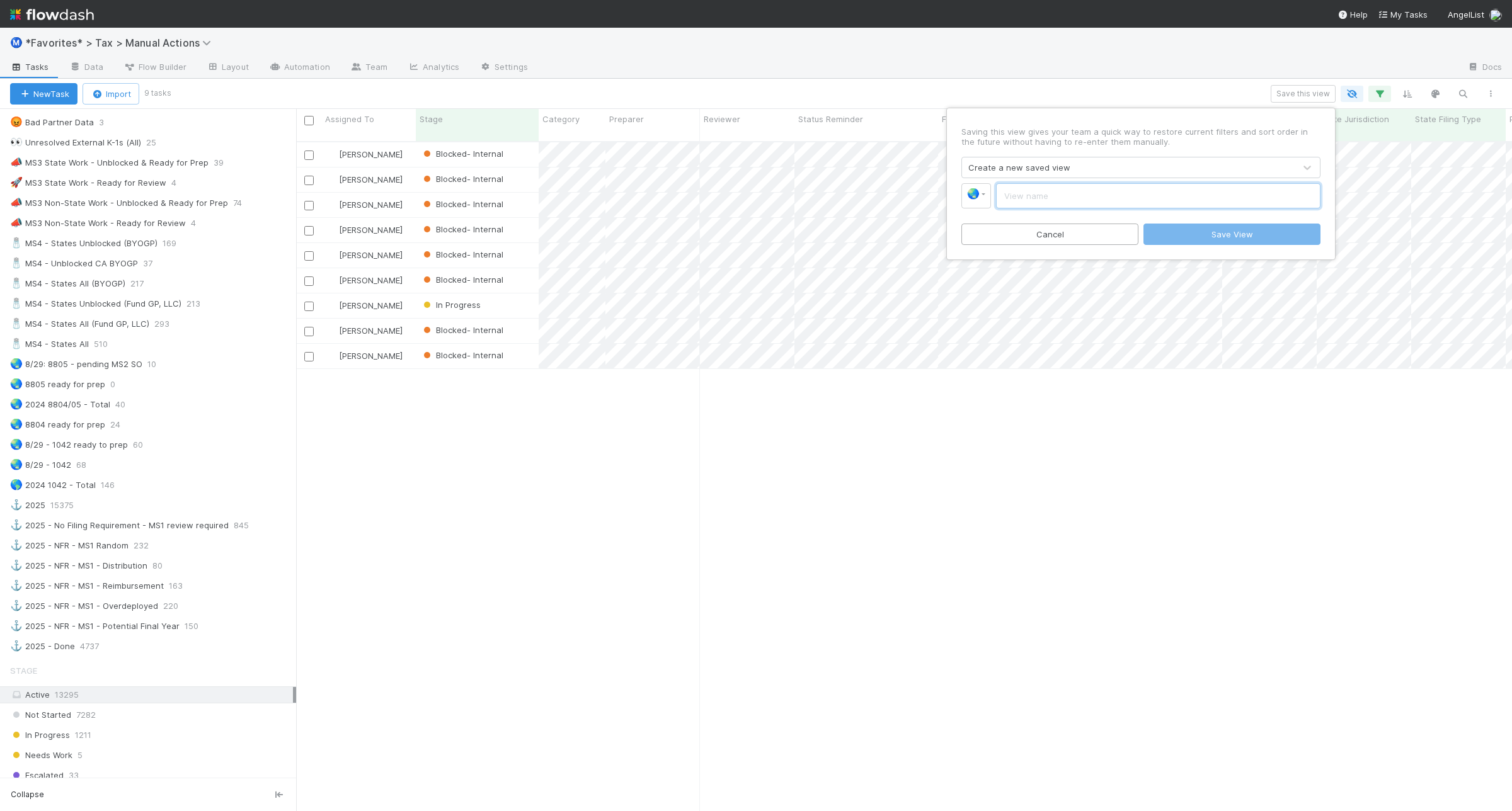
click at [1105, 202] on input "text" at bounding box center [1158, 196] width 325 height 26
type input "1042 Pending MS2 SO"
click at [1221, 237] on button "Save View" at bounding box center [1232, 233] width 177 height 21
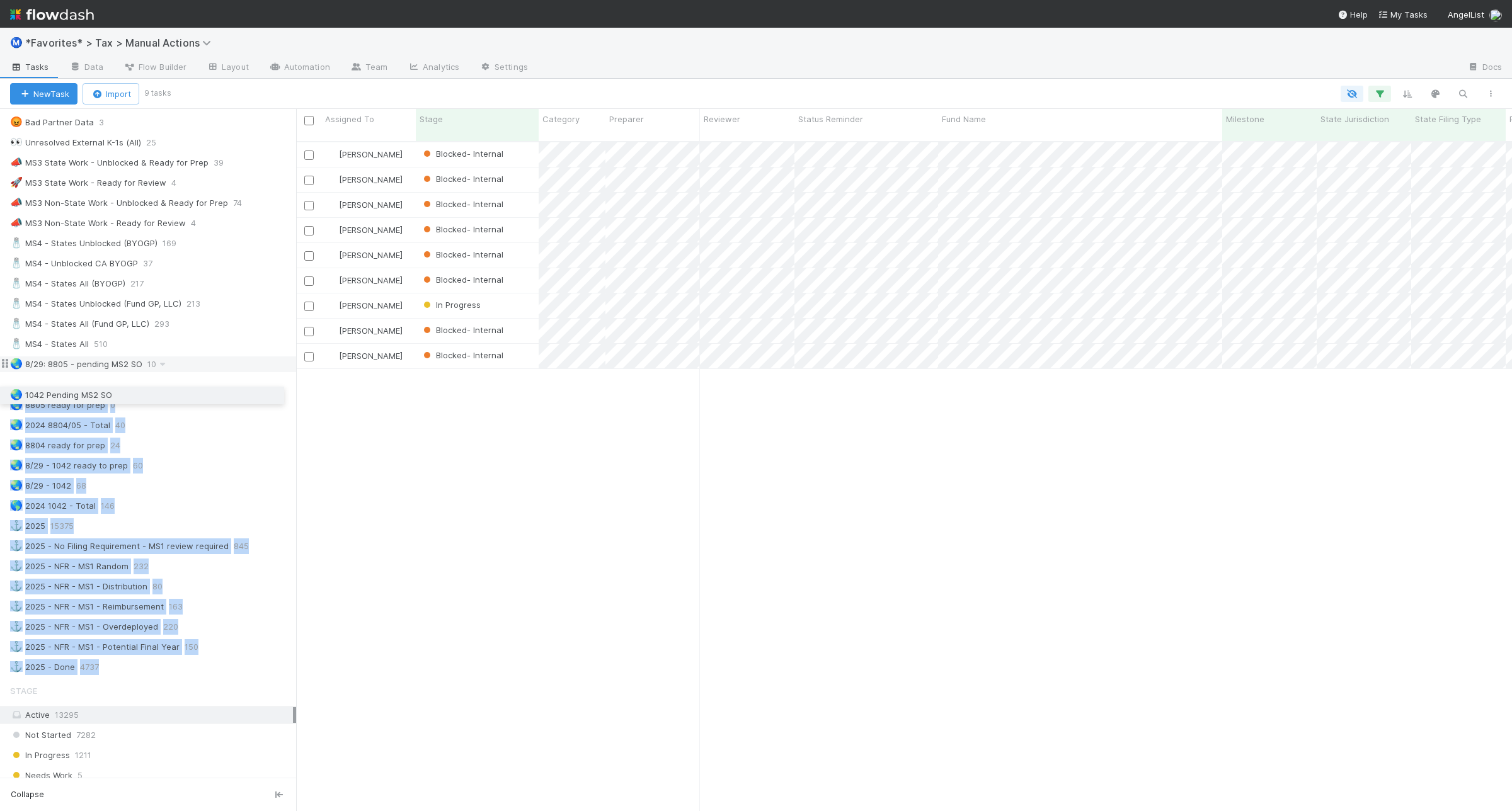
drag, startPoint x: 4, startPoint y: 684, endPoint x: 0, endPoint y: 393, distance: 291.0
click at [0, 393] on div "⭐ My Active Tasks 0 👀 2024 21387 🔴 Not Done / Not Ready for Review 2148 🔴 Not D…" at bounding box center [147, 22] width 296 height 1307
click at [203, 393] on div "🌏 1042 Pending MS2 SO" at bounding box center [153, 384] width 286 height 15
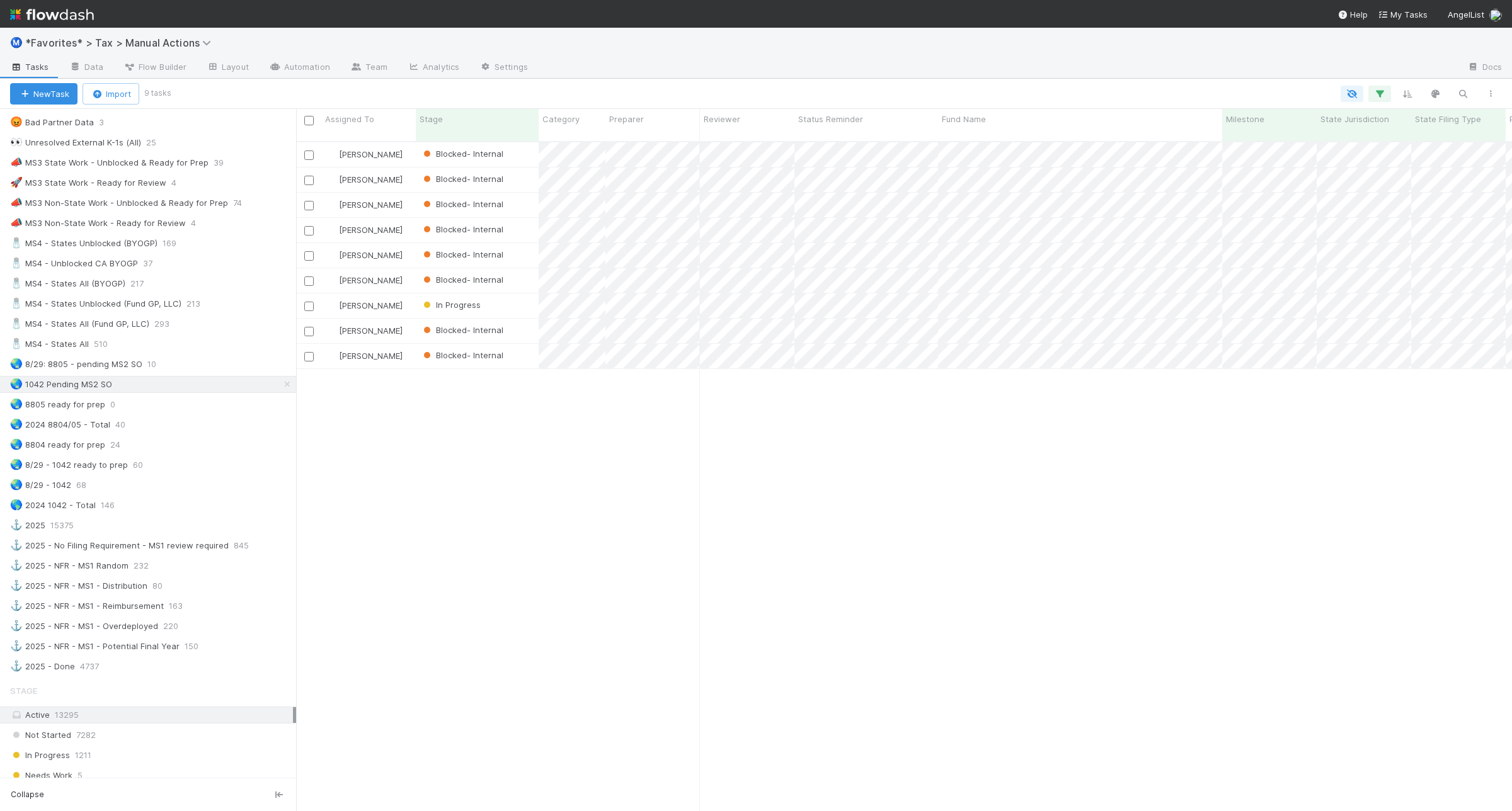
click at [611, 521] on div "Helen Vo Blocked- Internal 8/20/25, 11:30:09 AM 8/20/25, 11:30:09 AM 0 0 0 1 0 …" at bounding box center [903, 482] width 1216 height 680
click at [186, 372] on div "🌏 8/29: 8805 - pending MS2 SO 10" at bounding box center [153, 364] width 286 height 15
click at [180, 393] on div "🌏 1042 Pending MS2 SO 9" at bounding box center [153, 384] width 286 height 15
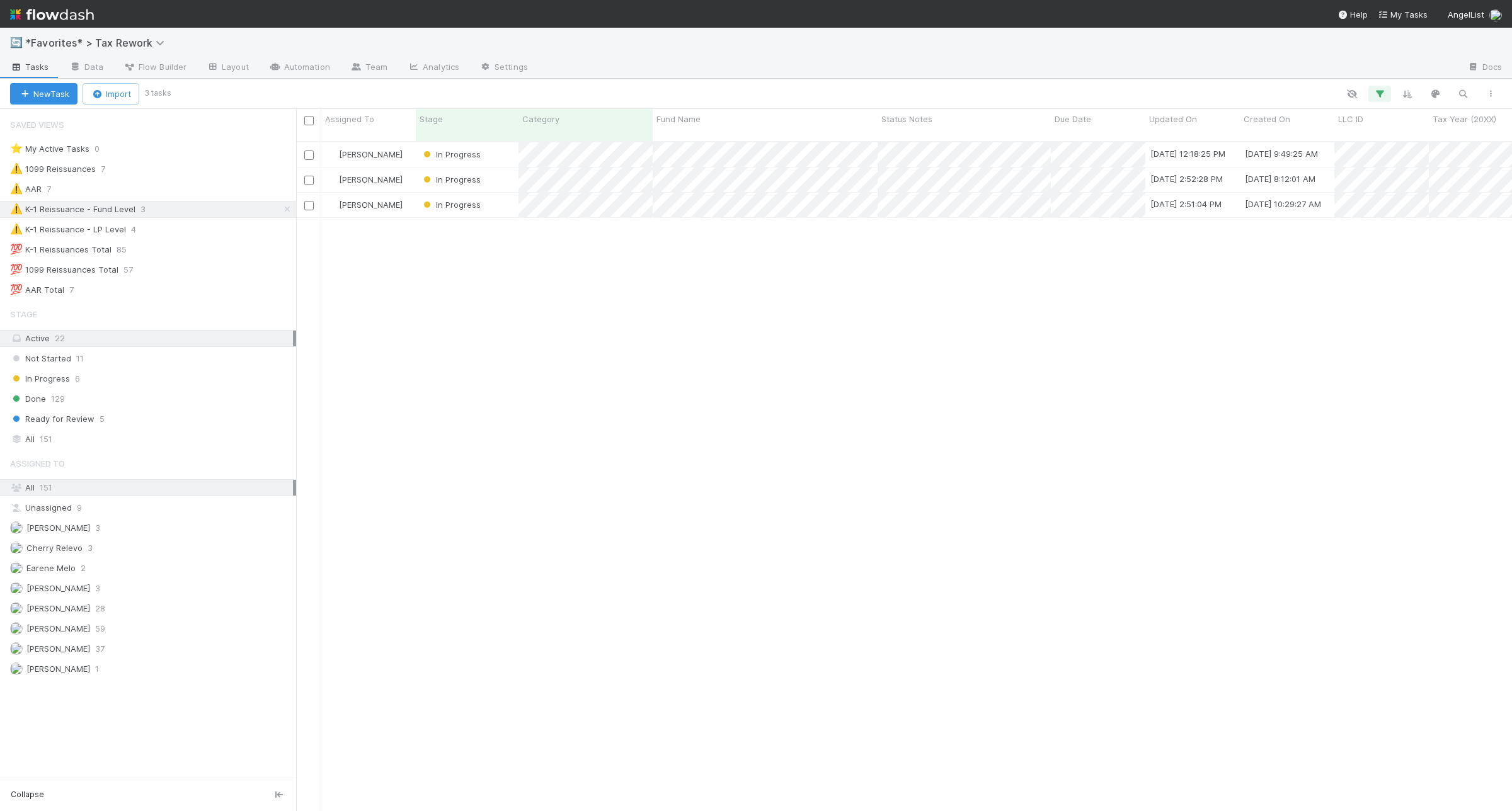
scroll to position [668, 1204]
click at [199, 235] on div "⚠️ K-1 Reissuance - LP Level 4" at bounding box center [153, 229] width 286 height 15
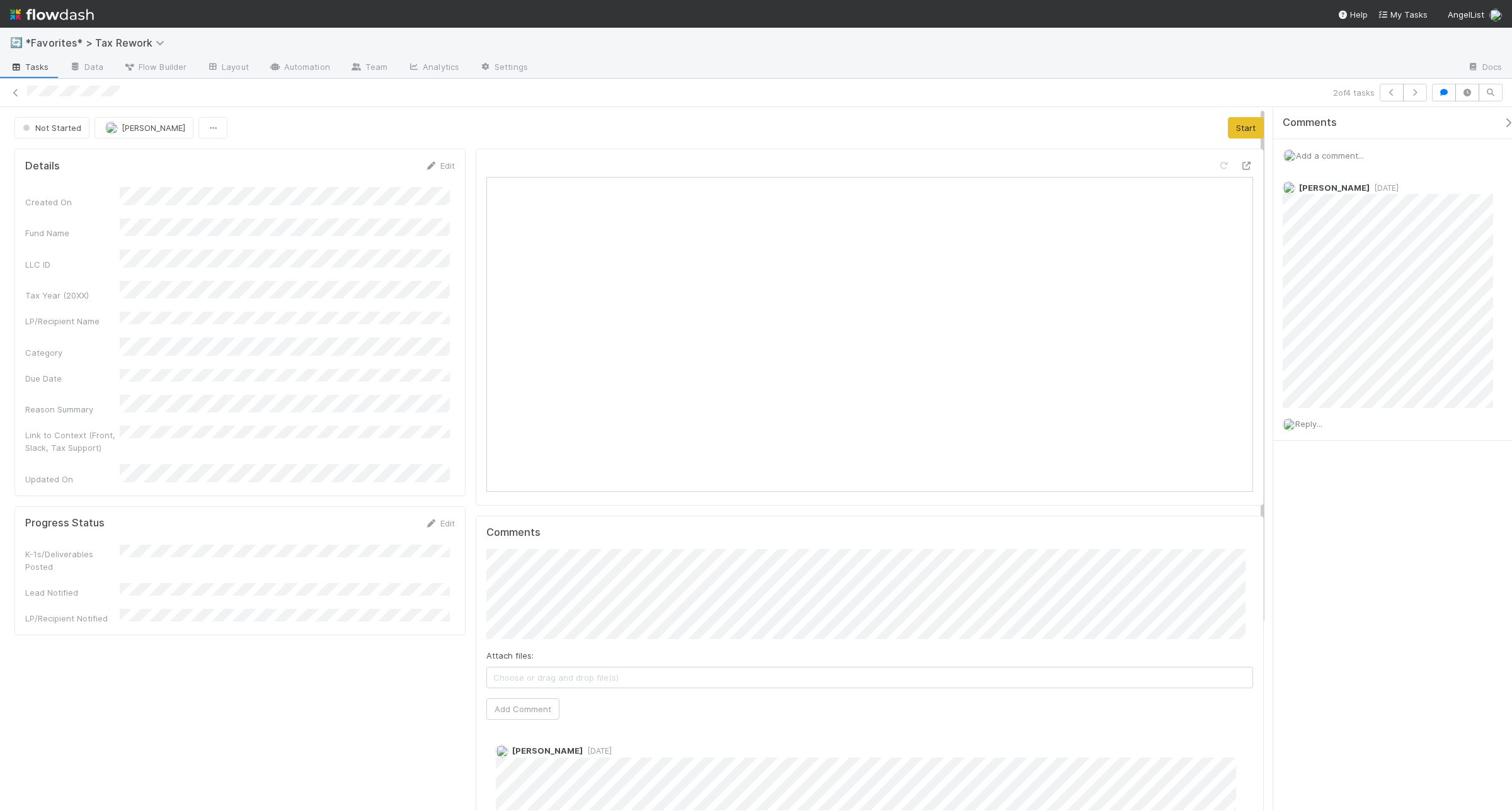
click at [1320, 153] on span "Add a comment..." at bounding box center [1330, 156] width 68 height 10
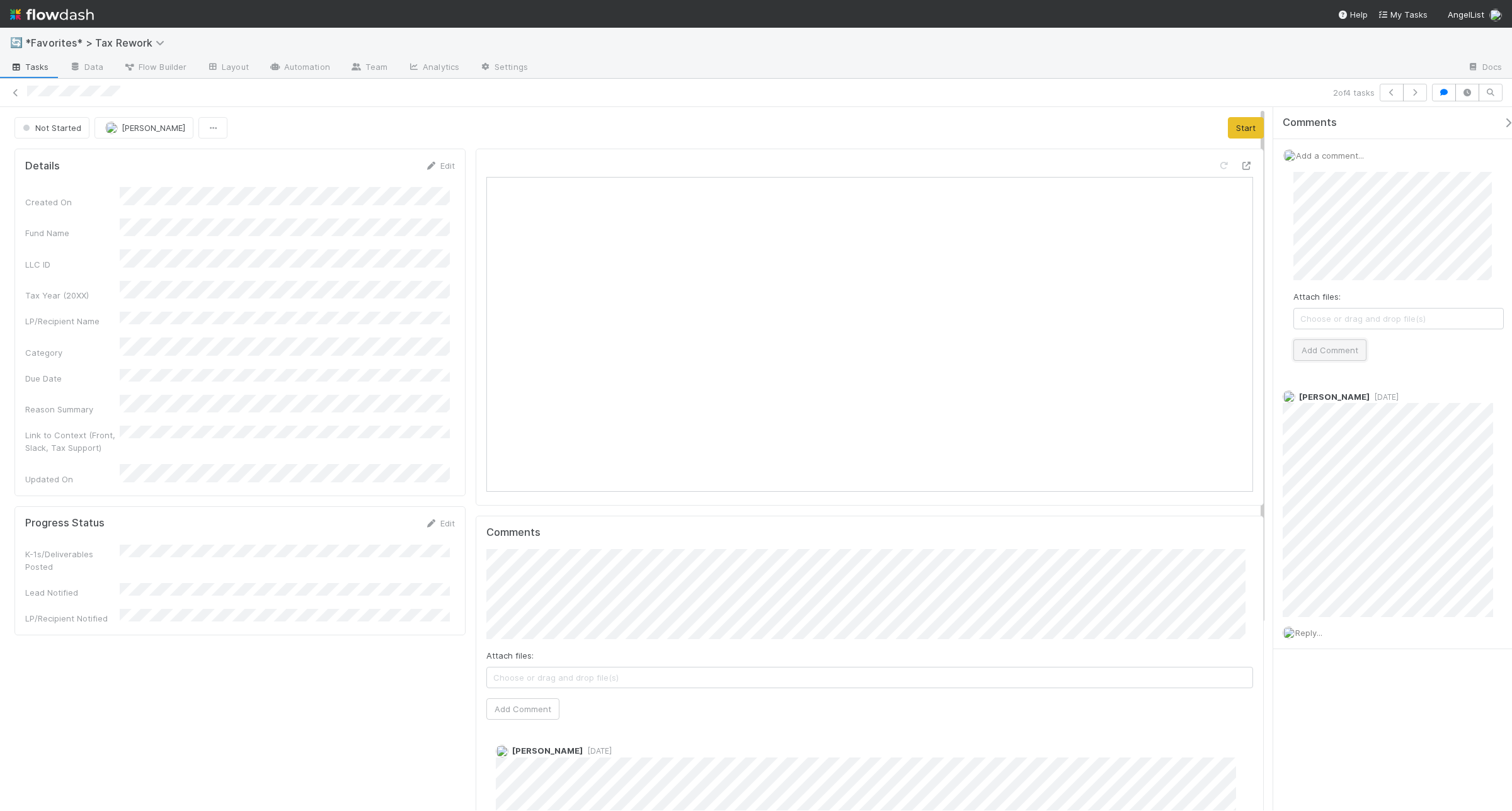
click at [1341, 343] on button "Add Comment" at bounding box center [1330, 349] width 73 height 21
click at [1237, 127] on button "Start" at bounding box center [1246, 128] width 36 height 21
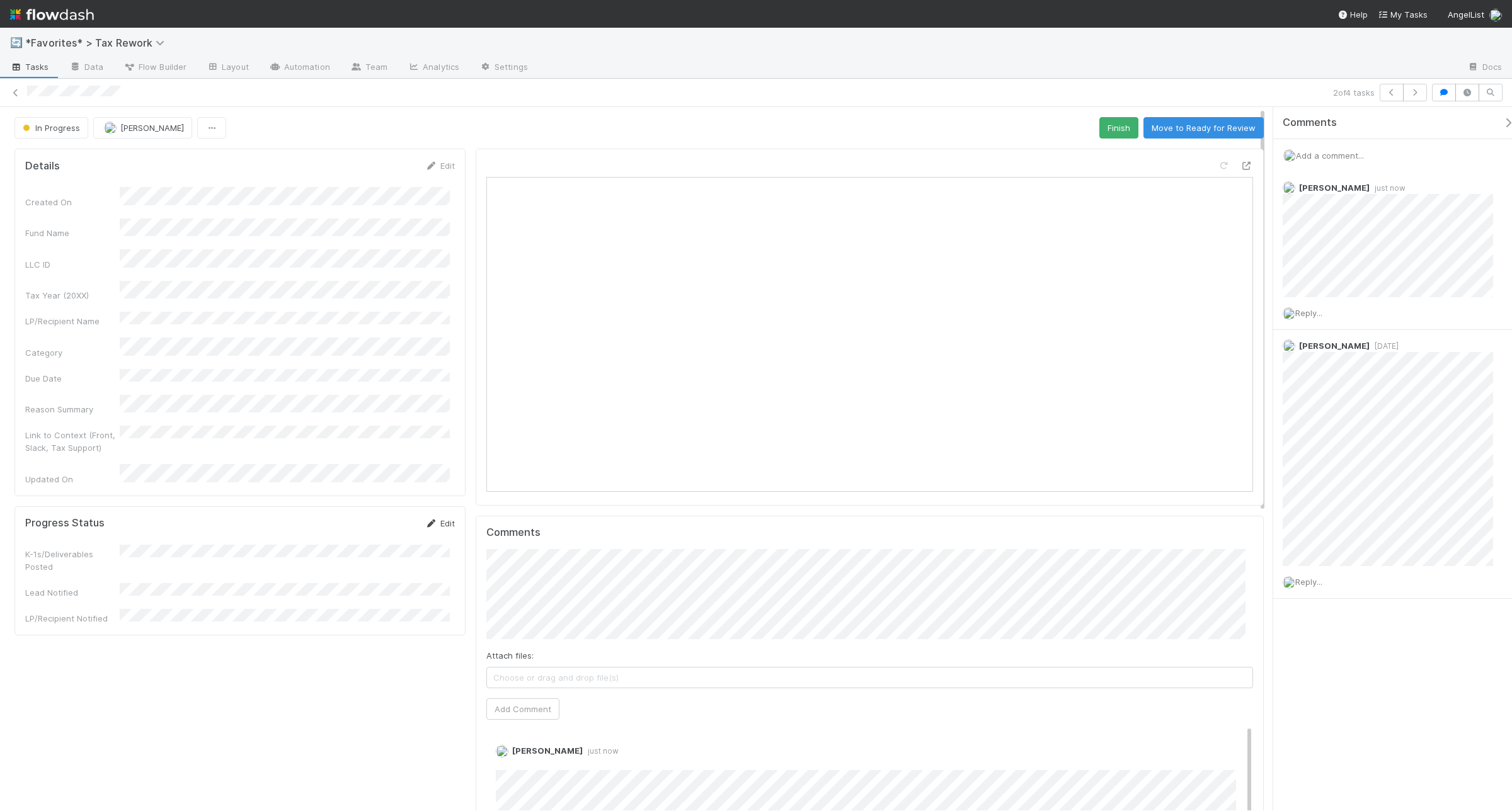
click at [438, 518] on link "Edit" at bounding box center [440, 523] width 30 height 10
click at [147, 589] on div "No" at bounding box center [286, 586] width 325 height 23
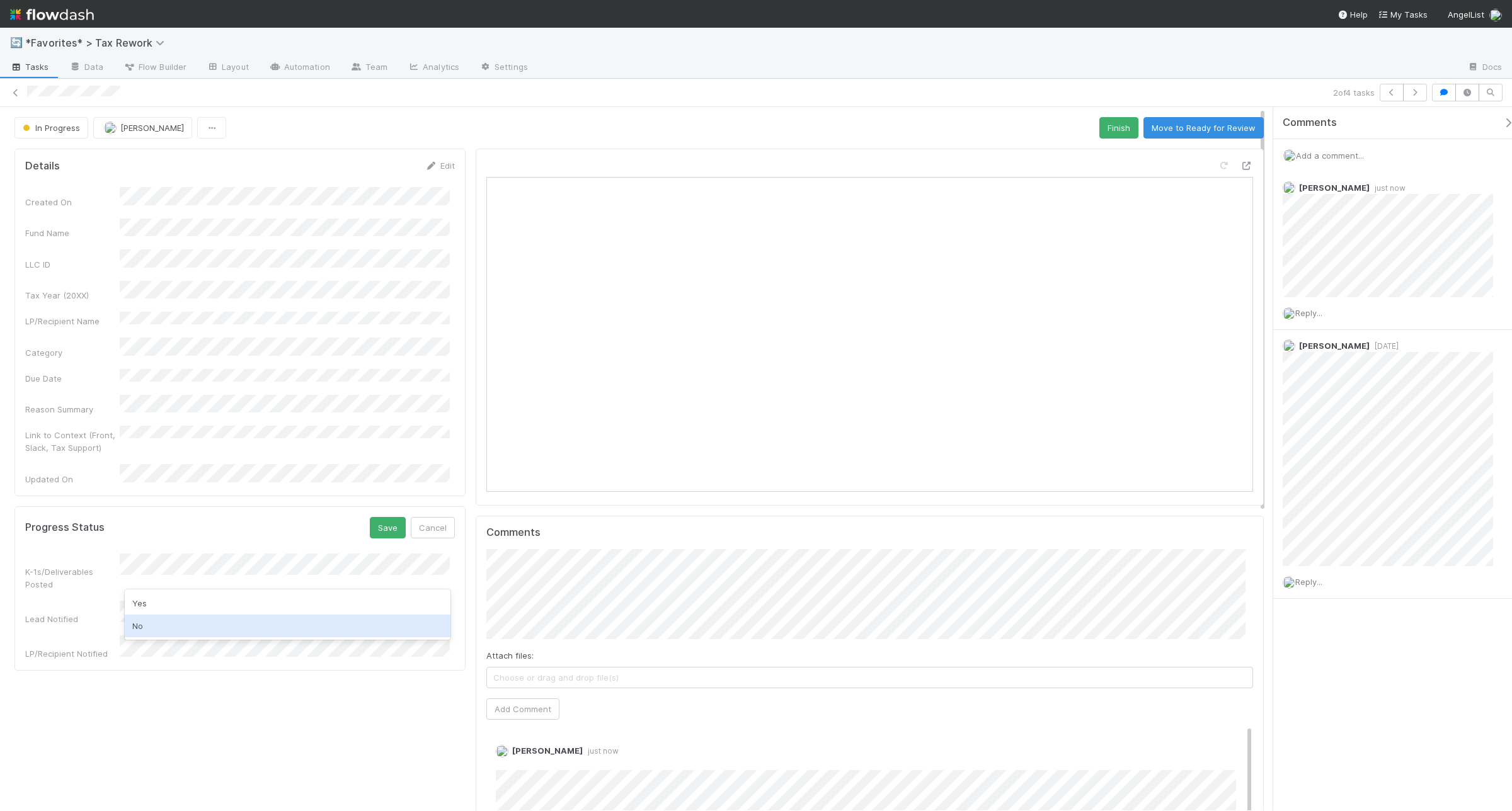
click at [144, 624] on div "No" at bounding box center [286, 626] width 325 height 23
drag, startPoint x: 139, startPoint y: 661, endPoint x: 191, endPoint y: 644, distance: 54.7
click at [139, 661] on div "No" at bounding box center [286, 657] width 325 height 23
click at [370, 517] on button "Save" at bounding box center [388, 527] width 36 height 21
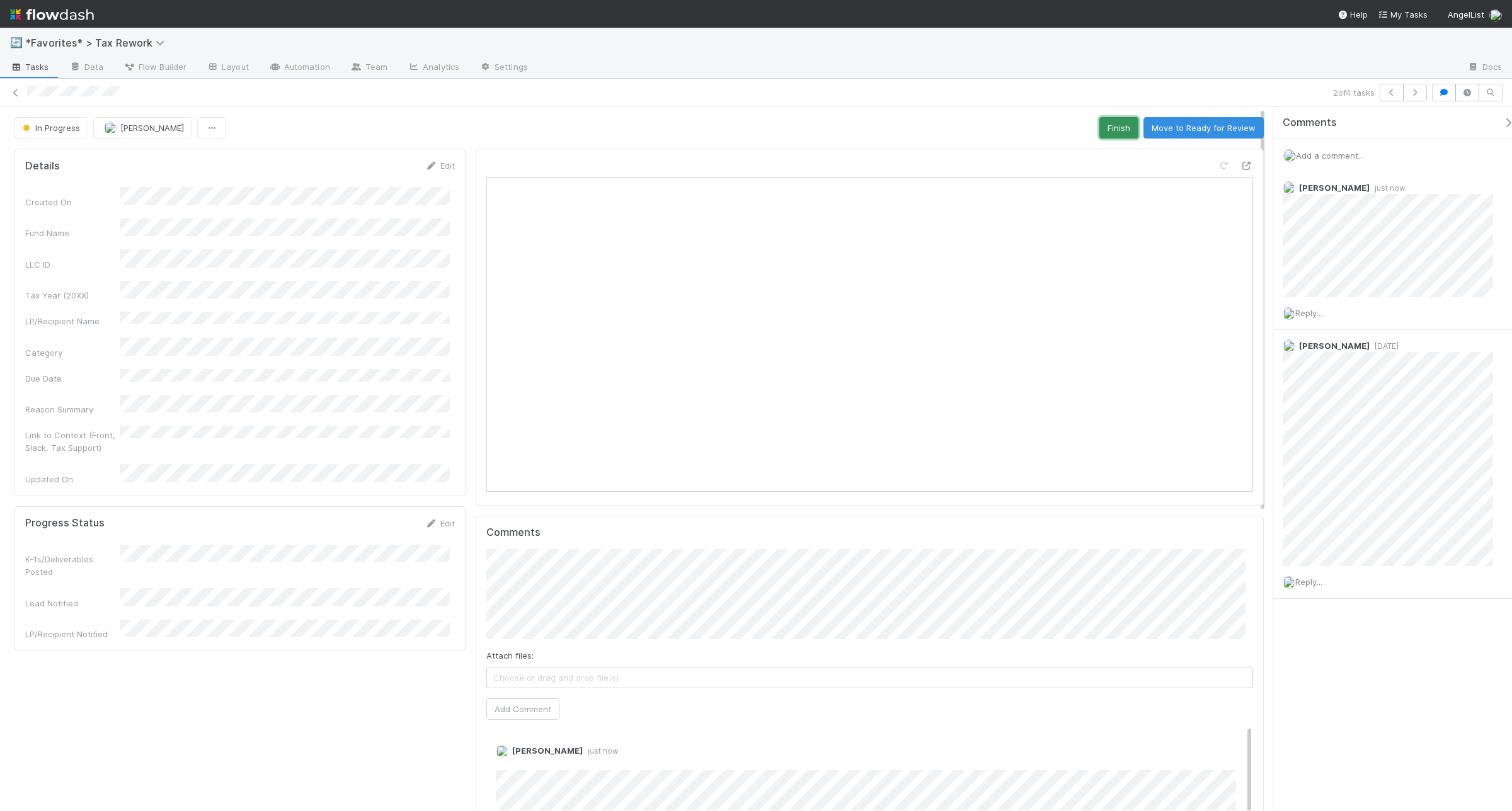
click at [1116, 124] on button "Finish" at bounding box center [1119, 128] width 39 height 21
click at [13, 90] on icon at bounding box center [15, 93] width 13 height 9
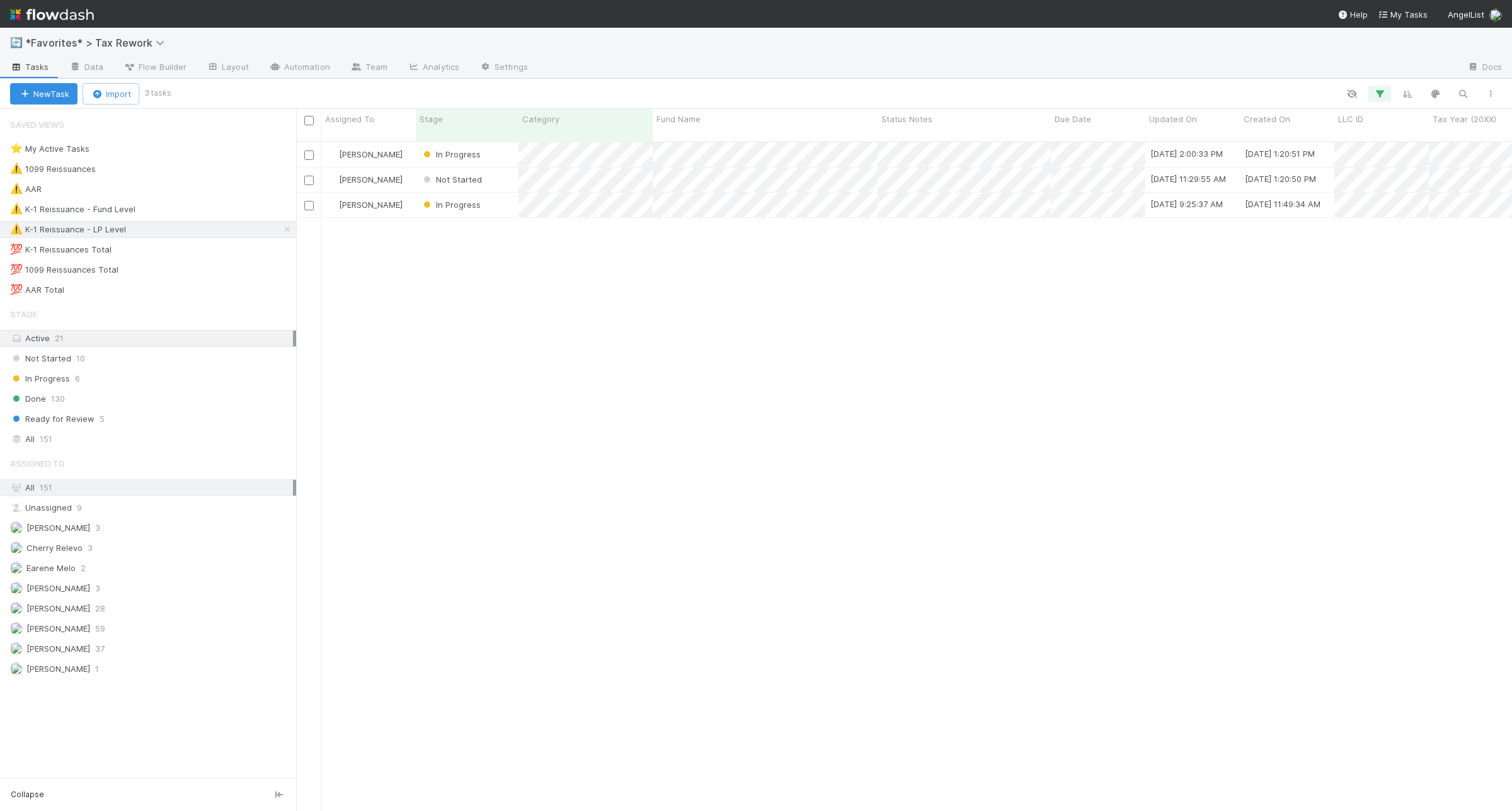
scroll to position [668, 1204]
click at [631, 352] on div "Johnmel Matining In Progress 8/7/25, 2:00:33 PM 7/9/25, 1:20:51 PM Johnmel Mati…" at bounding box center [903, 482] width 1216 height 680
click at [794, 285] on div at bounding box center [756, 406] width 1512 height 811
